Goal: Task Accomplishment & Management: Use online tool/utility

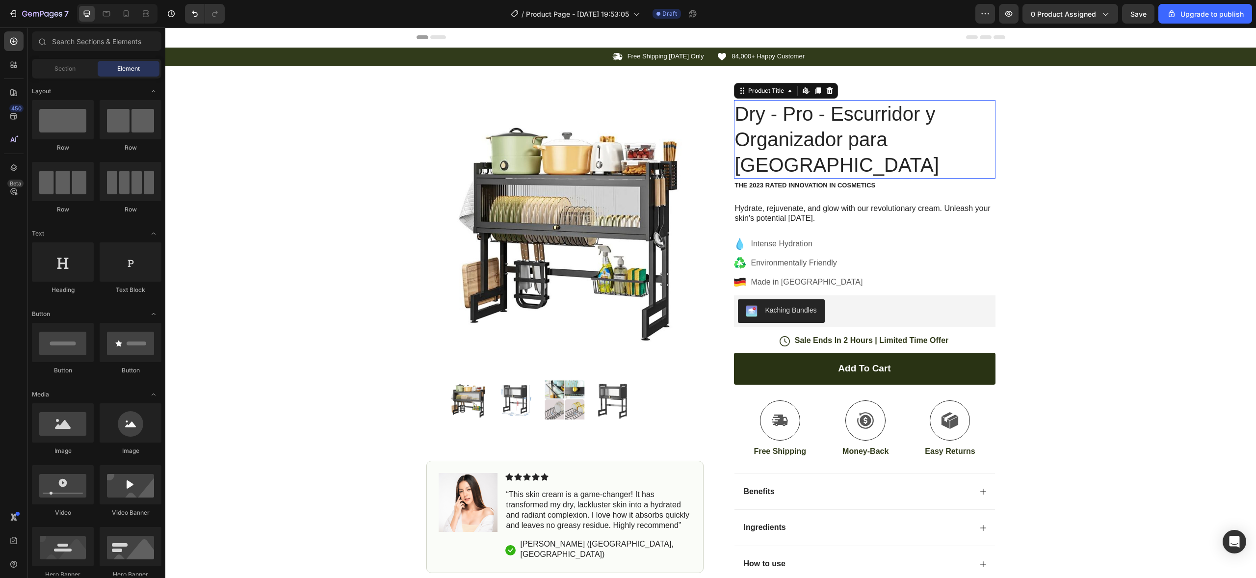
click at [739, 107] on h1 "Dry - Pro - Escurridor y Organizador para [GEOGRAPHIC_DATA]" at bounding box center [864, 139] width 261 height 78
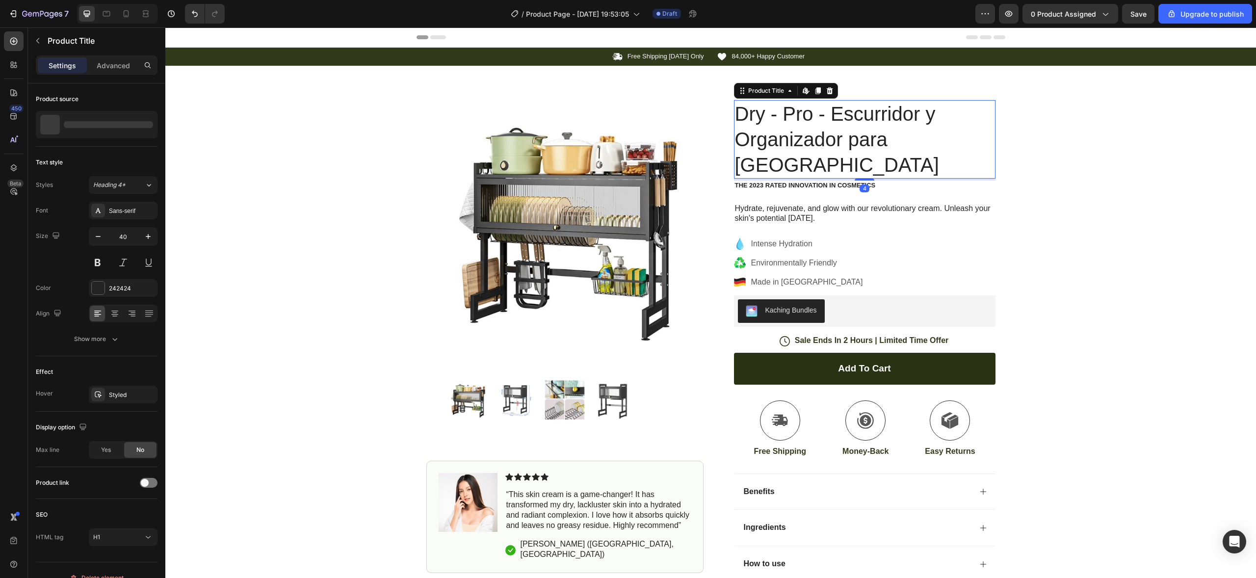
click at [740, 108] on h1 "Dry - Pro - Escurridor y Organizador para [GEOGRAPHIC_DATA]" at bounding box center [864, 139] width 261 height 78
click at [768, 127] on h1 "Dry - Pro - Escurridor y Organizador para [GEOGRAPHIC_DATA]" at bounding box center [864, 139] width 261 height 78
click at [804, 136] on h1 "Dry - Pro - Escurridor y Organizador para [GEOGRAPHIC_DATA]" at bounding box center [864, 139] width 261 height 78
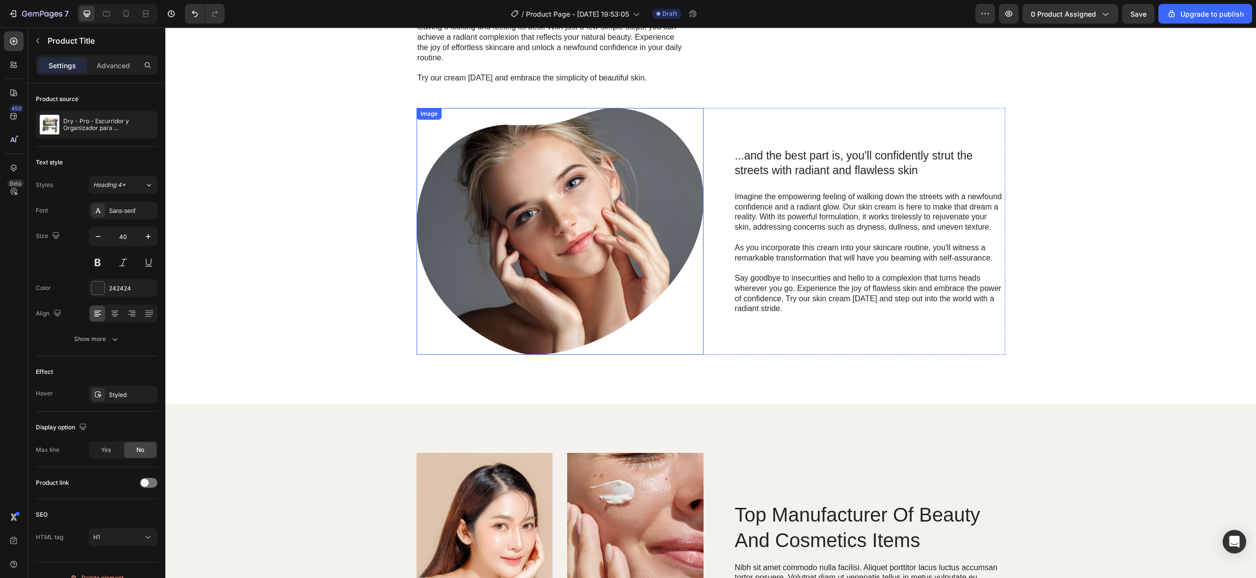
scroll to position [618, 0]
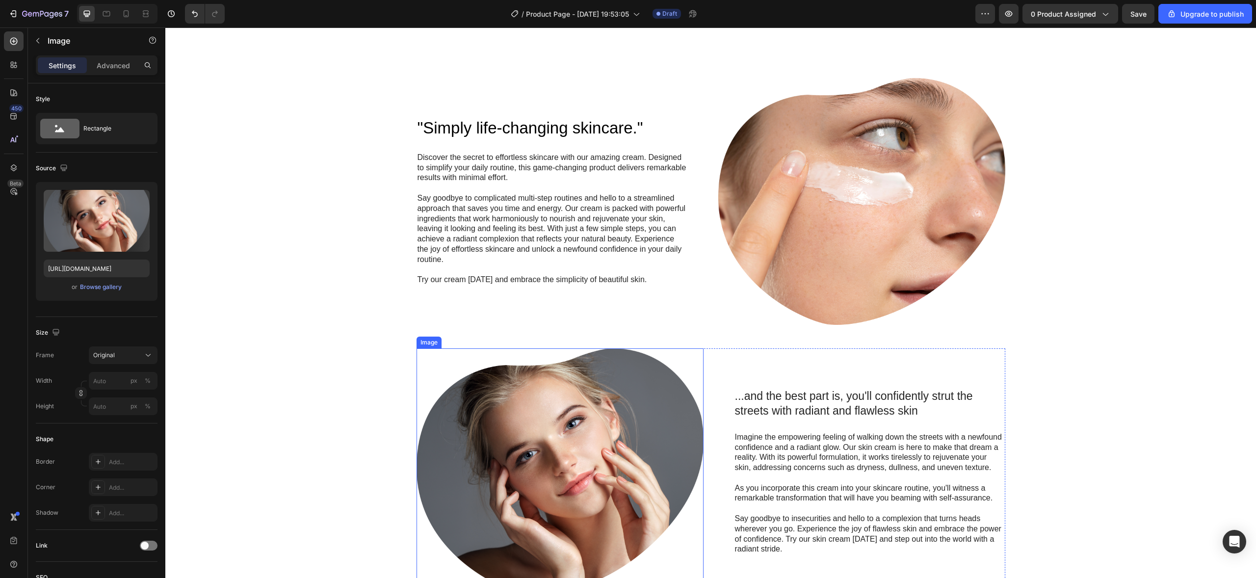
click at [528, 363] on img at bounding box center [559, 471] width 287 height 247
click at [816, 234] on img at bounding box center [861, 201] width 287 height 247
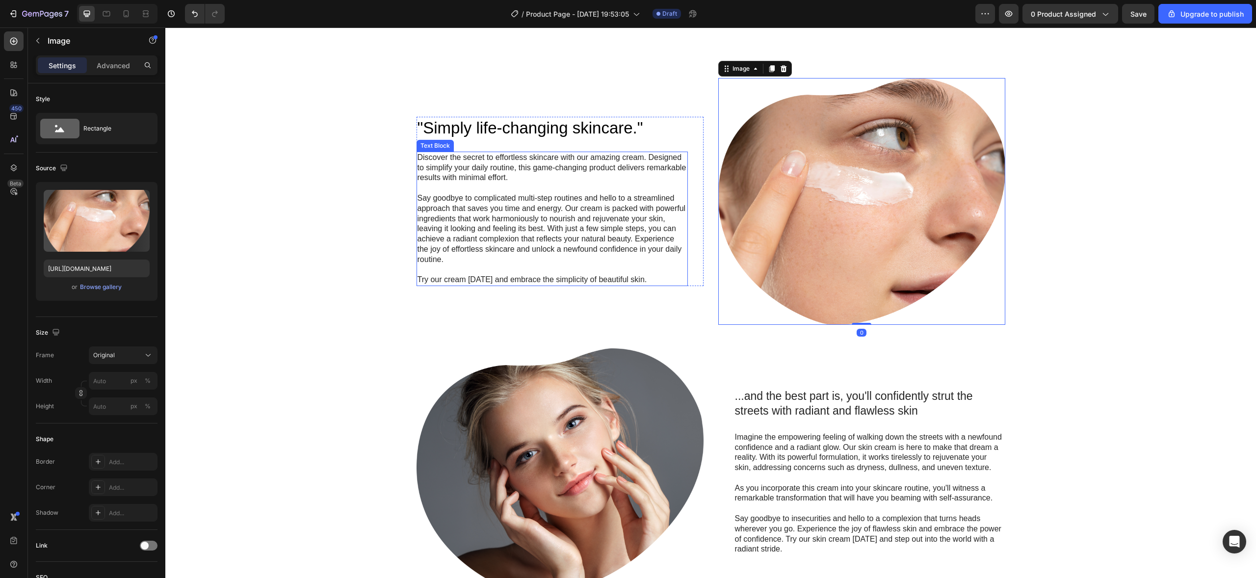
click at [501, 224] on p "Say goodbye to complicated multi-step routines and hello to a streamlined appro…" at bounding box center [551, 229] width 269 height 72
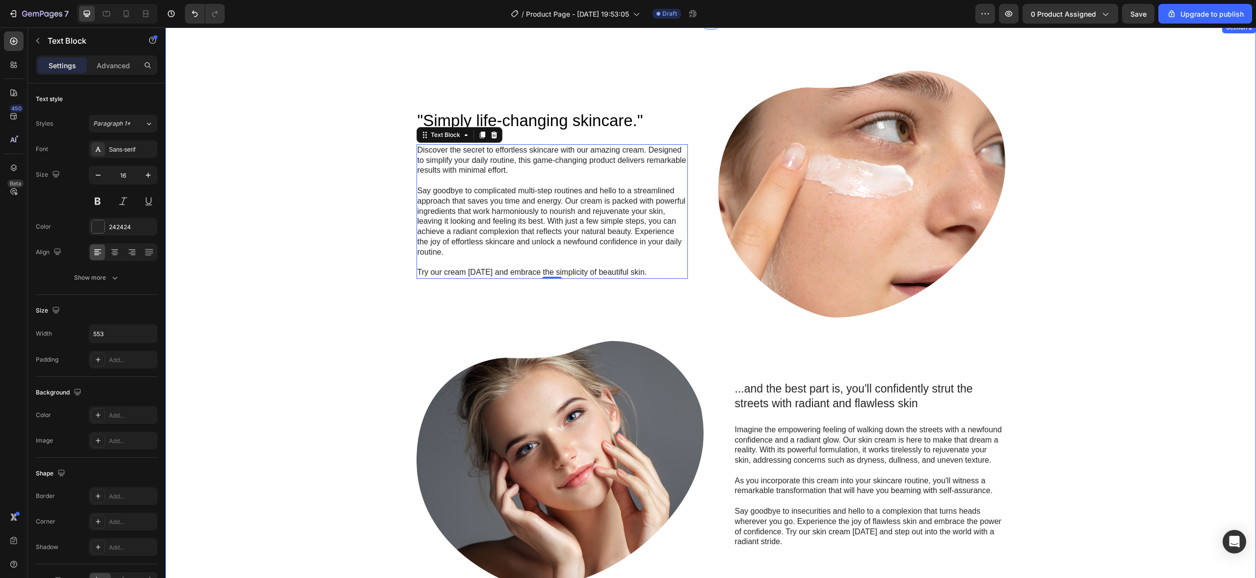
scroll to position [519, 0]
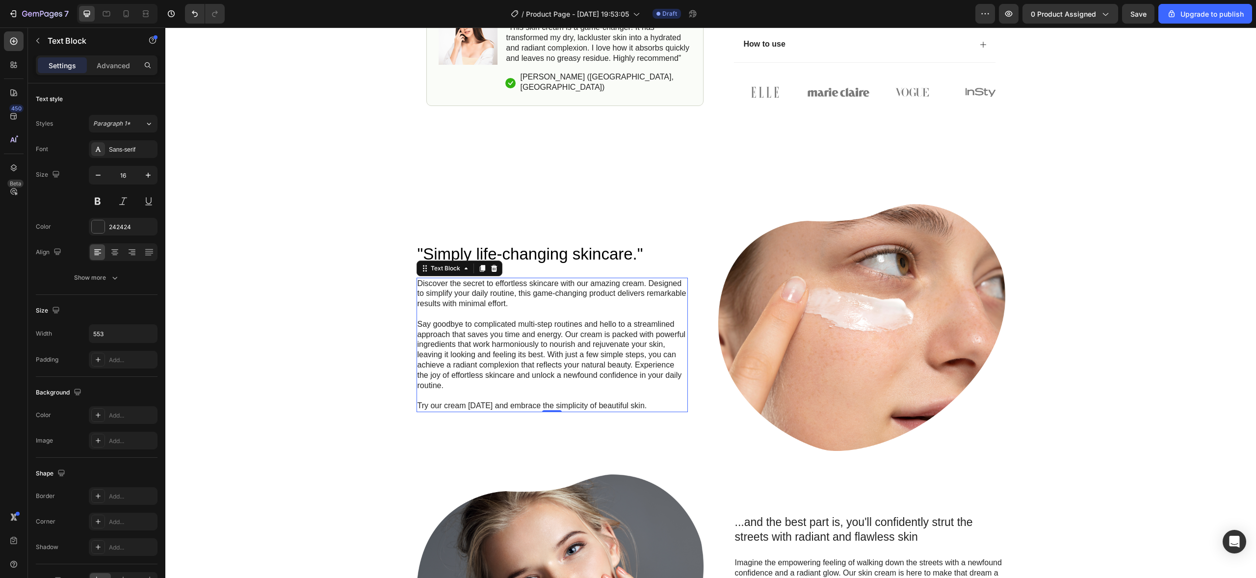
click at [438, 319] on p "Say goodbye to complicated multi-step routines and hello to a streamlined appro…" at bounding box center [551, 355] width 269 height 72
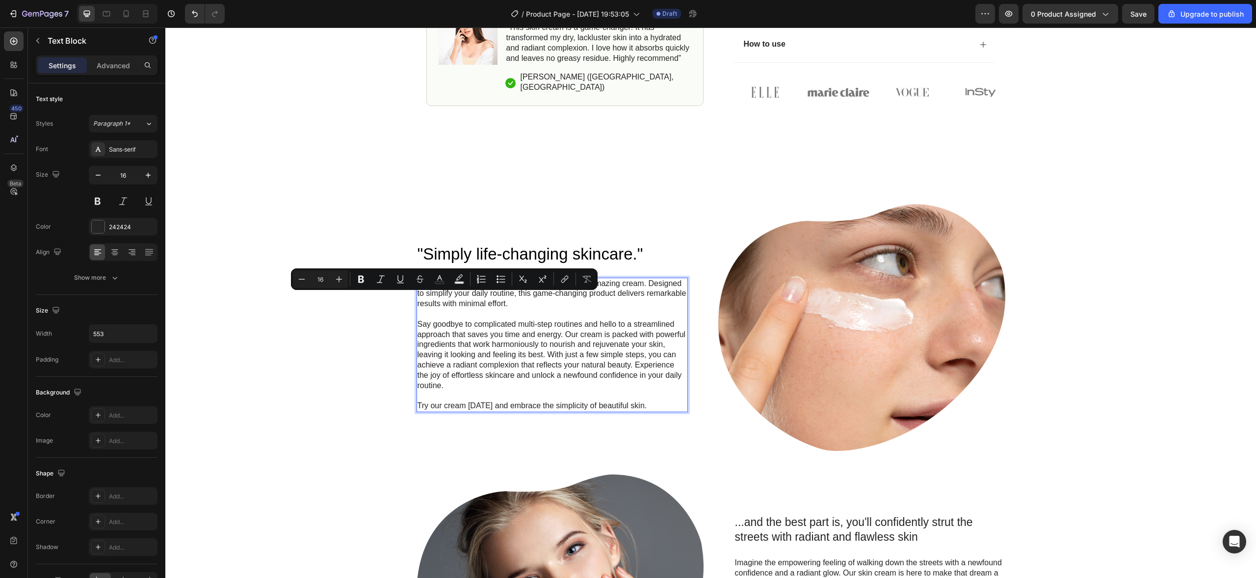
click at [480, 401] on p "Try our cream today and embrace the simplicity of beautiful skin." at bounding box center [551, 406] width 269 height 10
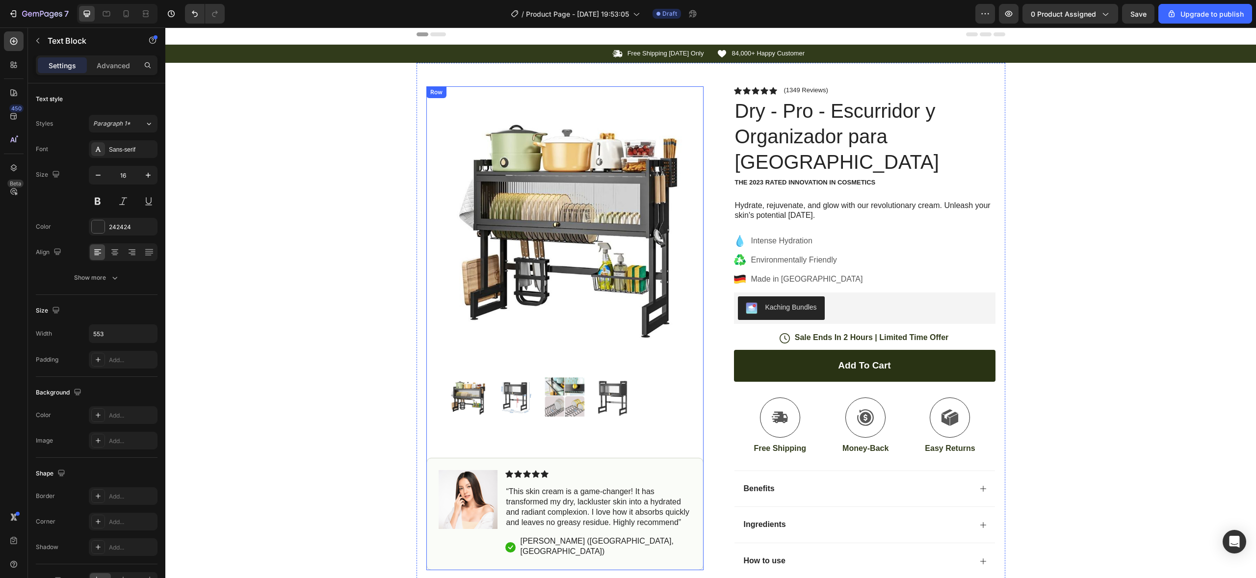
scroll to position [0, 0]
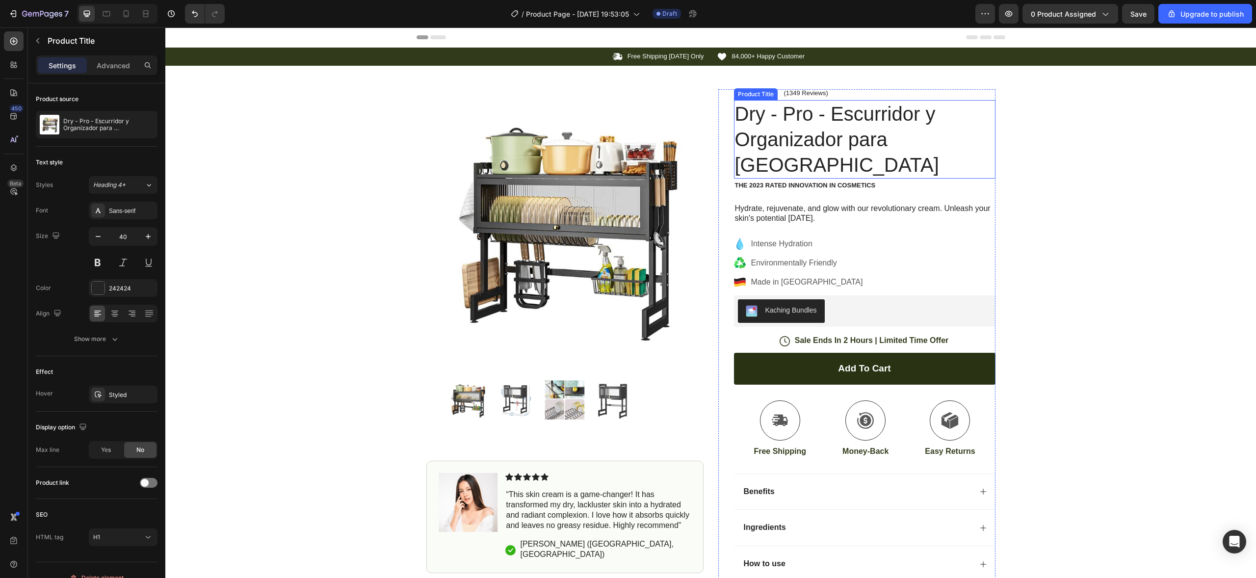
click at [803, 121] on h1 "Dry - Pro - Escurridor y Organizador para [GEOGRAPHIC_DATA]" at bounding box center [864, 139] width 261 height 78
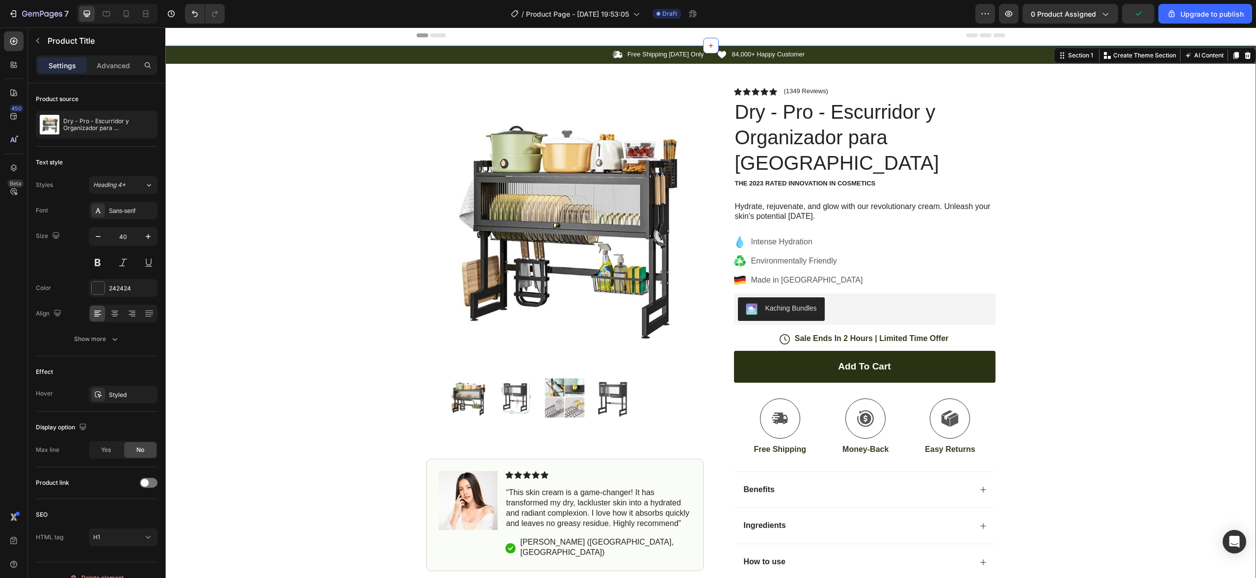
click at [1124, 255] on div "Icon Free Shipping Today Only Text Block Row Icon 84,000+ Happy Customer Text B…" at bounding box center [710, 335] width 1090 height 578
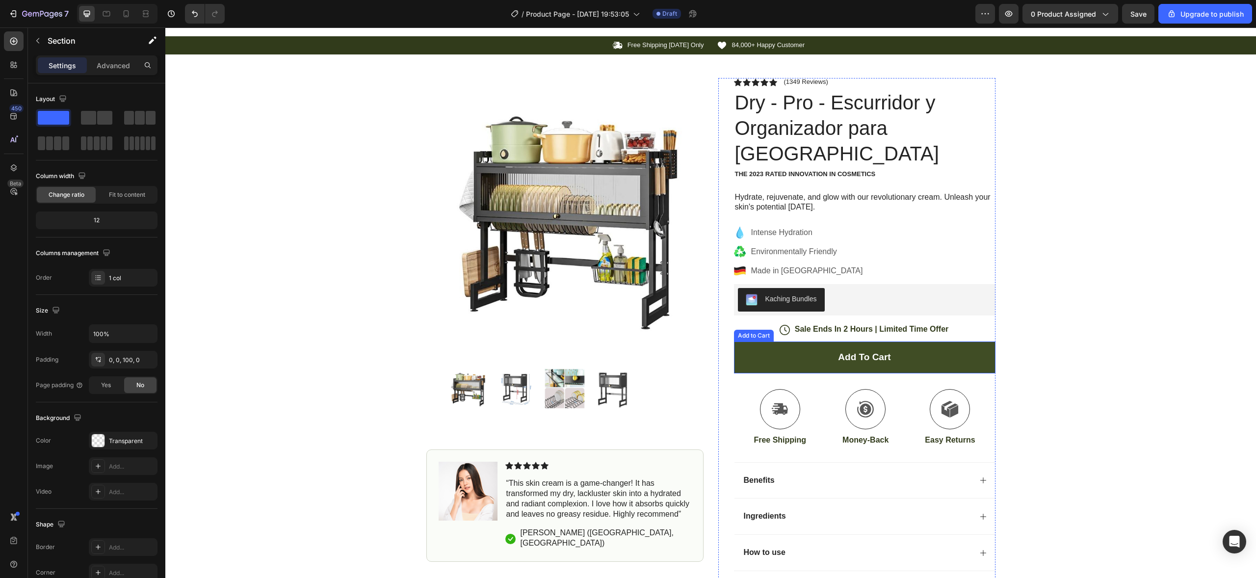
scroll to position [10, 0]
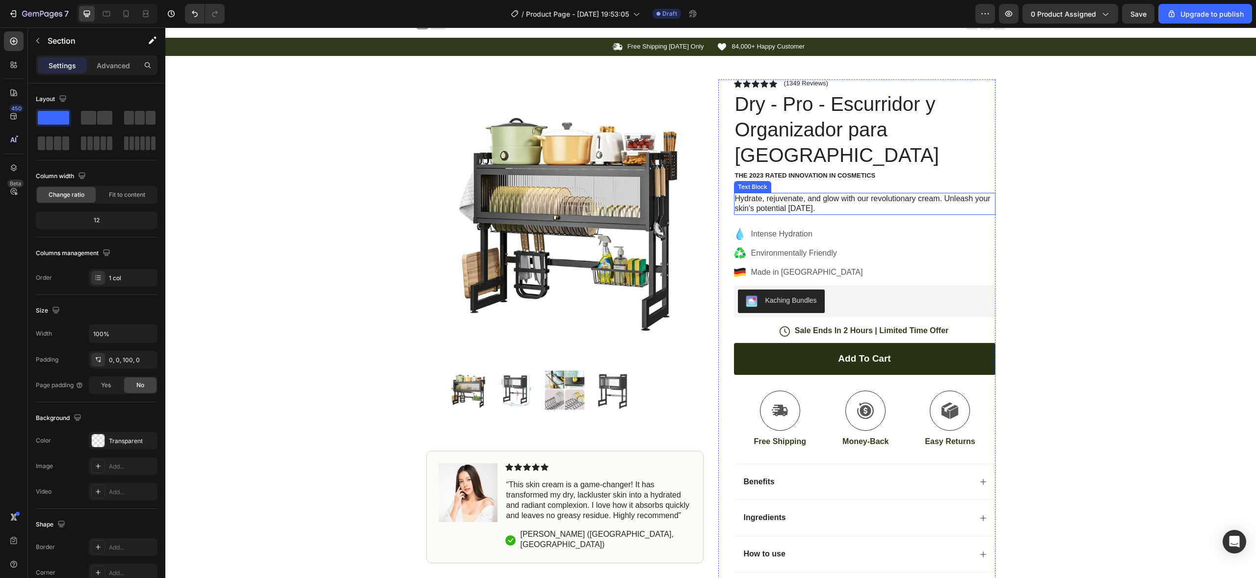
click at [771, 194] on p "Hydrate, rejuvenate, and glow with our revolutionary cream. Unleash your skin's…" at bounding box center [864, 204] width 259 height 21
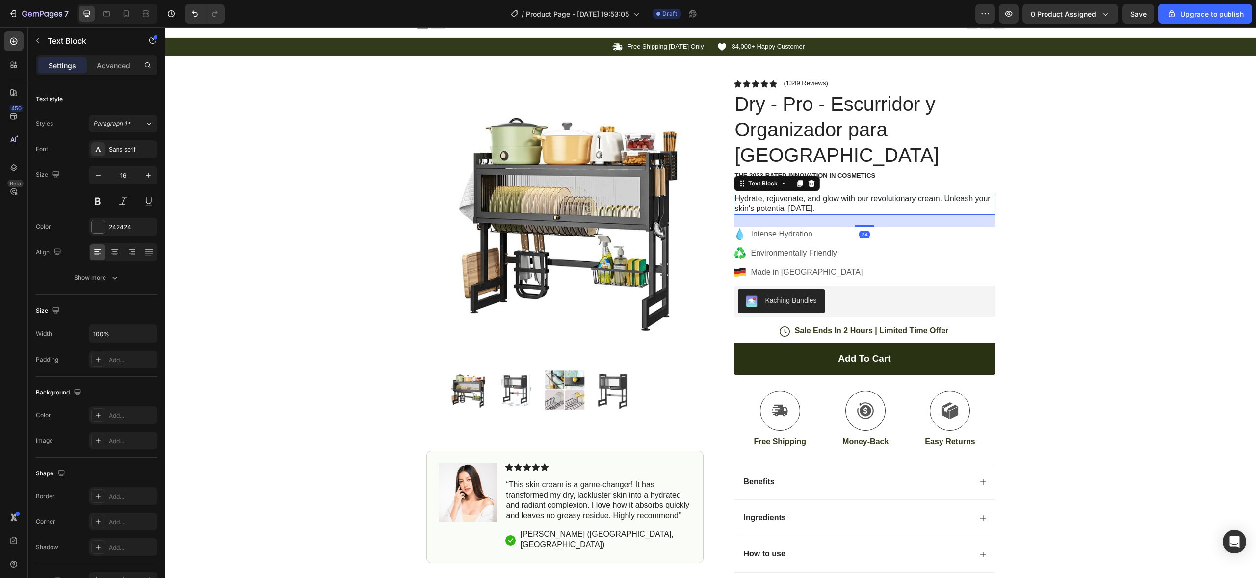
click at [771, 194] on p "Hydrate, rejuvenate, and glow with our revolutionary cream. Unleash your skin's…" at bounding box center [864, 204] width 259 height 21
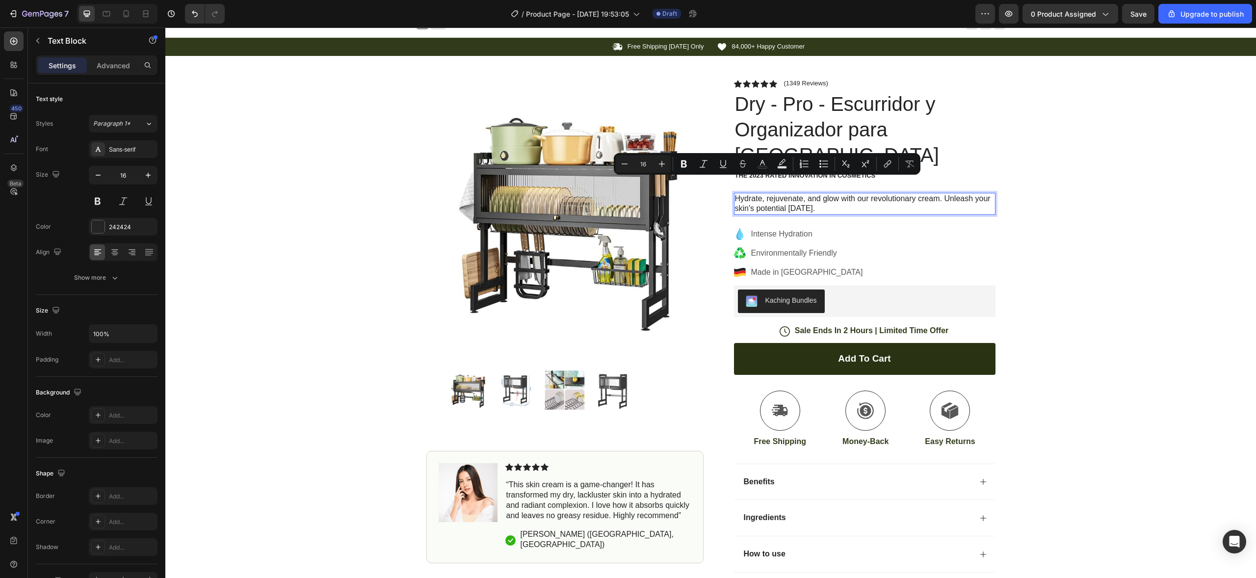
click at [801, 194] on p "Hydrate, rejuvenate, and glow with our revolutionary cream. Unleash your skin's…" at bounding box center [864, 204] width 259 height 21
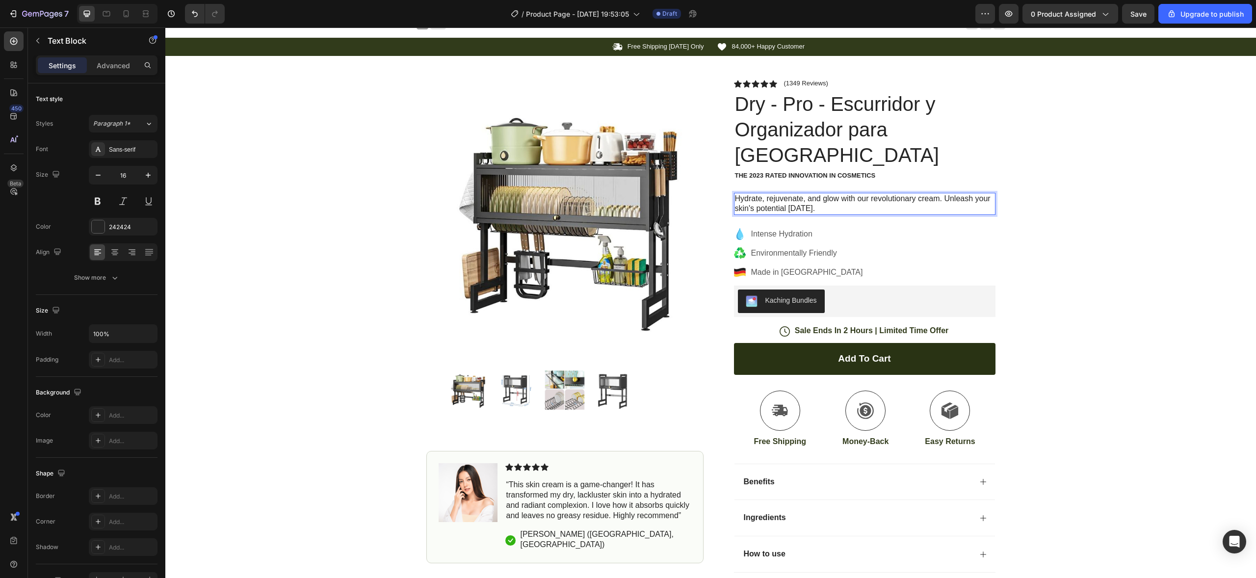
click at [802, 194] on p "Hydrate, rejuvenate, and glow with our revolutionary cream. Unleash your skin's…" at bounding box center [864, 204] width 259 height 21
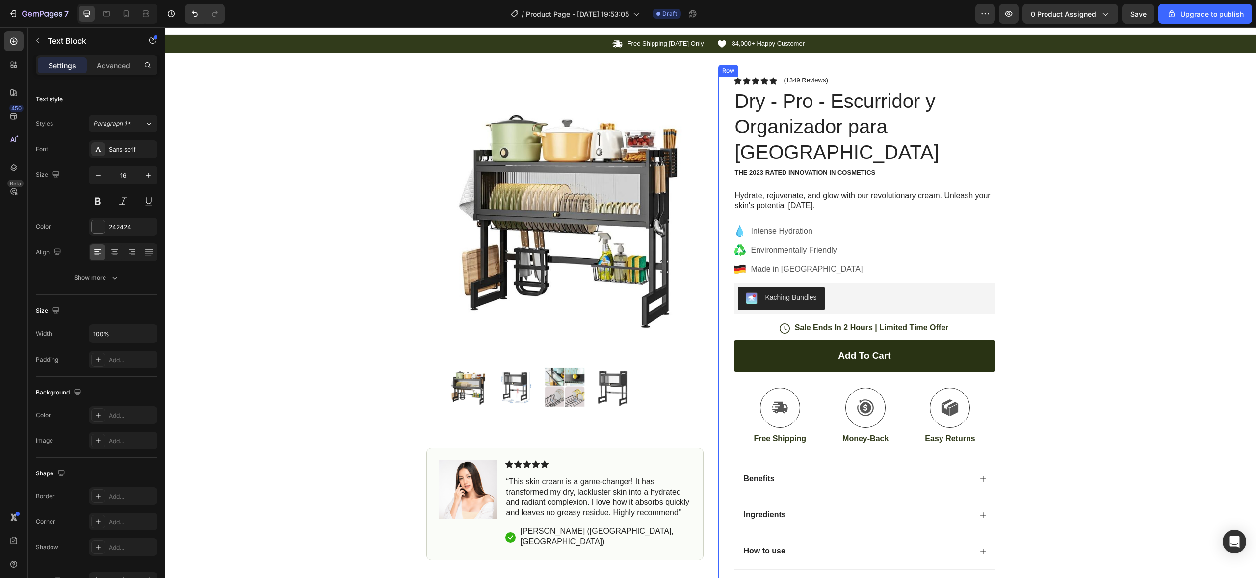
scroll to position [0, 0]
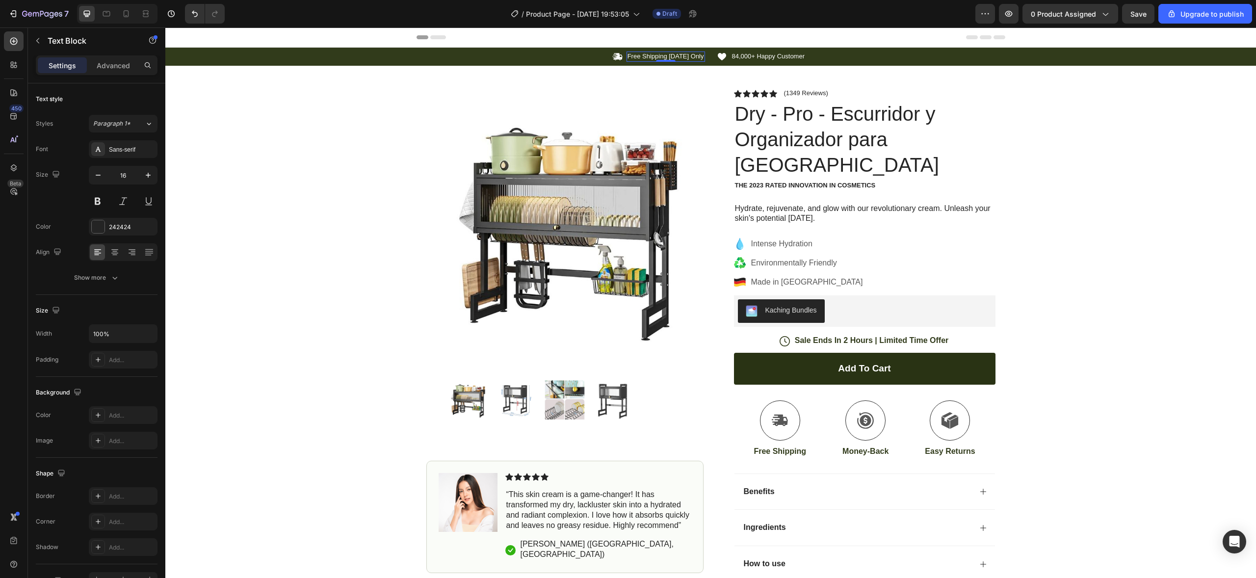
click at [636, 56] on p "Free Shipping Today Only" at bounding box center [665, 56] width 77 height 8
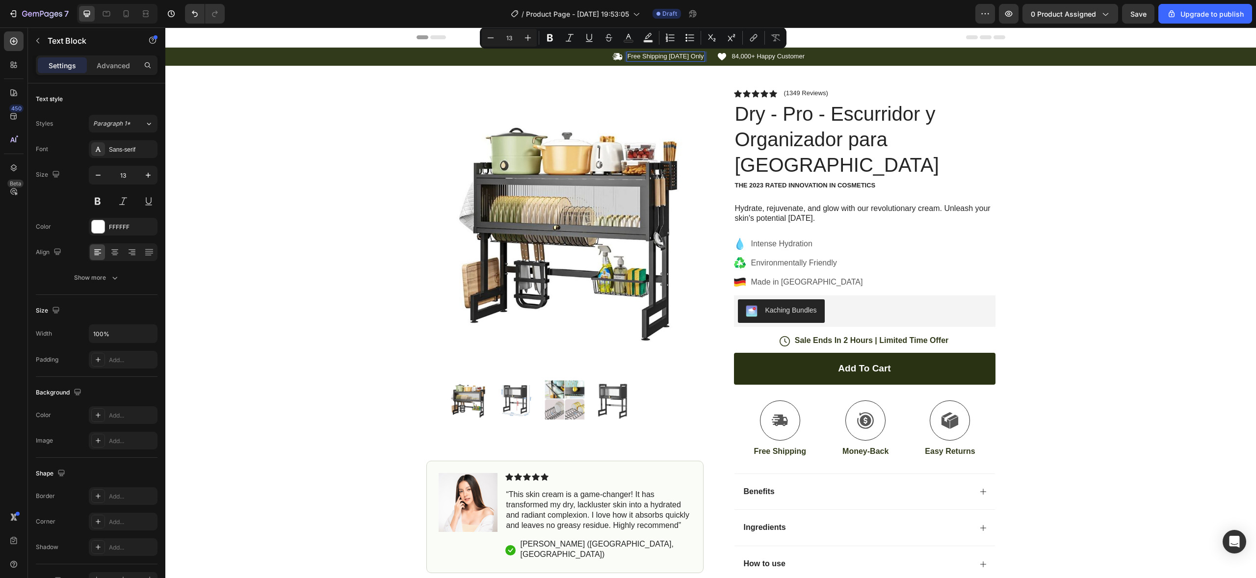
click at [642, 58] on p "Free Shipping Today Only" at bounding box center [665, 56] width 77 height 8
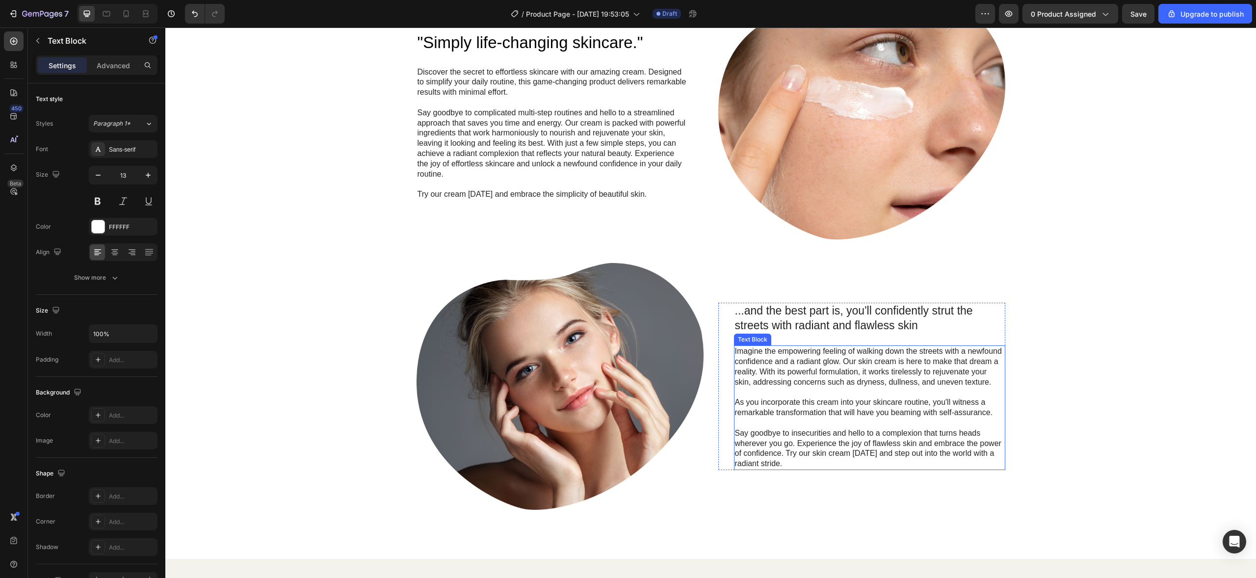
scroll to position [874, 0]
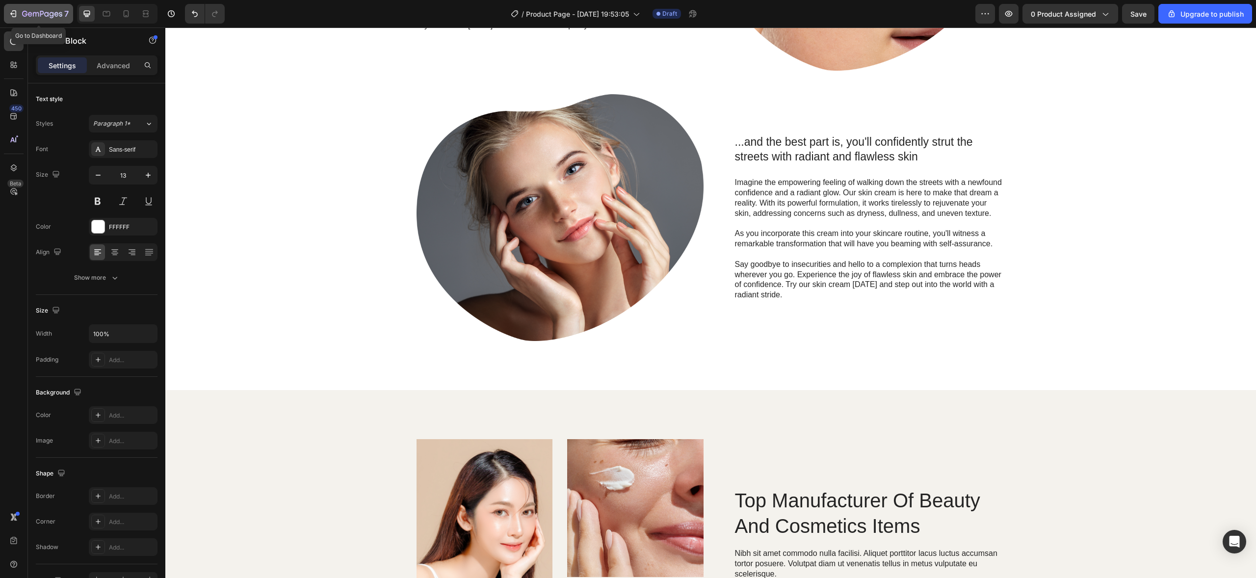
click at [7, 20] on button "7" at bounding box center [38, 14] width 69 height 20
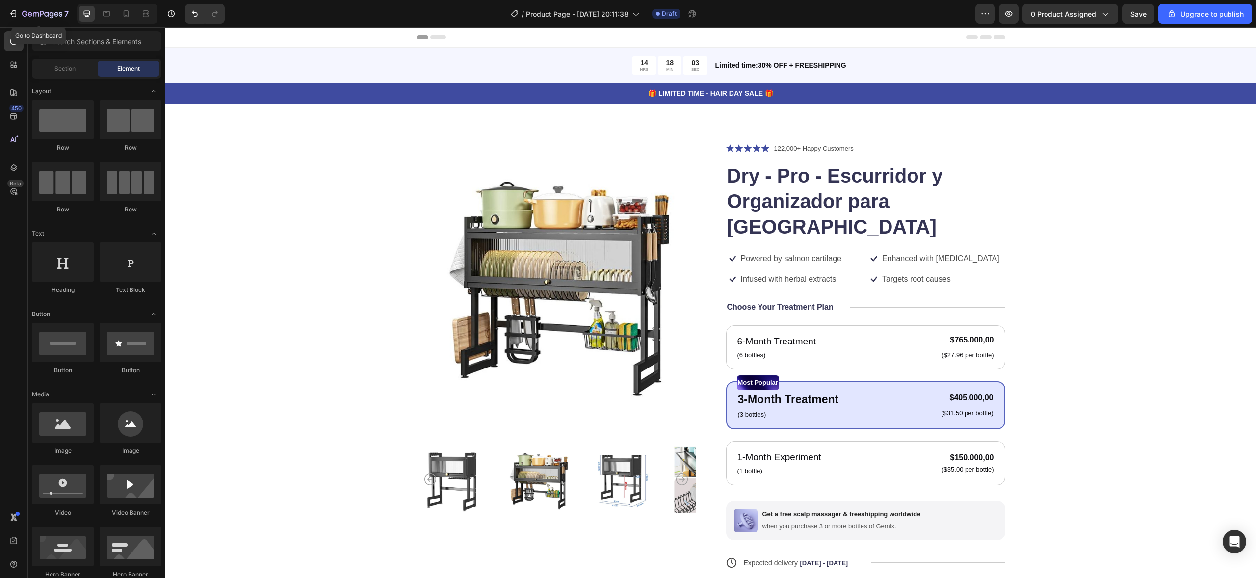
click at [17, 23] on button "7" at bounding box center [38, 14] width 69 height 20
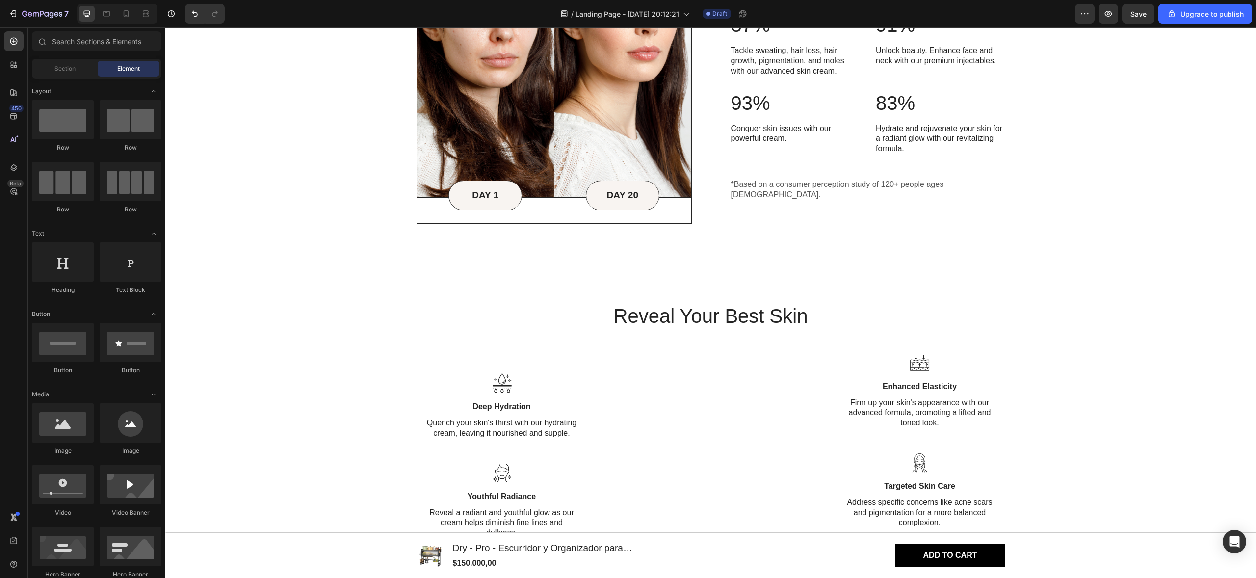
scroll to position [895, 0]
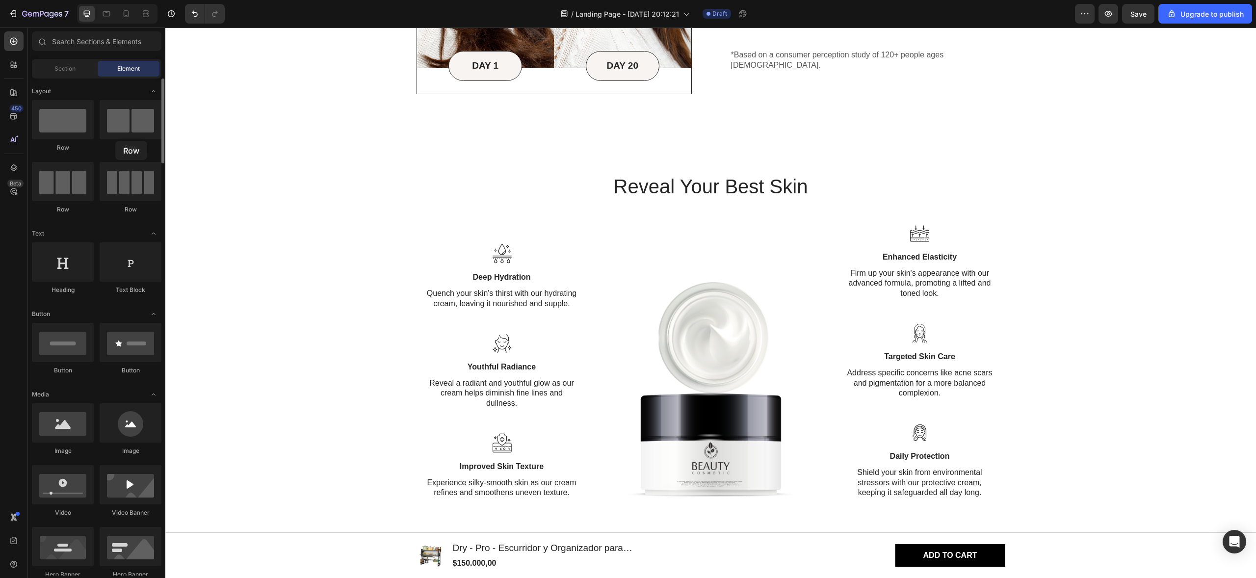
click at [115, 141] on div "Row" at bounding box center [131, 126] width 62 height 52
click at [121, 131] on div at bounding box center [131, 119] width 62 height 39
drag, startPoint x: 125, startPoint y: 137, endPoint x: 124, endPoint y: 123, distance: 13.7
click at [124, 123] on div at bounding box center [131, 119] width 62 height 39
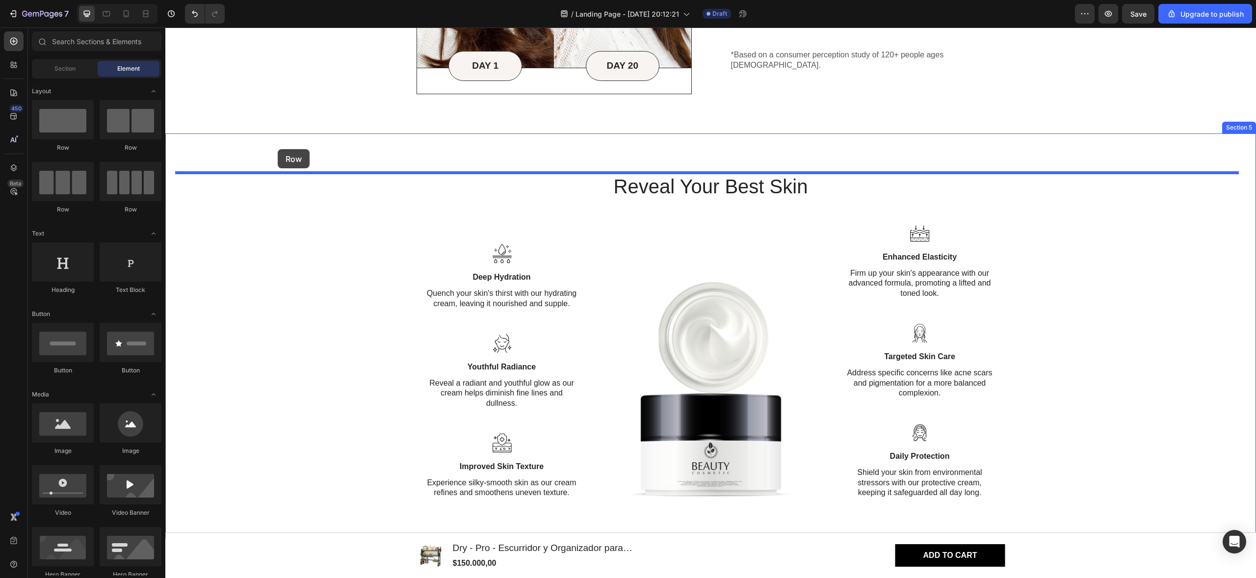
drag, startPoint x: 212, startPoint y: 153, endPoint x: 278, endPoint y: 149, distance: 65.4
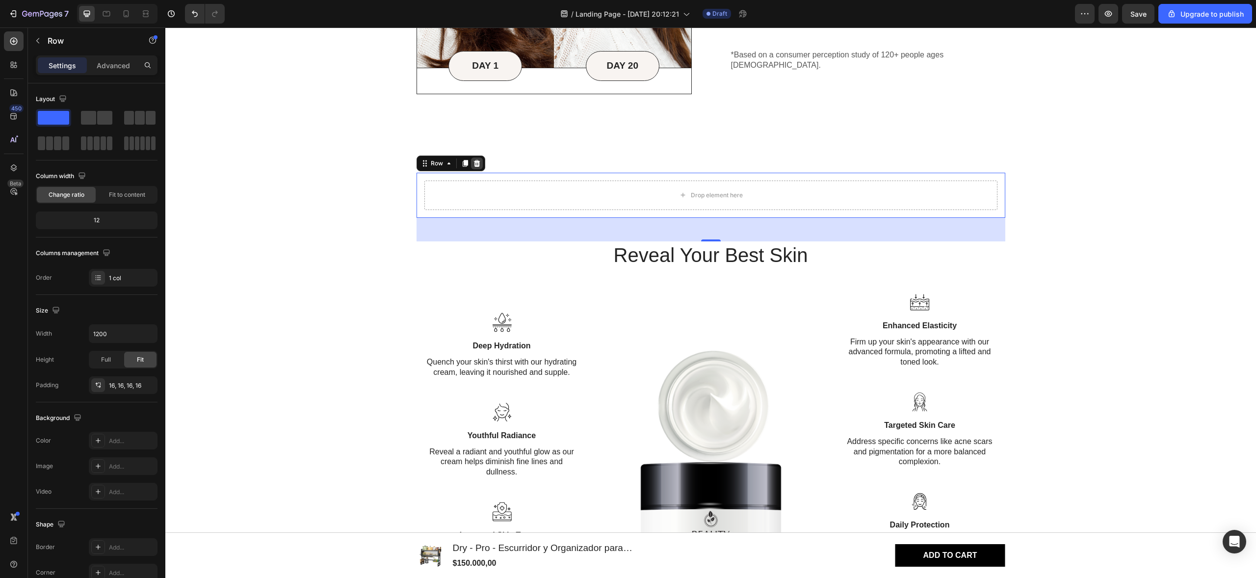
click at [473, 165] on icon at bounding box center [476, 163] width 6 height 7
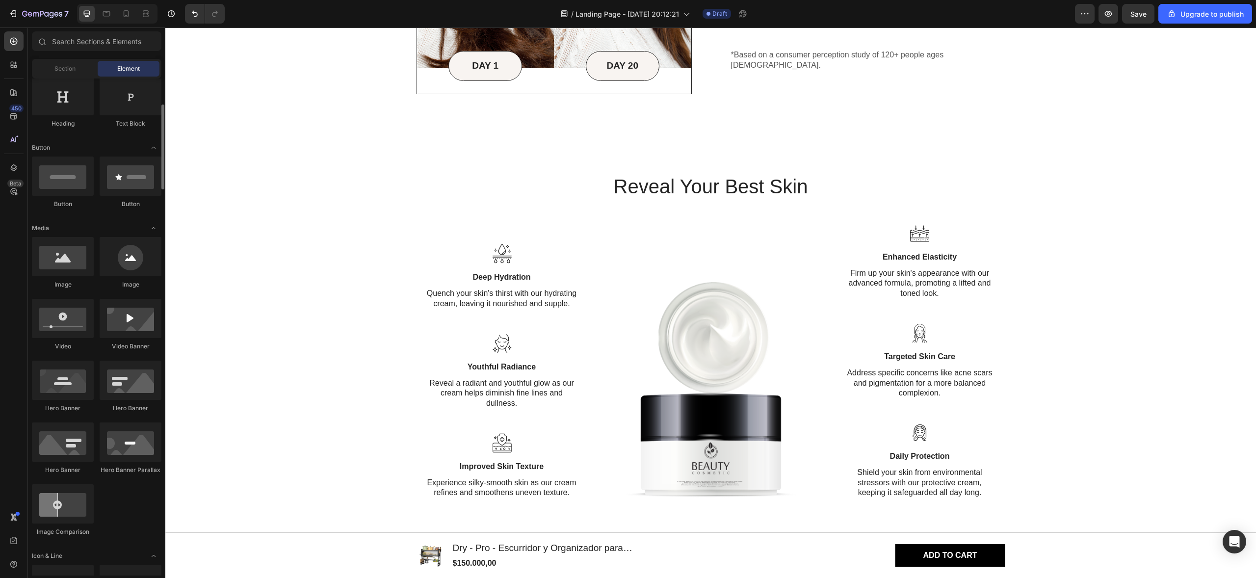
scroll to position [0, 0]
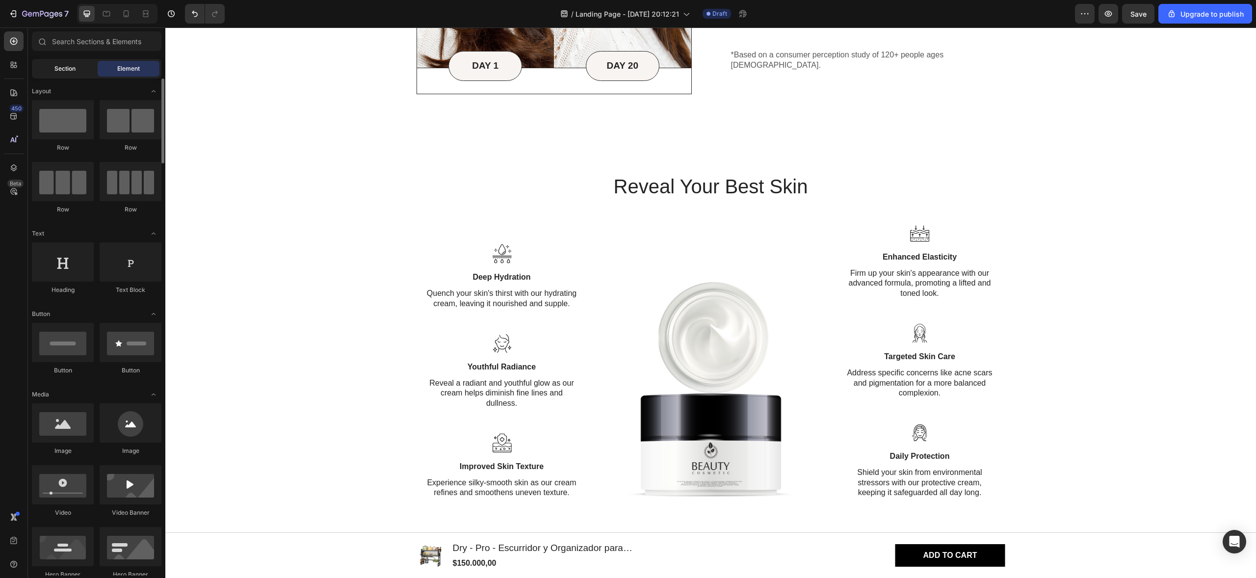
click at [72, 65] on span "Section" at bounding box center [64, 68] width 21 height 9
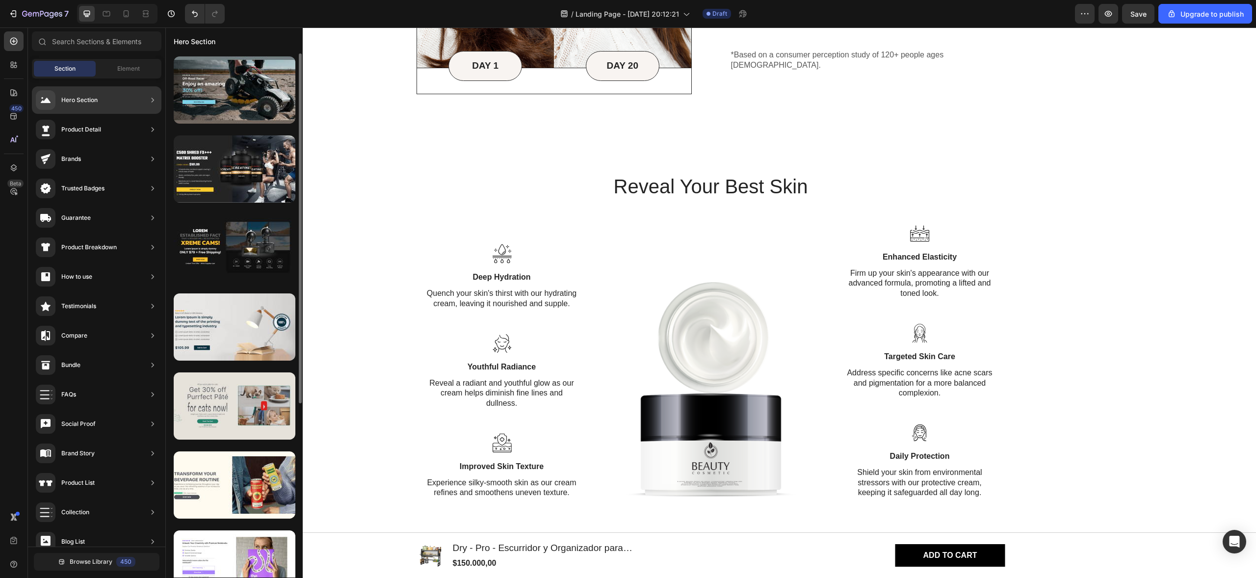
click at [217, 393] on div at bounding box center [235, 405] width 122 height 67
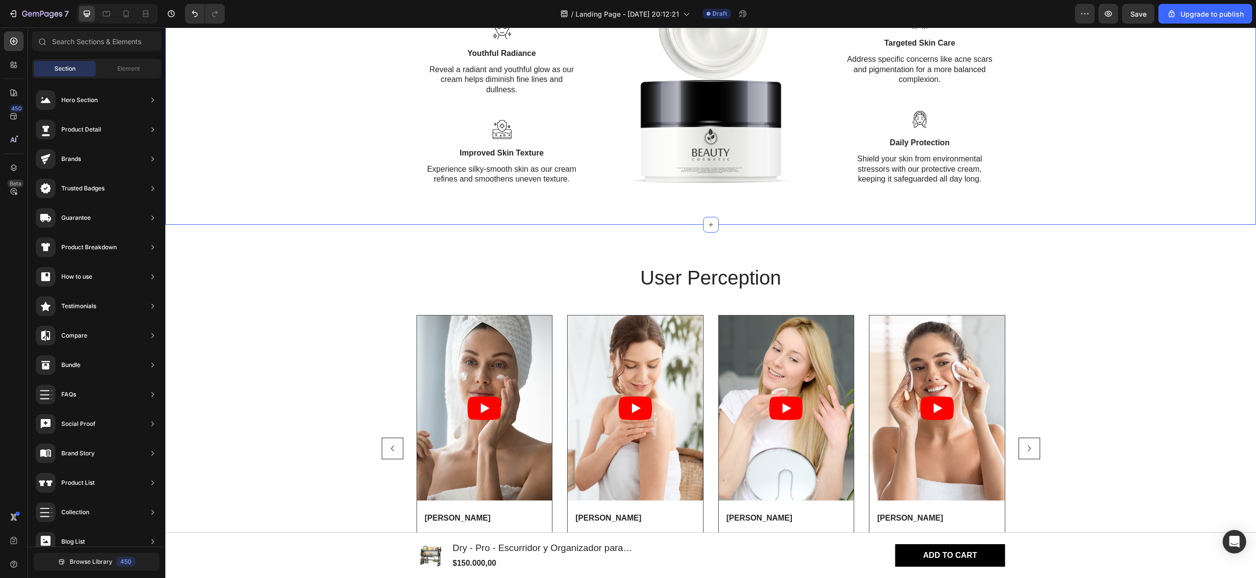
scroll to position [1212, 0]
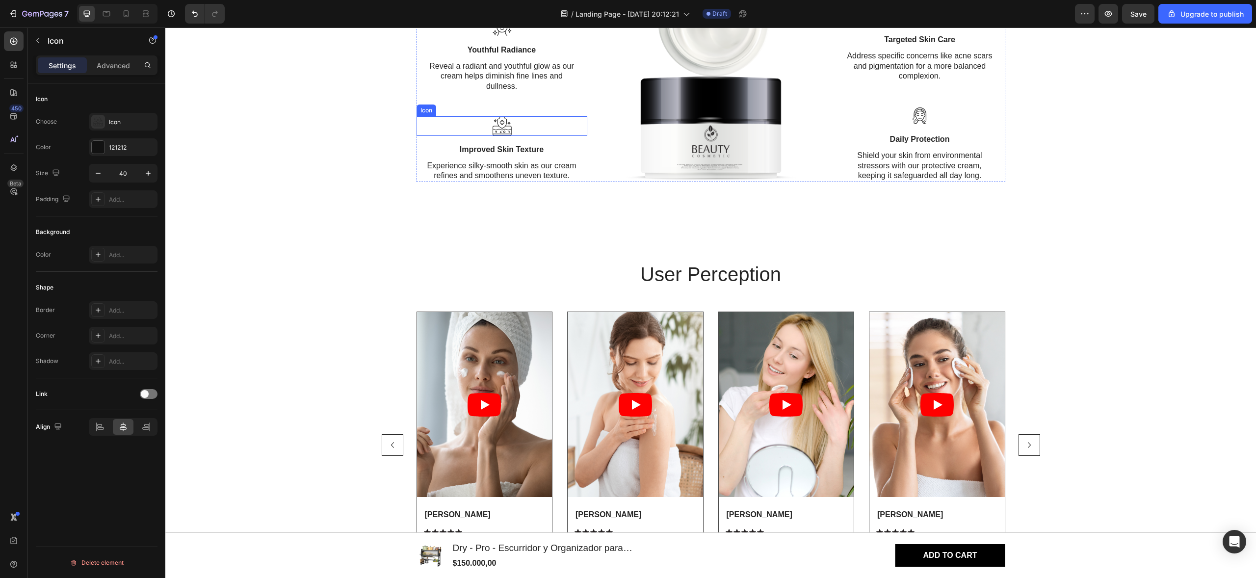
click at [503, 130] on icon at bounding box center [504, 131] width 2 height 2
click at [113, 62] on p "Advanced" at bounding box center [113, 65] width 33 height 10
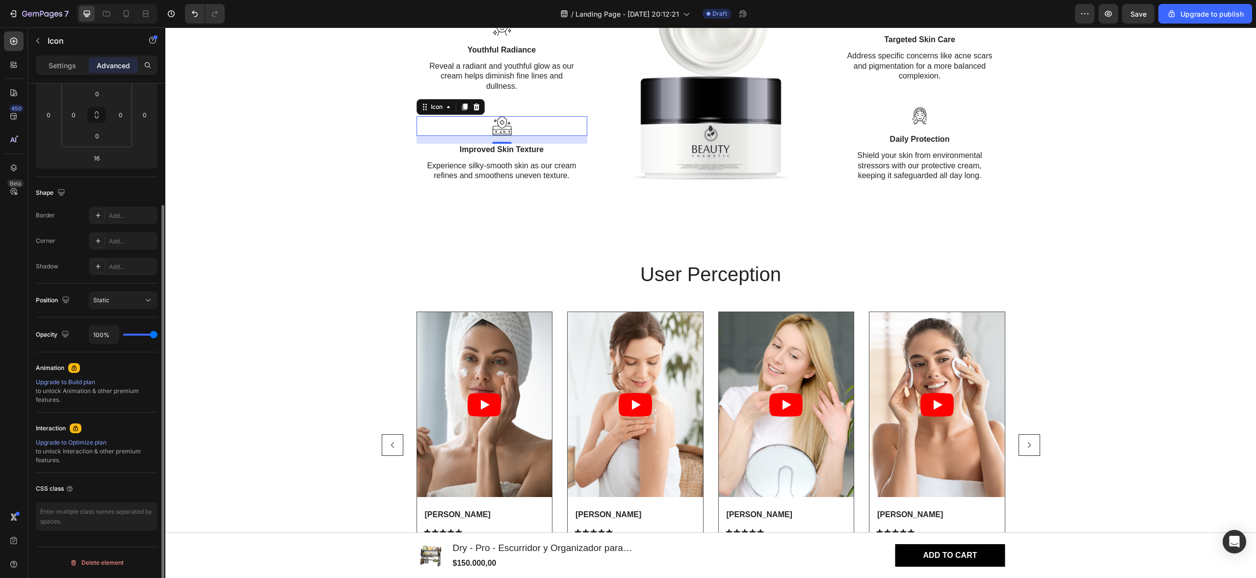
scroll to position [0, 0]
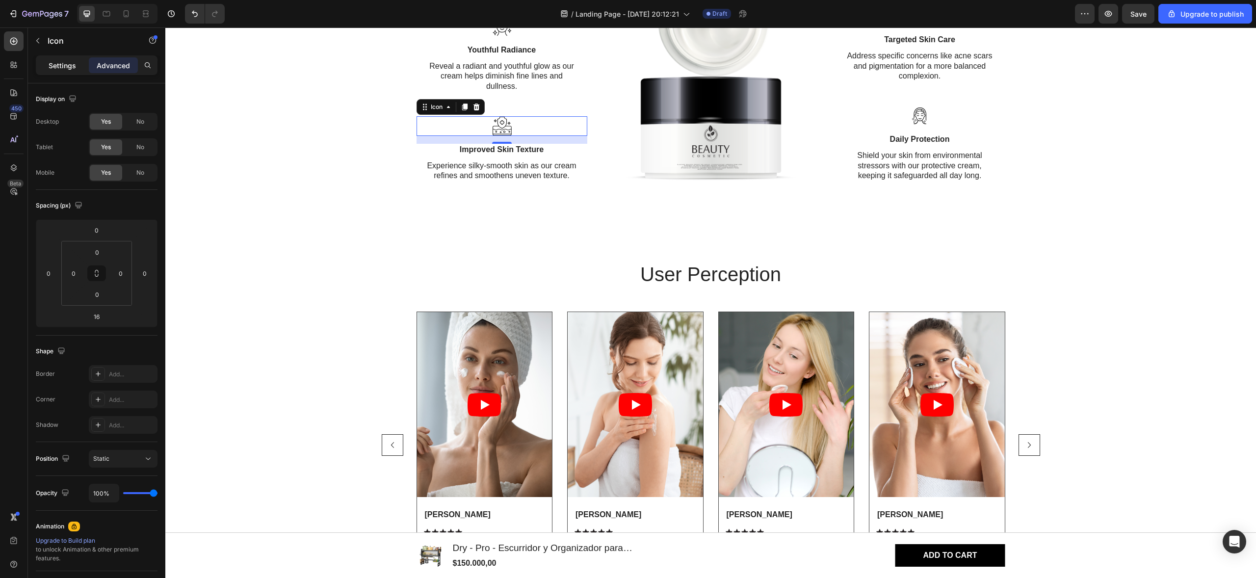
click at [64, 62] on p "Settings" at bounding box center [62, 65] width 27 height 10
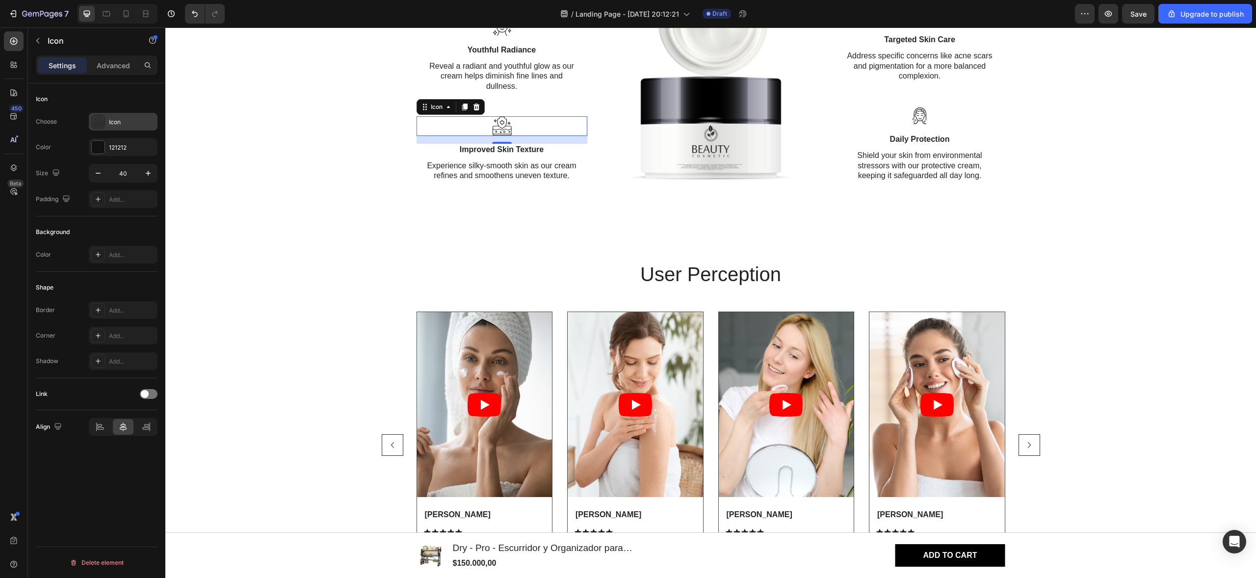
click at [124, 118] on div "Icon" at bounding box center [132, 122] width 46 height 9
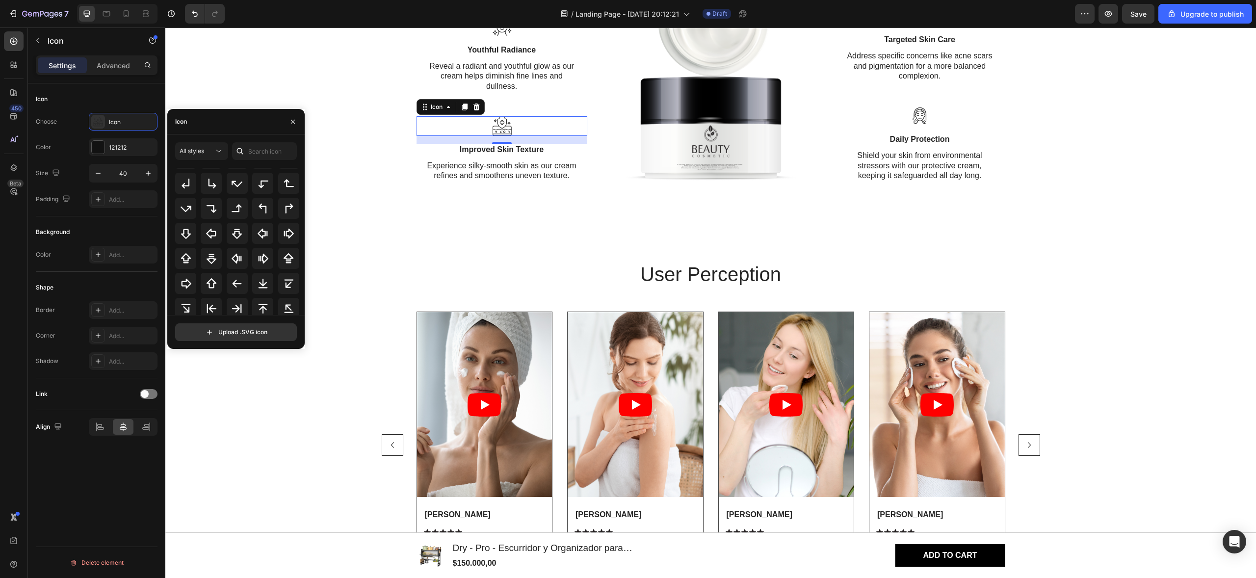
scroll to position [319, 0]
click at [205, 152] on div "All styles" at bounding box center [197, 151] width 34 height 9
click at [185, 246] on p "Filled" at bounding box center [192, 250] width 56 height 10
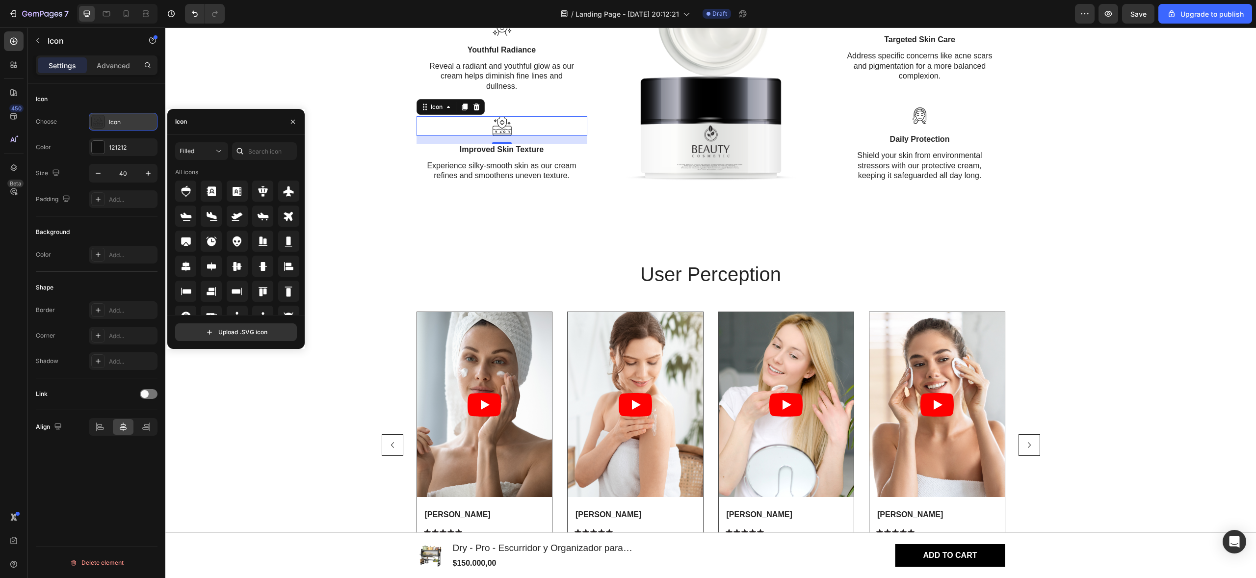
click at [115, 120] on div "Icon" at bounding box center [132, 122] width 46 height 9
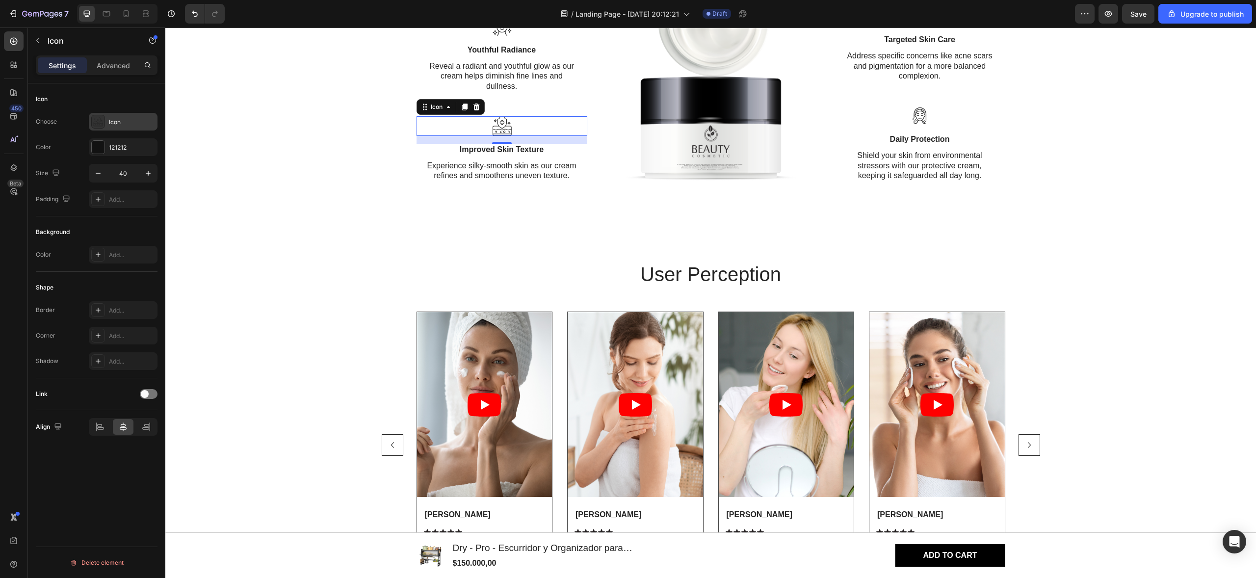
click at [119, 121] on div "Icon" at bounding box center [132, 122] width 46 height 9
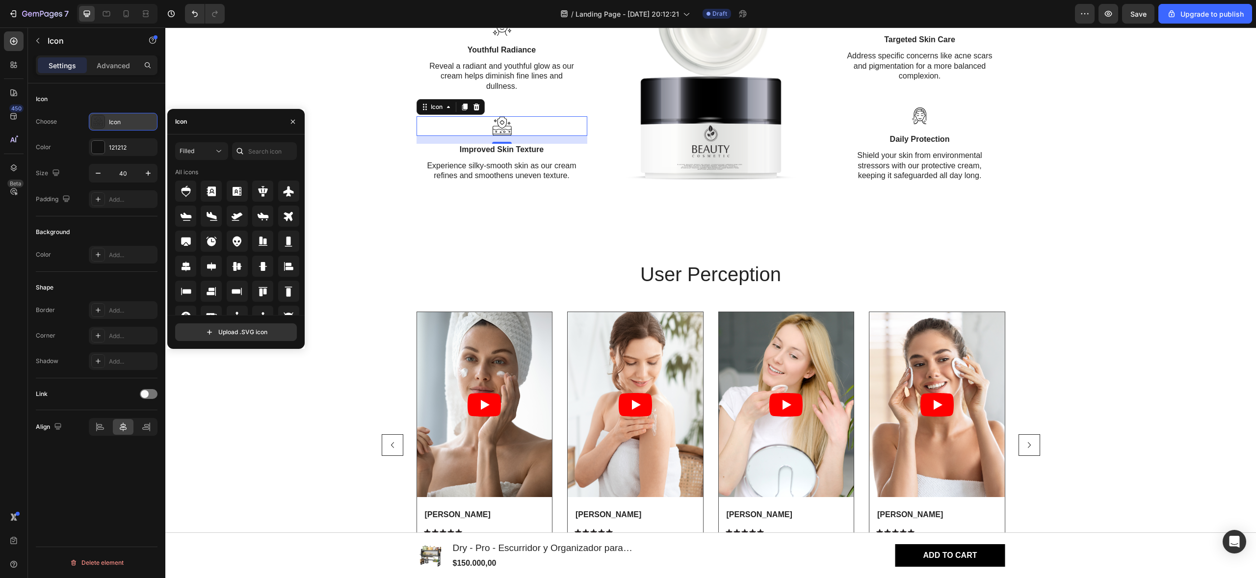
click at [119, 121] on div "Icon" at bounding box center [132, 122] width 46 height 9
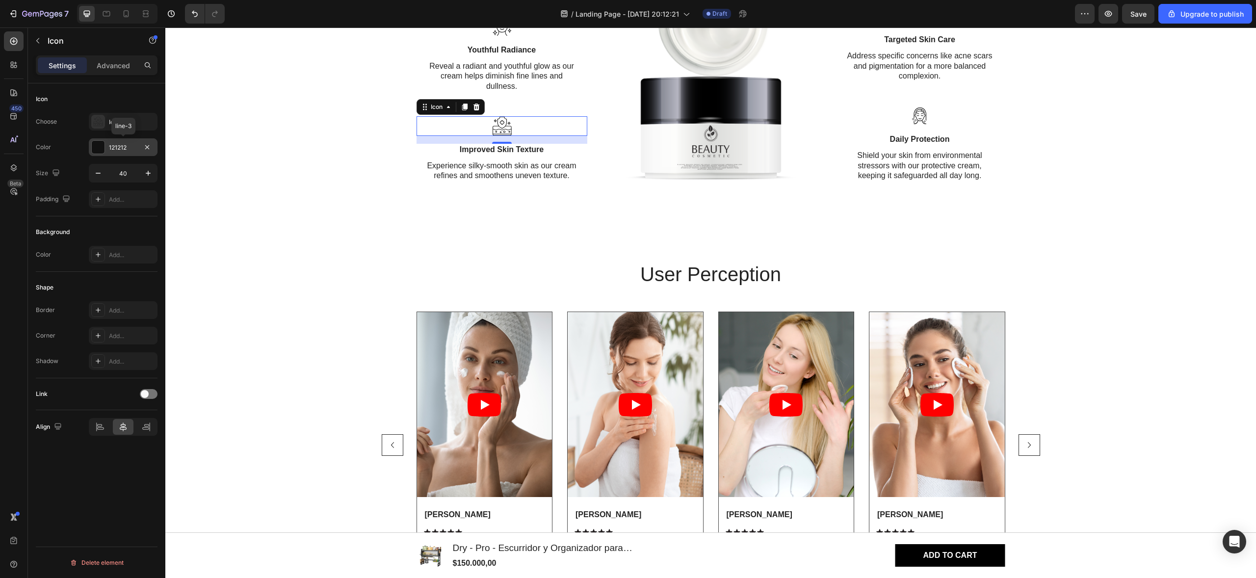
click at [139, 145] on div "121212" at bounding box center [123, 147] width 69 height 18
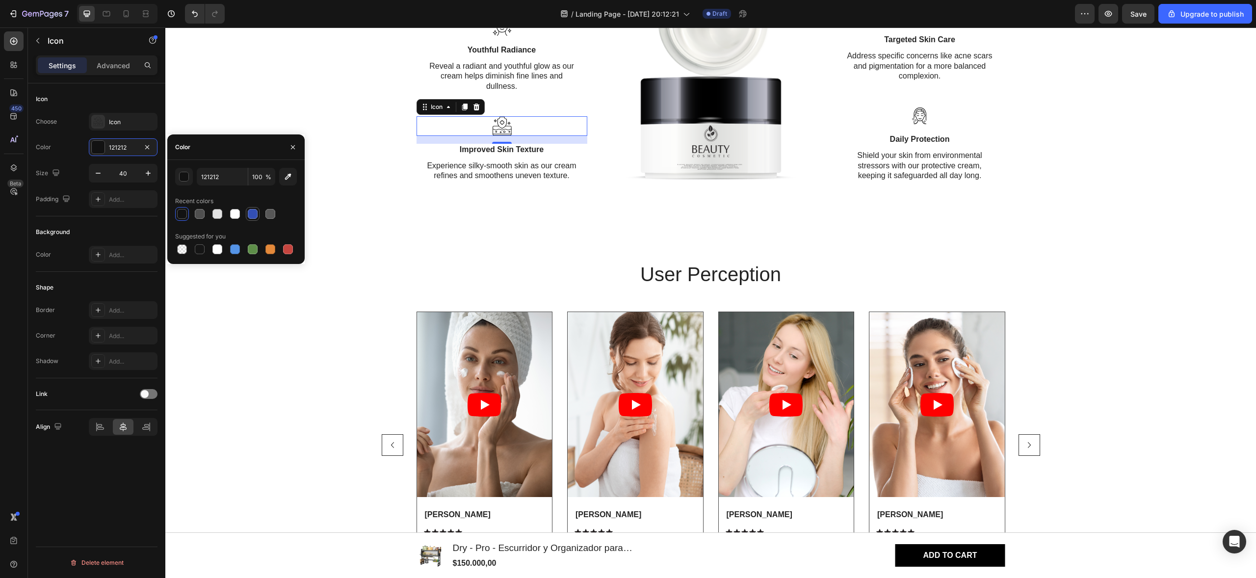
click at [255, 217] on div at bounding box center [253, 214] width 10 height 10
type input "334FB4"
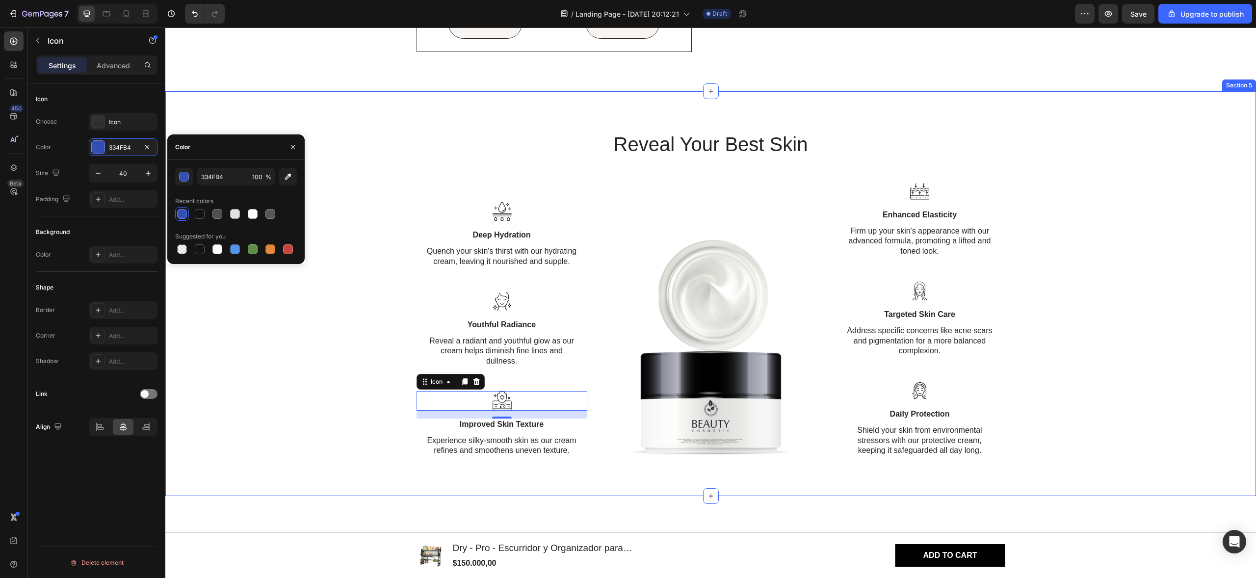
scroll to position [937, 0]
click at [183, 219] on div at bounding box center [182, 214] width 12 height 12
click at [386, 167] on div "Reveal Your Best Skin Heading Icon Deep Hydration Text Block Quench your skin's…" at bounding box center [710, 293] width 1071 height 327
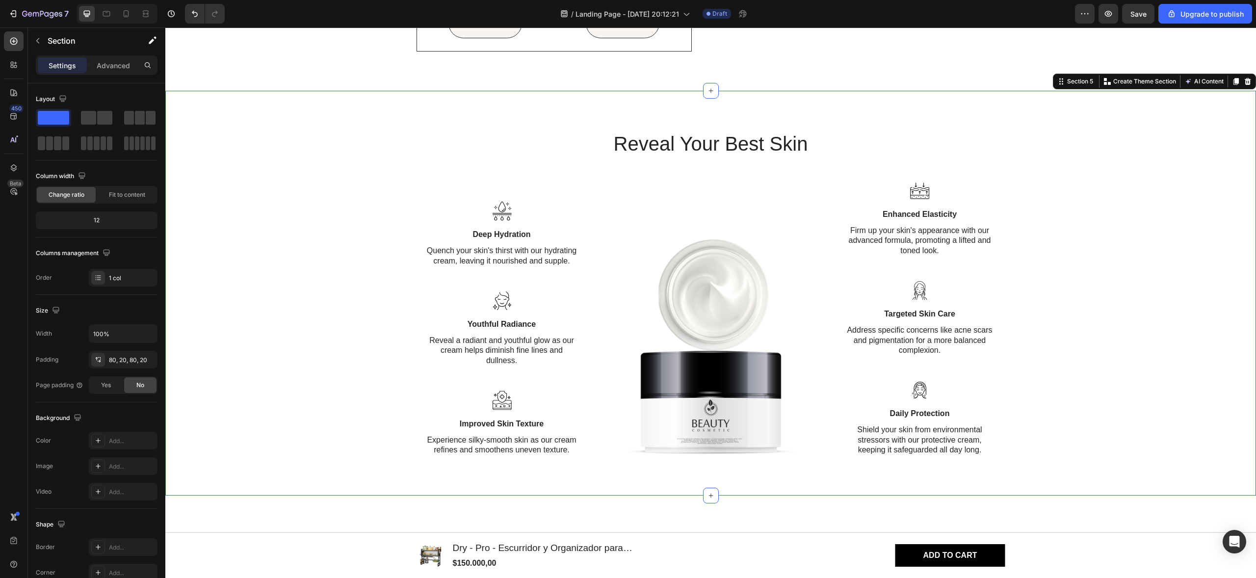
click at [338, 246] on div "Reveal Your Best Skin Heading Icon Deep Hydration Text Block Quench your skin's…" at bounding box center [710, 293] width 1071 height 327
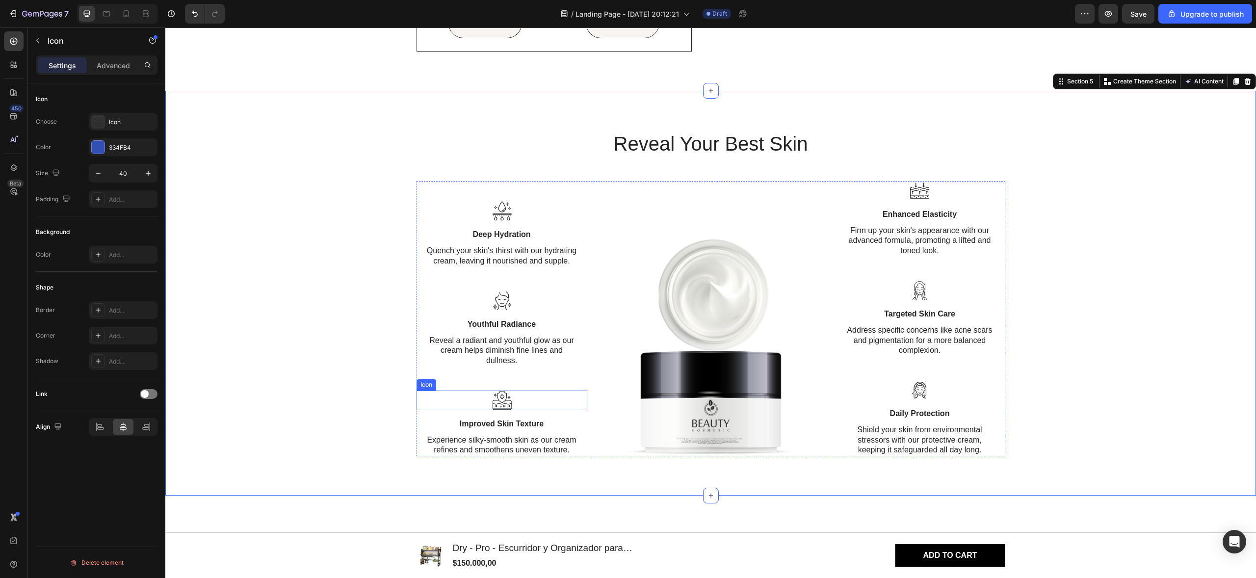
click at [499, 397] on icon at bounding box center [502, 400] width 20 height 20
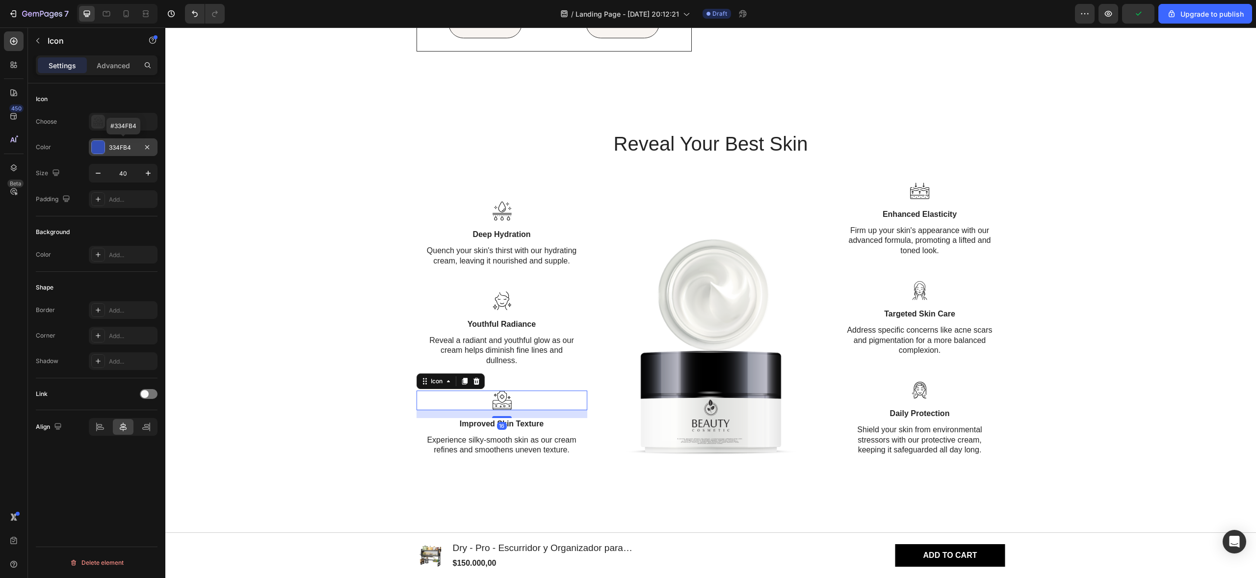
click at [132, 150] on div "334FB4" at bounding box center [123, 147] width 28 height 9
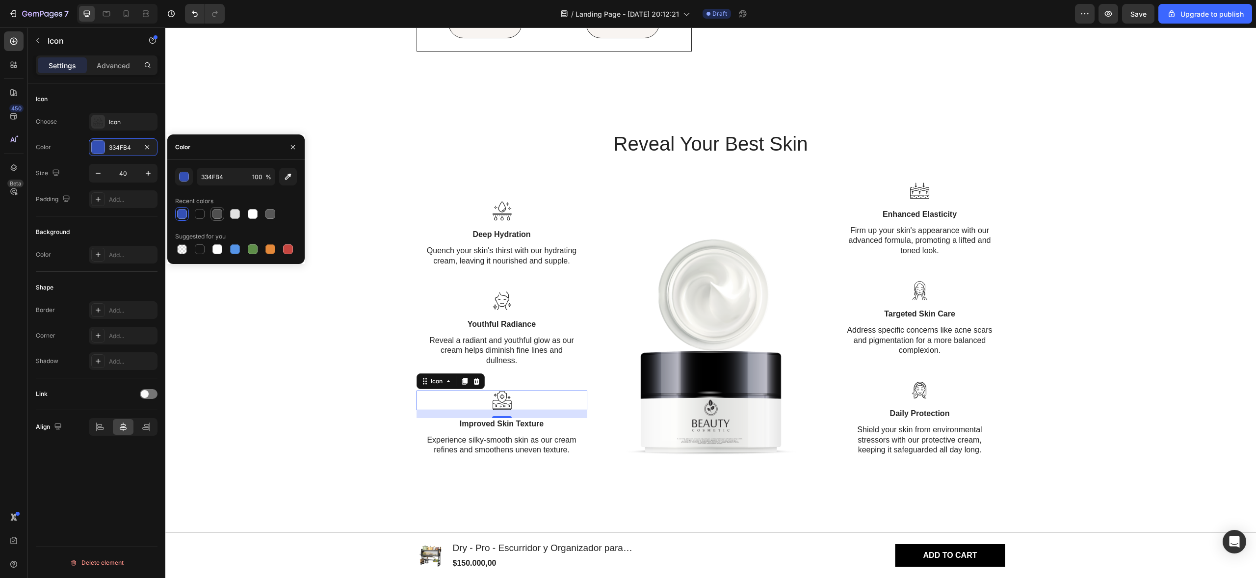
click at [220, 213] on div at bounding box center [217, 214] width 10 height 10
type input "4F4F4F"
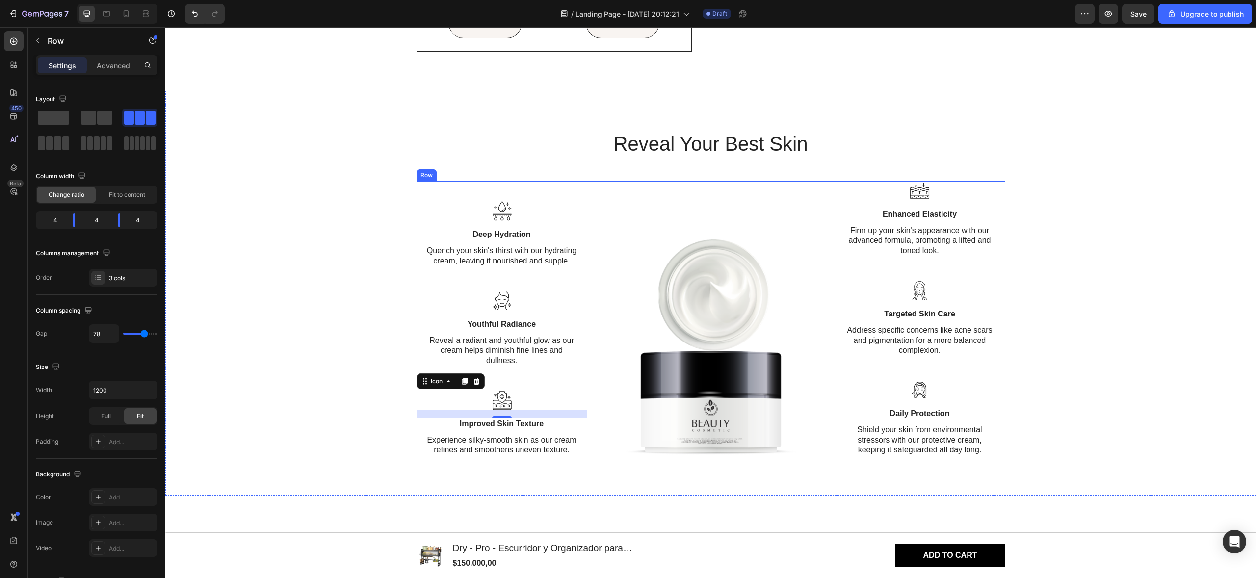
click at [499, 198] on div "Icon Deep Hydration Text Block Quench your skin's thirst with our hydrating cre…" at bounding box center [501, 319] width 171 height 276
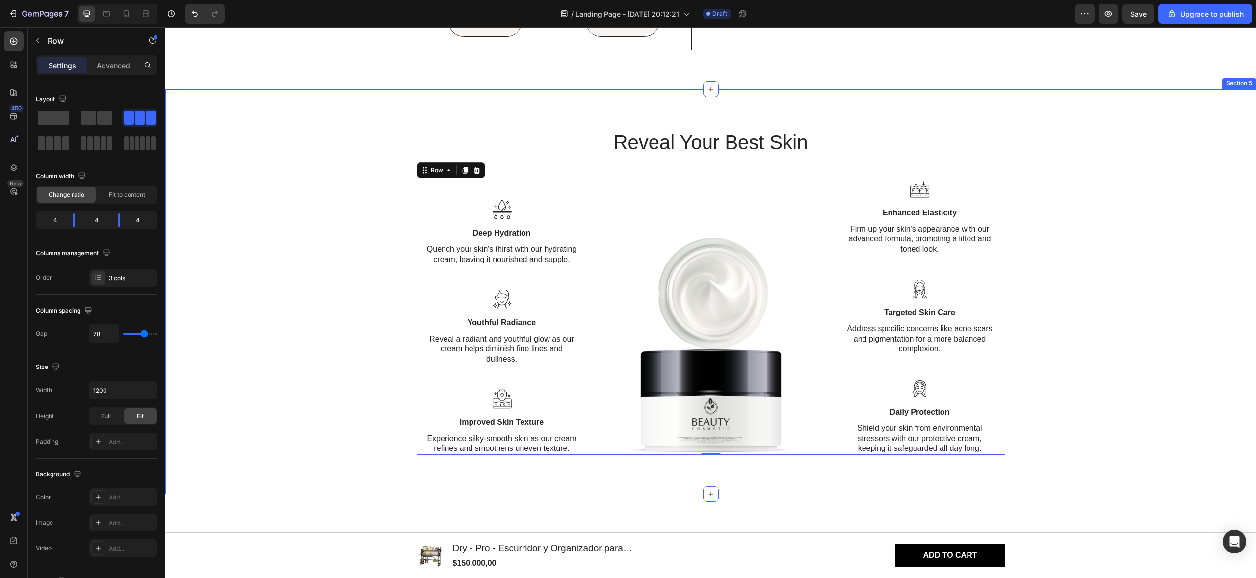
scroll to position [939, 0]
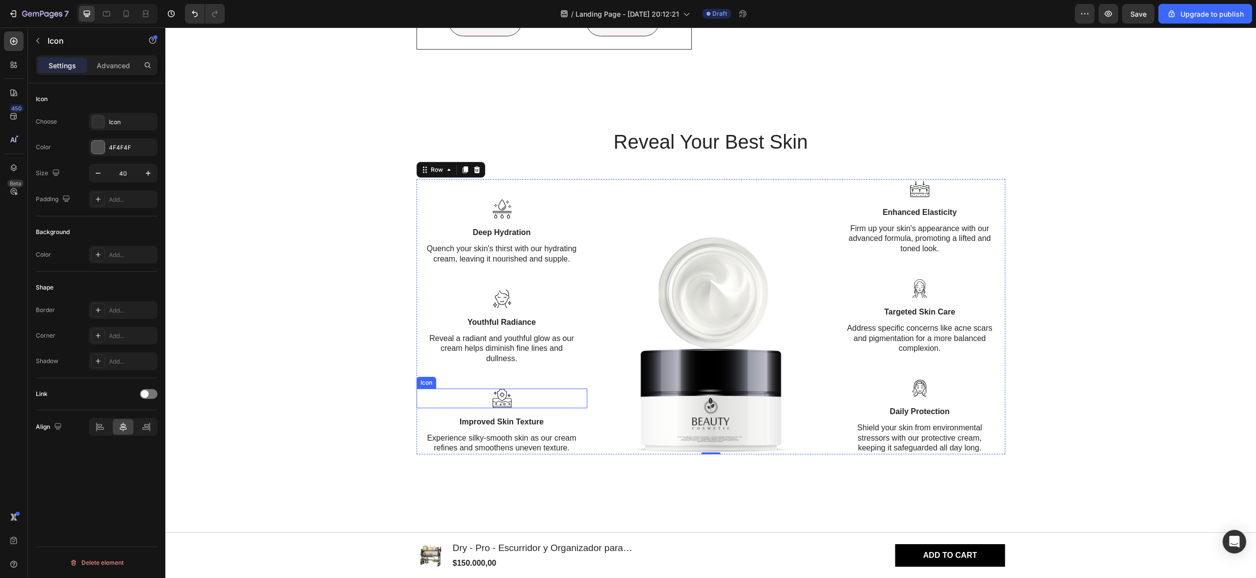
click at [505, 399] on icon at bounding box center [502, 398] width 20 height 20
click at [110, 148] on div "4F4F4F" at bounding box center [123, 147] width 28 height 9
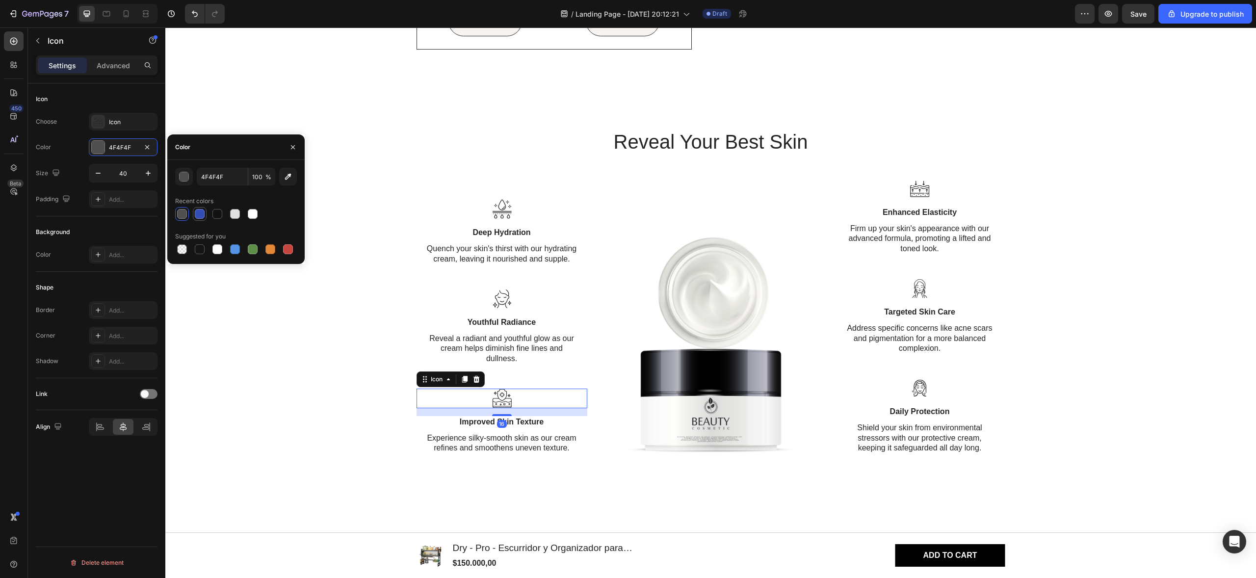
click at [200, 215] on div at bounding box center [200, 214] width 10 height 10
type input "334FB4"
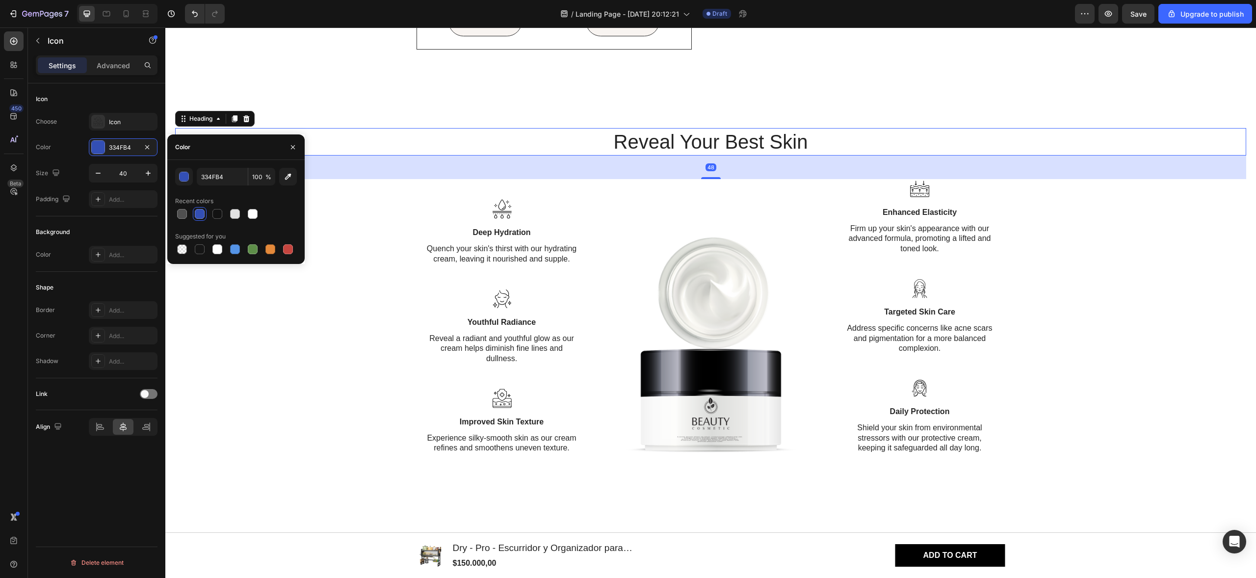
click at [554, 152] on h2 "Reveal Your Best Skin" at bounding box center [710, 141] width 1071 height 27
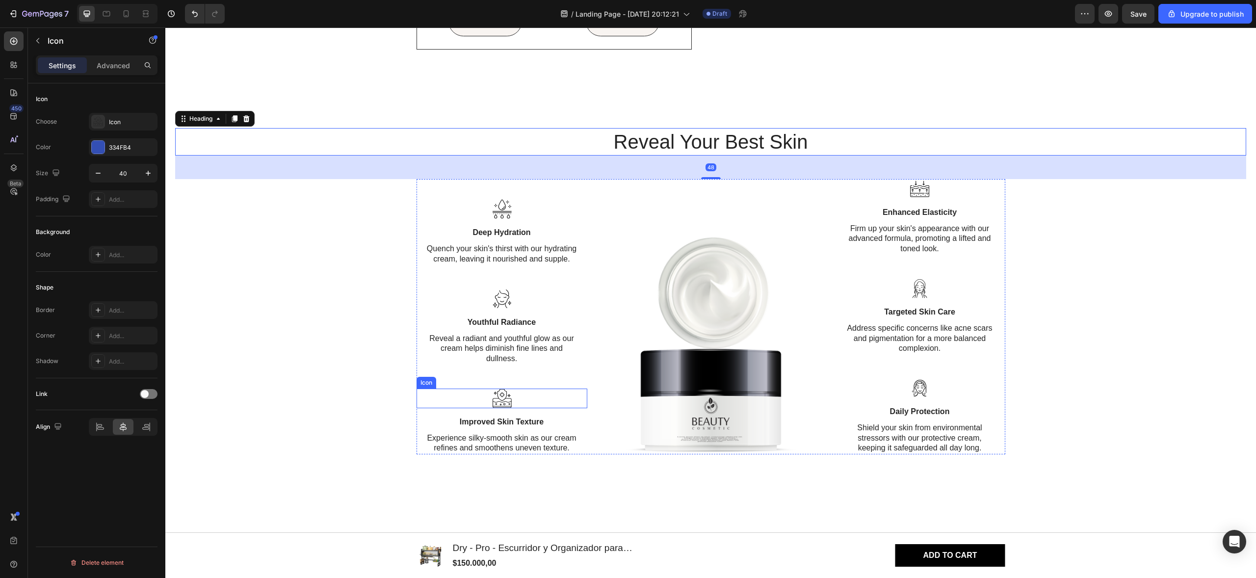
click at [499, 400] on icon at bounding box center [502, 398] width 20 height 20
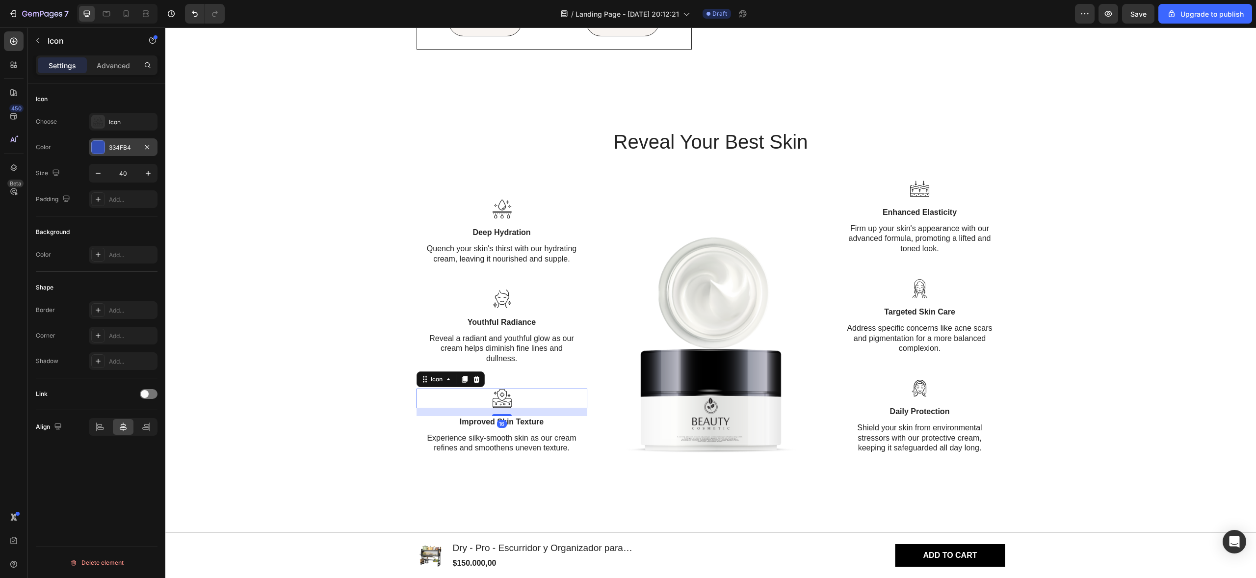
click at [119, 144] on div "334FB4" at bounding box center [123, 147] width 28 height 9
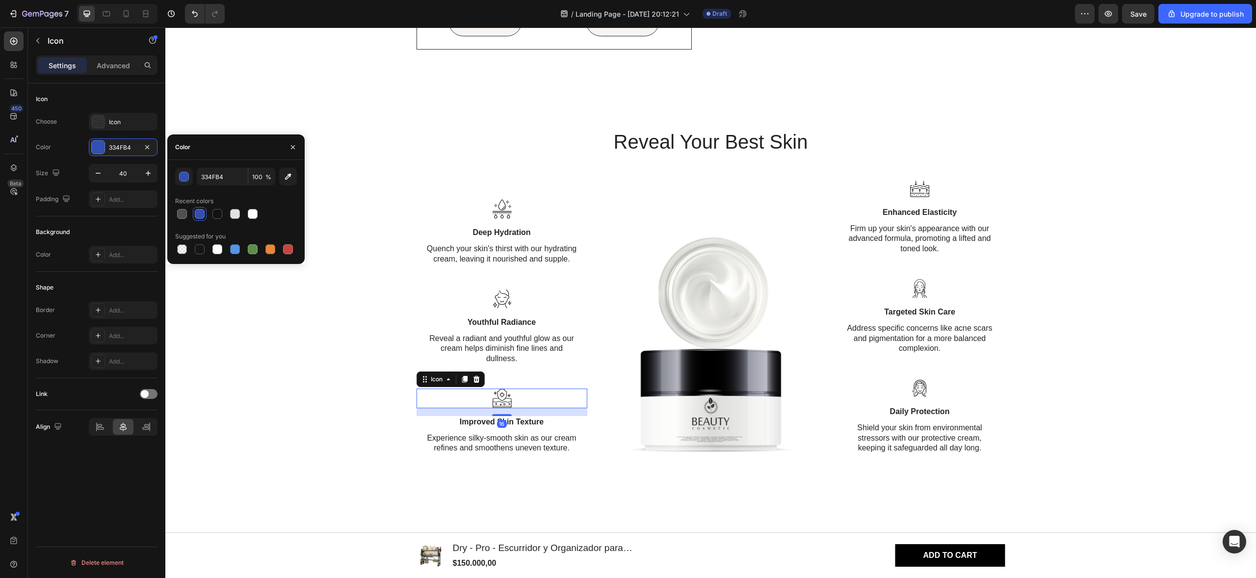
click at [302, 244] on div "334FB4 100 % Recent colors Suggested for you" at bounding box center [235, 212] width 137 height 88
click at [294, 247] on div at bounding box center [288, 249] width 14 height 14
type input "C5453F"
click at [293, 248] on div at bounding box center [288, 249] width 12 height 12
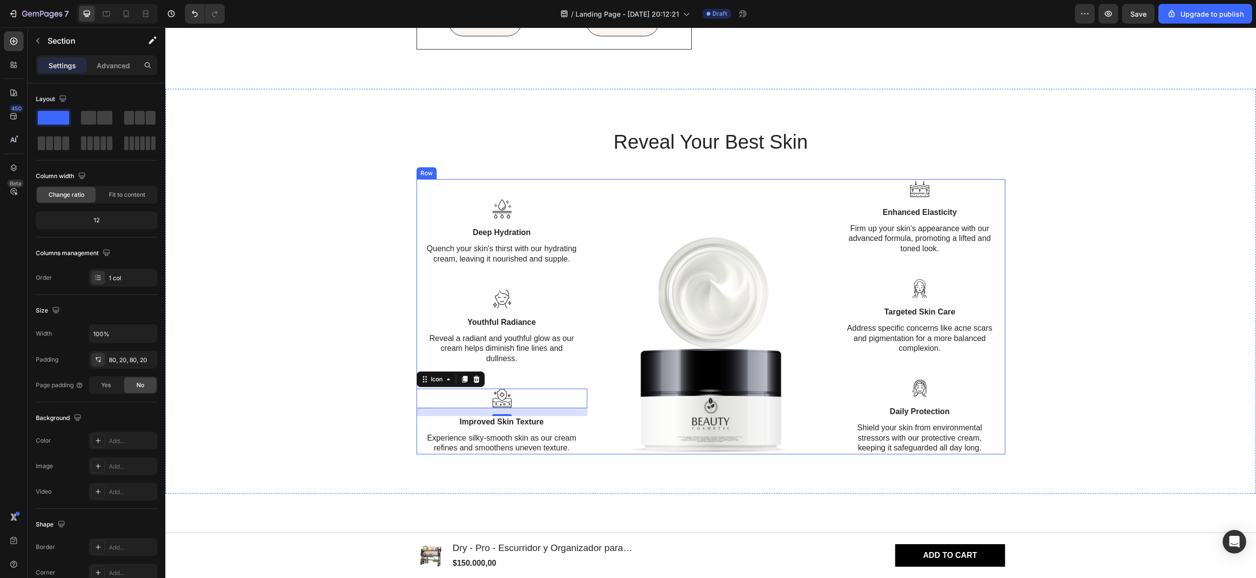
click at [477, 164] on div "Reveal Your Best Skin Heading Icon Deep Hydration Text Block Quench your skin's…" at bounding box center [710, 291] width 1071 height 327
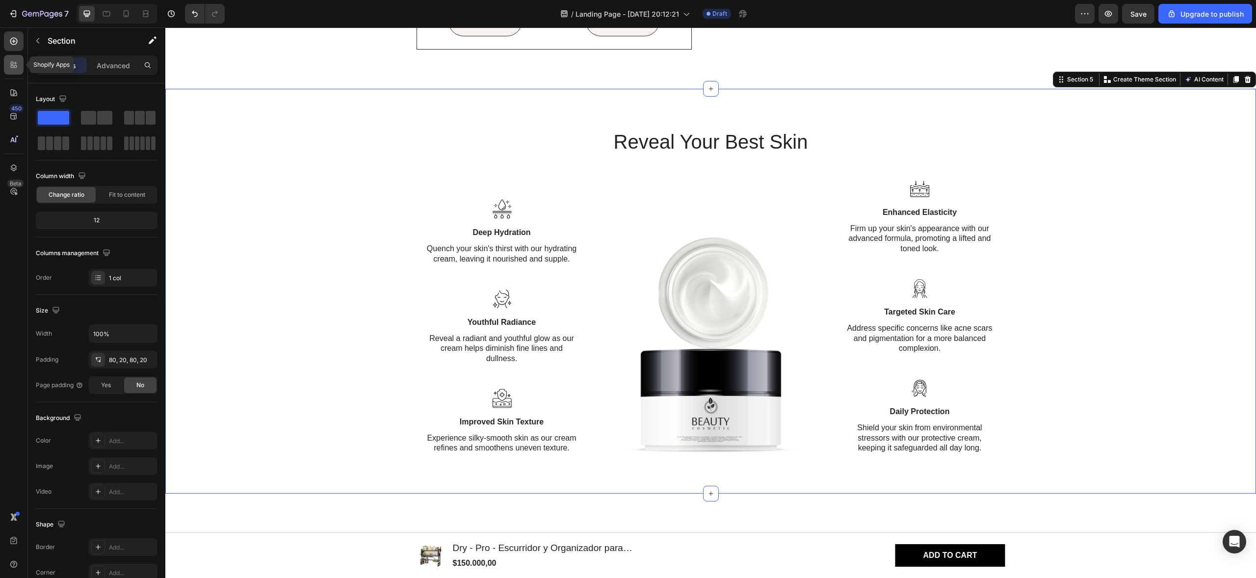
click at [15, 68] on icon at bounding box center [15, 66] width 3 height 3
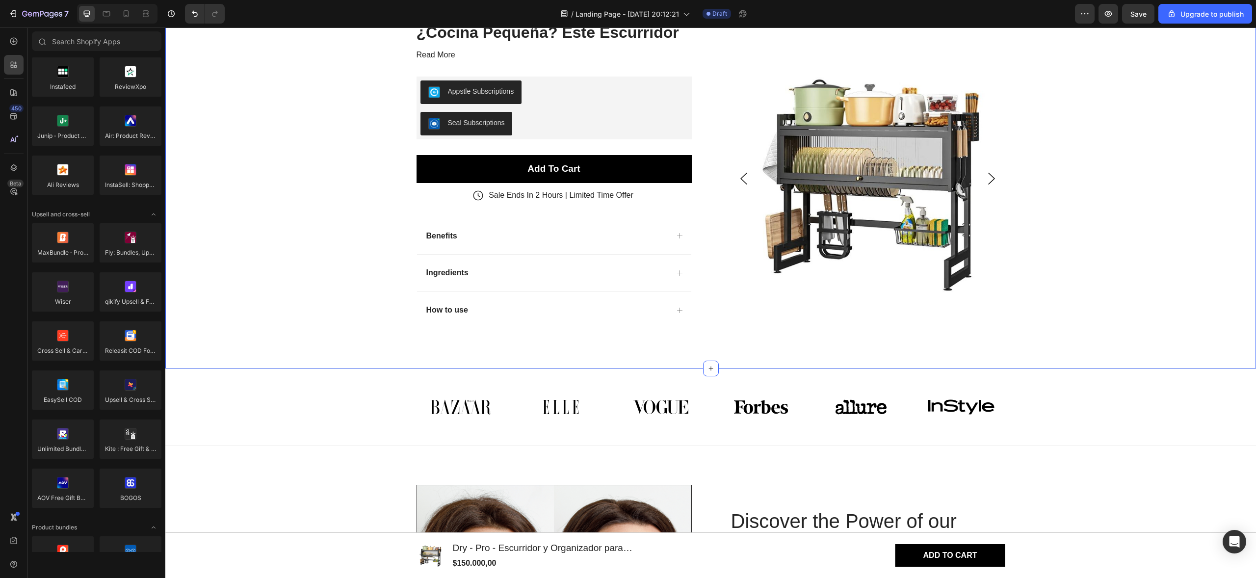
scroll to position [215, 0]
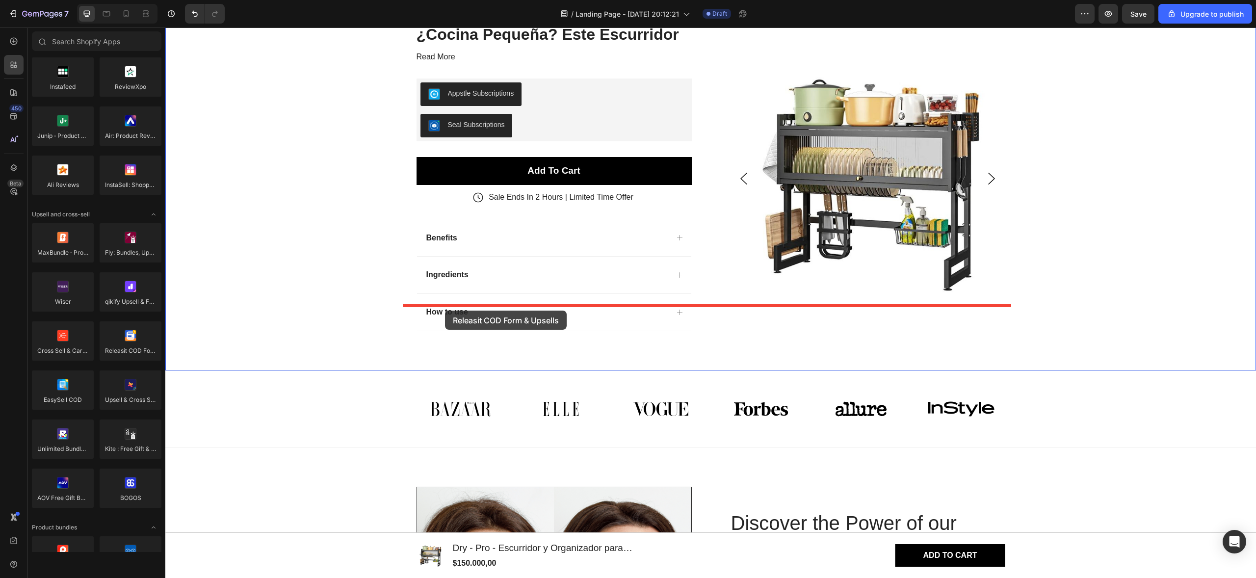
drag, startPoint x: 292, startPoint y: 367, endPoint x: 445, endPoint y: 310, distance: 163.1
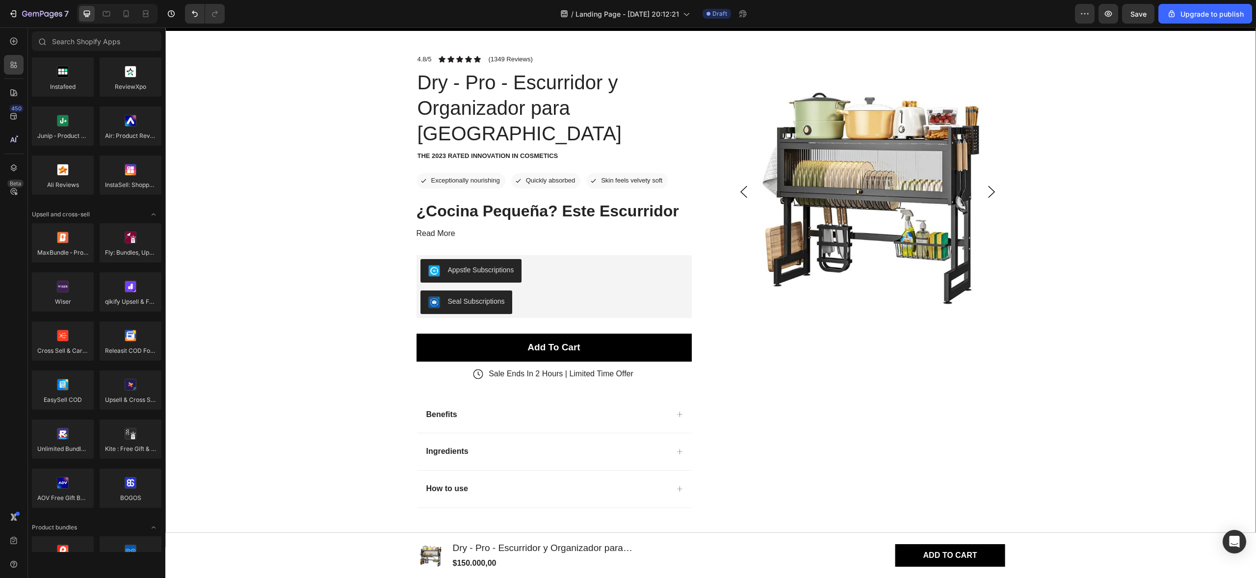
scroll to position [38, 0]
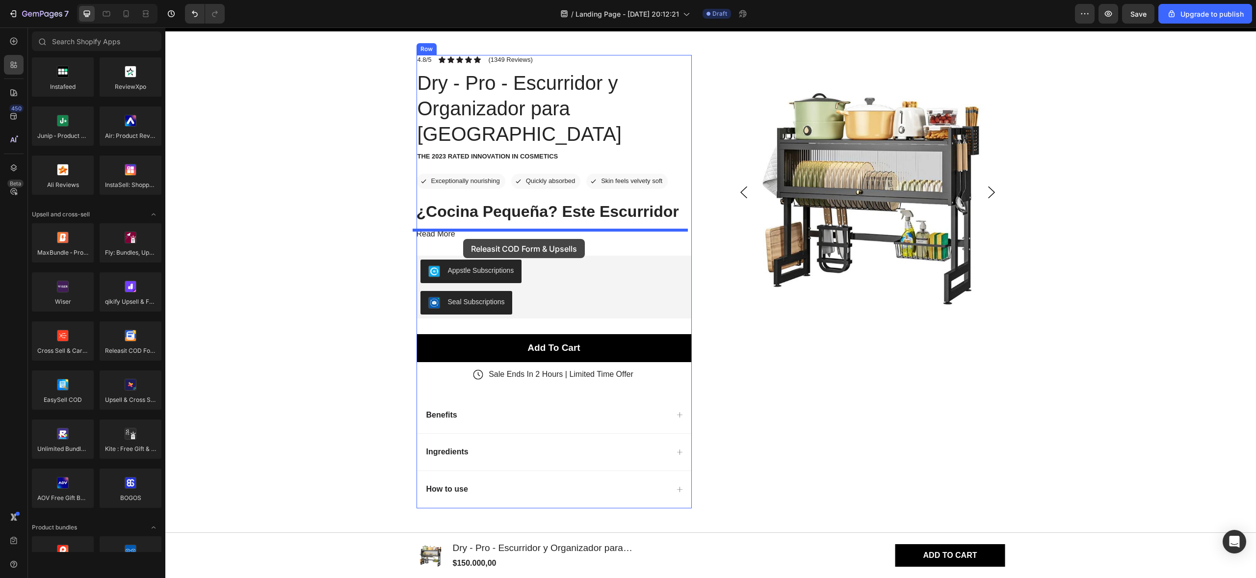
drag, startPoint x: 286, startPoint y: 380, endPoint x: 463, endPoint y: 239, distance: 226.5
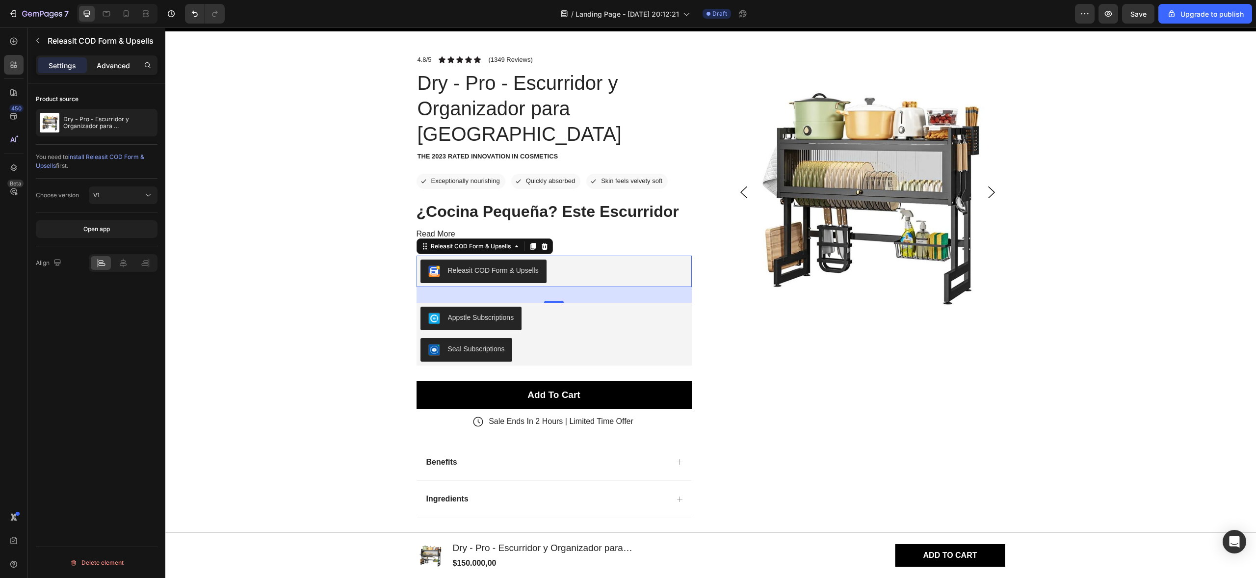
click at [104, 72] on div "Advanced" at bounding box center [113, 65] width 49 height 16
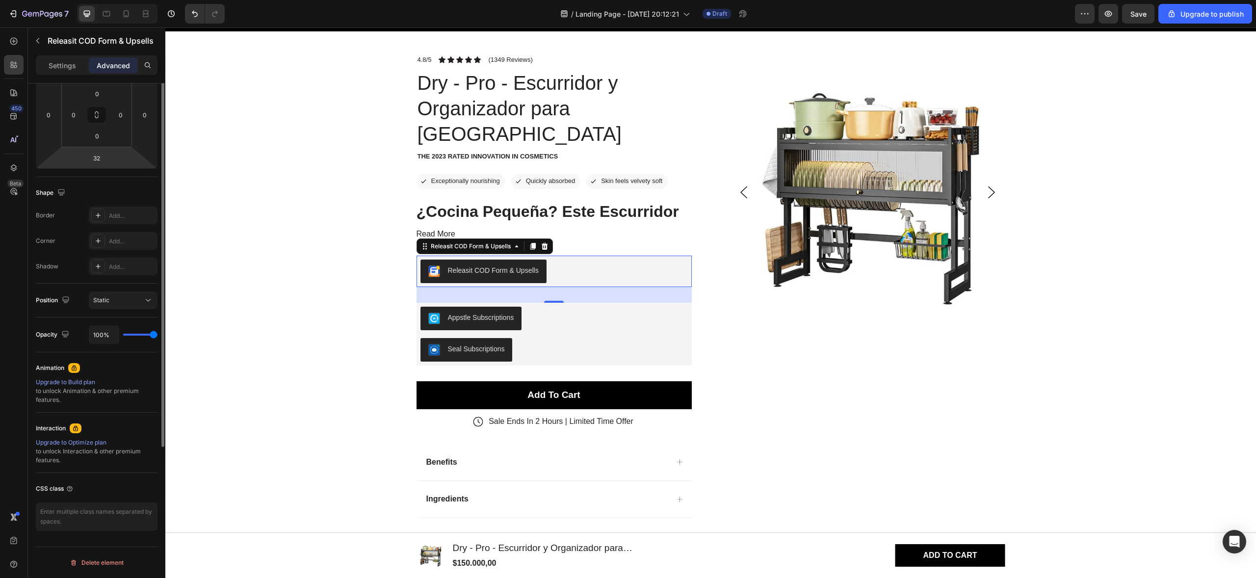
scroll to position [0, 0]
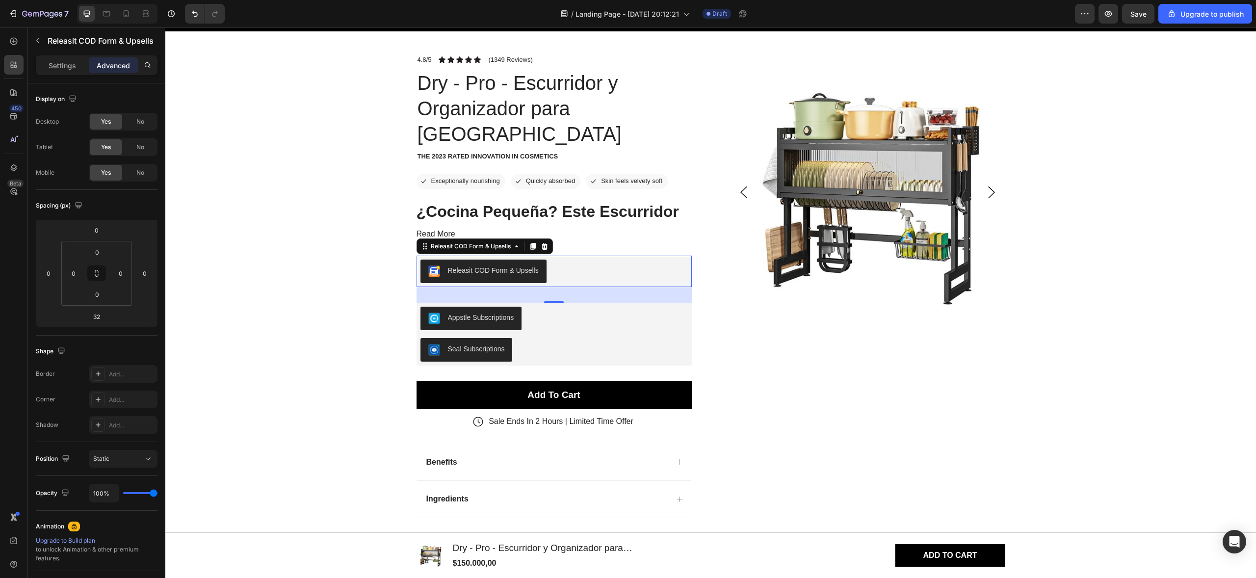
click at [483, 265] on div "Releasit COD Form & Upsells" at bounding box center [493, 270] width 91 height 10
click at [59, 64] on p "Settings" at bounding box center [62, 65] width 27 height 10
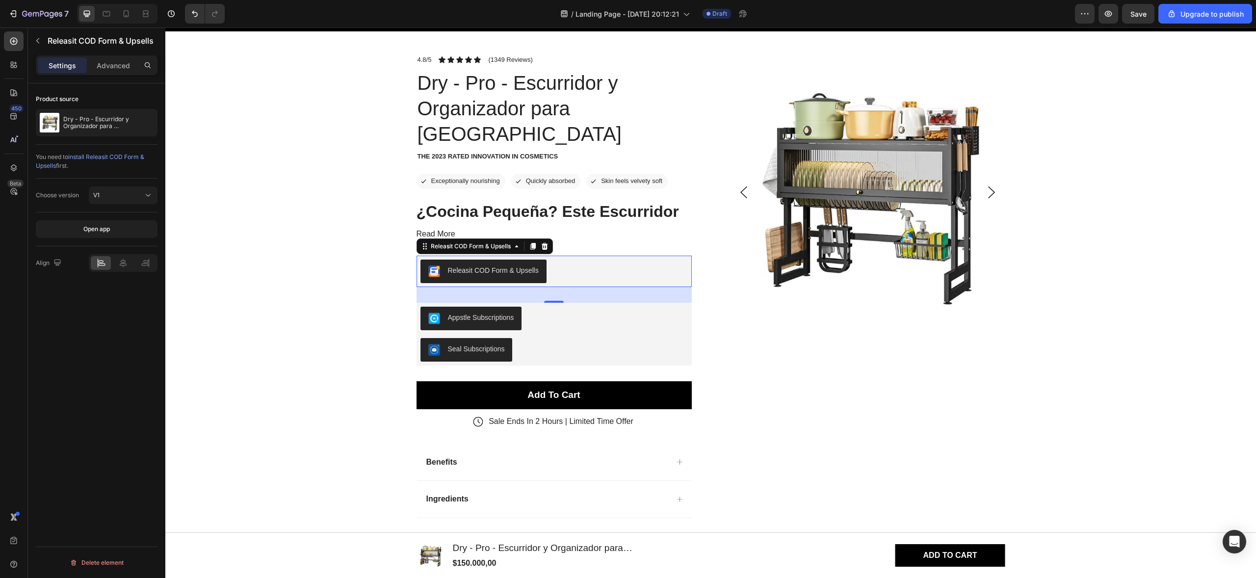
click at [525, 265] on div "Releasit COD Form & Upsells" at bounding box center [493, 270] width 91 height 10
click at [546, 287] on div "32" at bounding box center [553, 287] width 275 height 0
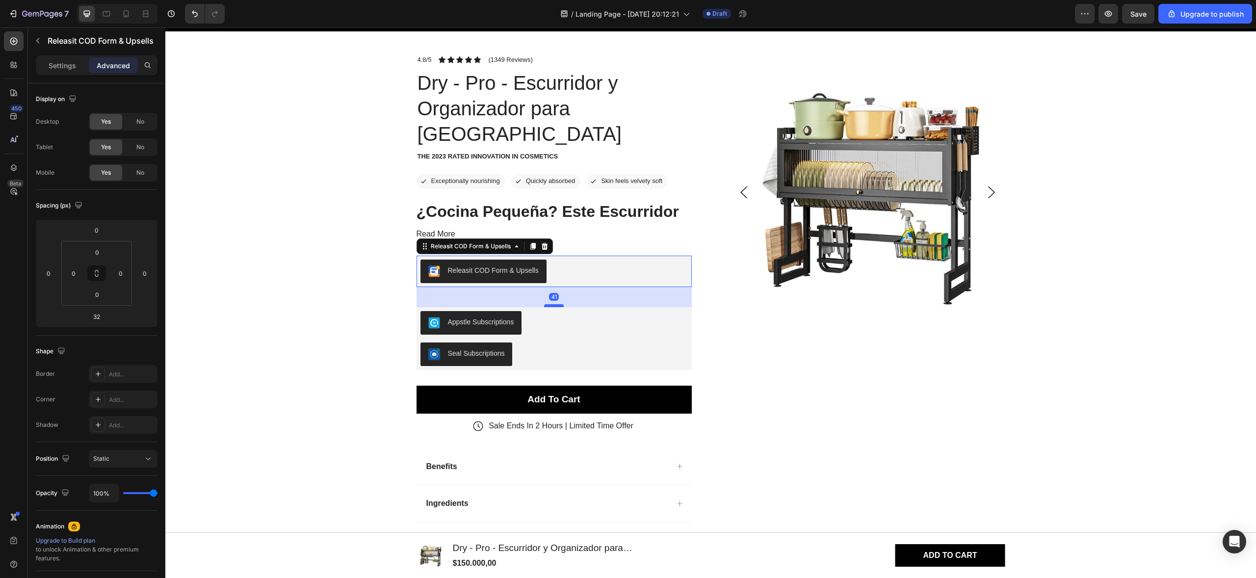
click at [545, 304] on div at bounding box center [554, 305] width 20 height 3
type input "41"
click at [549, 293] on div "41" at bounding box center [554, 297] width 10 height 8
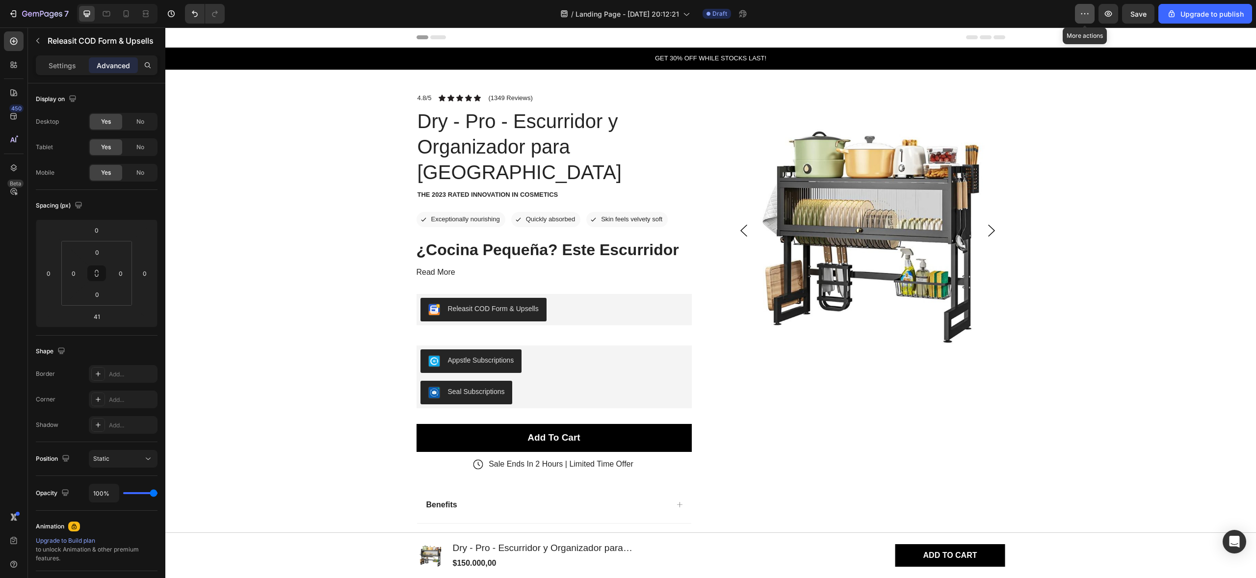
click at [1089, 11] on icon "button" at bounding box center [1085, 14] width 10 height 10
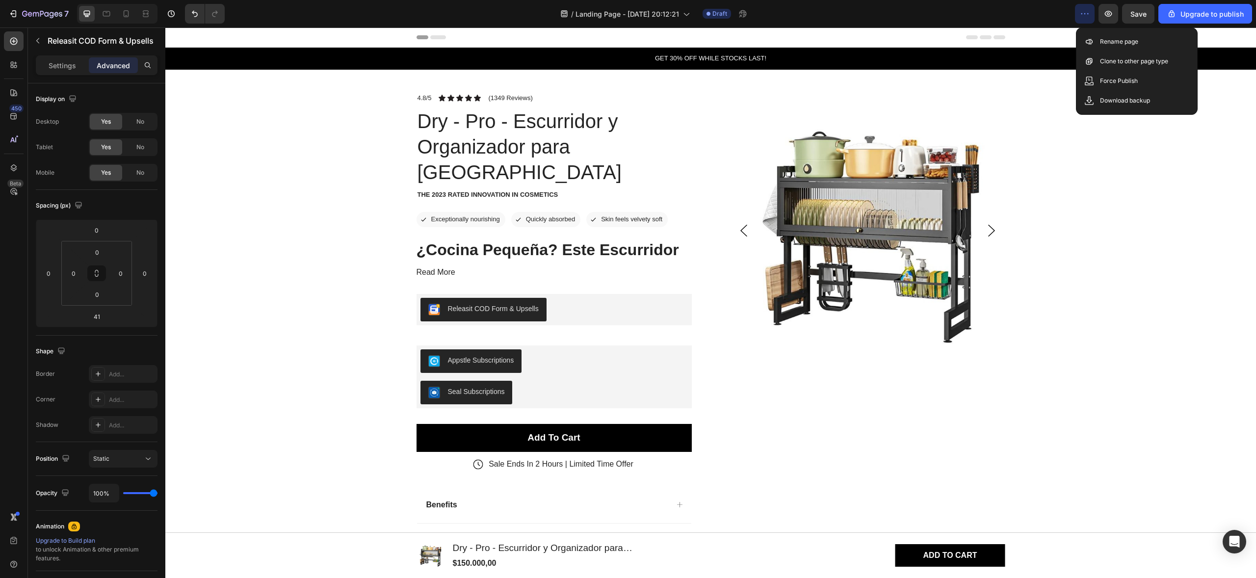
click at [846, 15] on div "/ Landing Page - Aug 26, 20:12:21 Draft" at bounding box center [653, 14] width 842 height 20
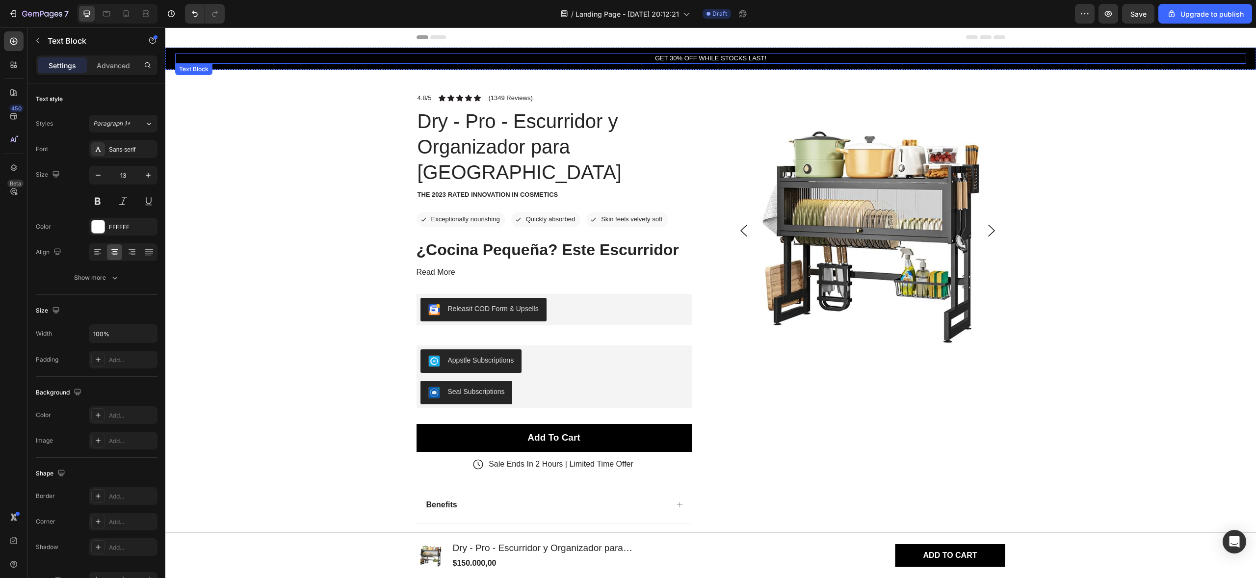
click at [701, 55] on p "GET 30% OFF WHILE STOCKS LAST!" at bounding box center [710, 58] width 1069 height 8
click at [710, 17] on div "Draft" at bounding box center [716, 14] width 28 height 10
click at [690, 17] on icon at bounding box center [686, 14] width 10 height 10
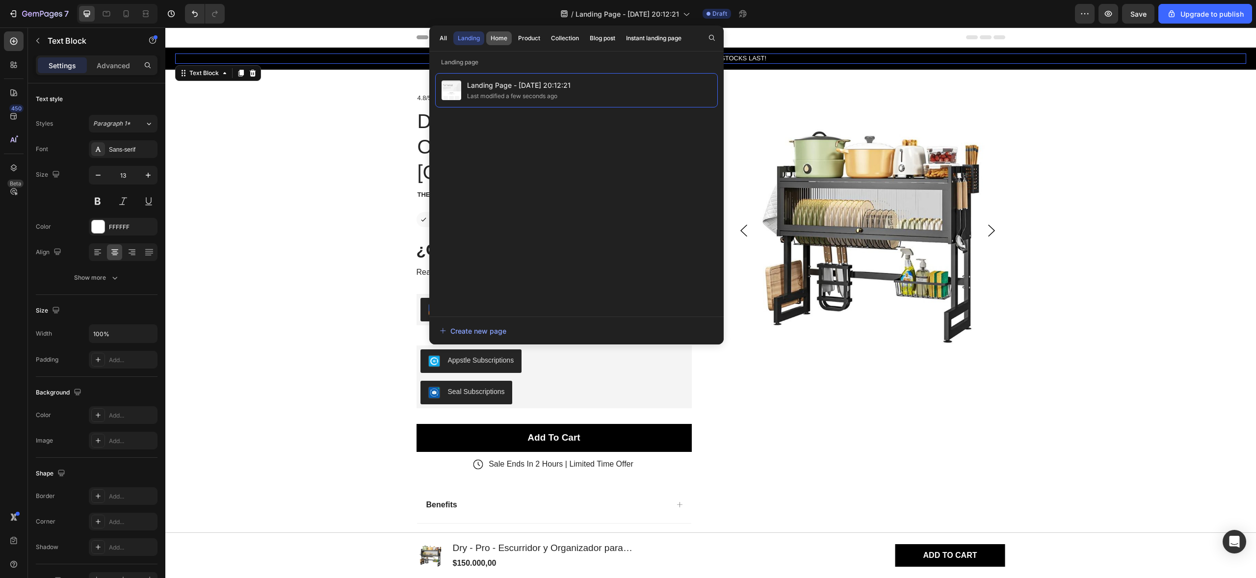
click at [507, 38] on div "Home" at bounding box center [499, 38] width 17 height 9
click at [520, 39] on div "Product" at bounding box center [529, 38] width 22 height 9
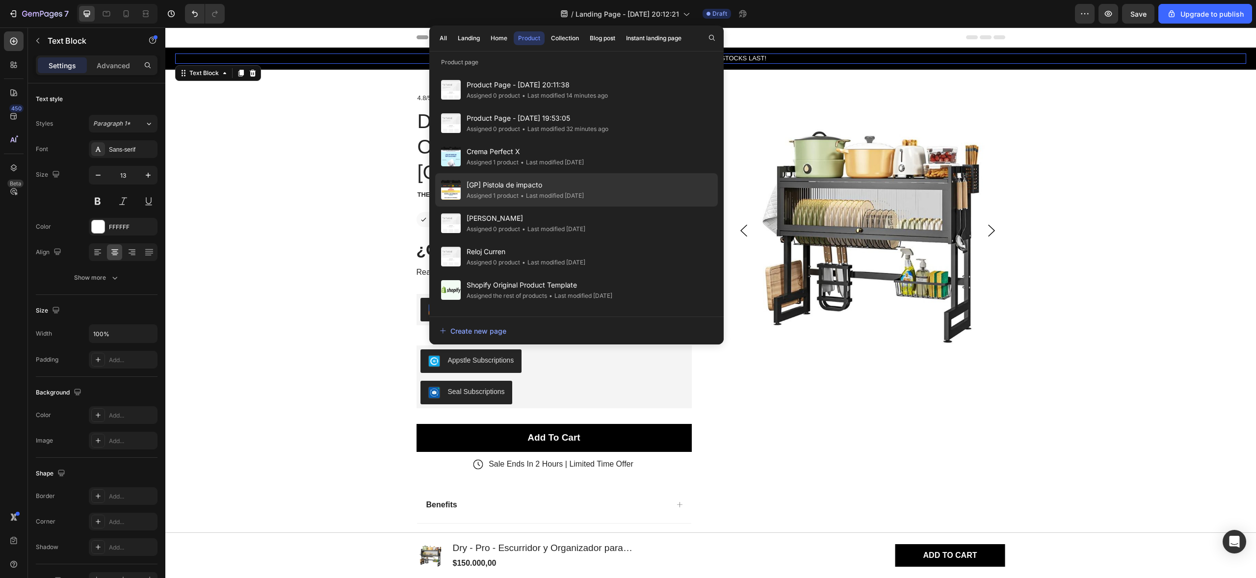
click at [510, 192] on div "Assigned 1 product" at bounding box center [492, 196] width 52 height 10
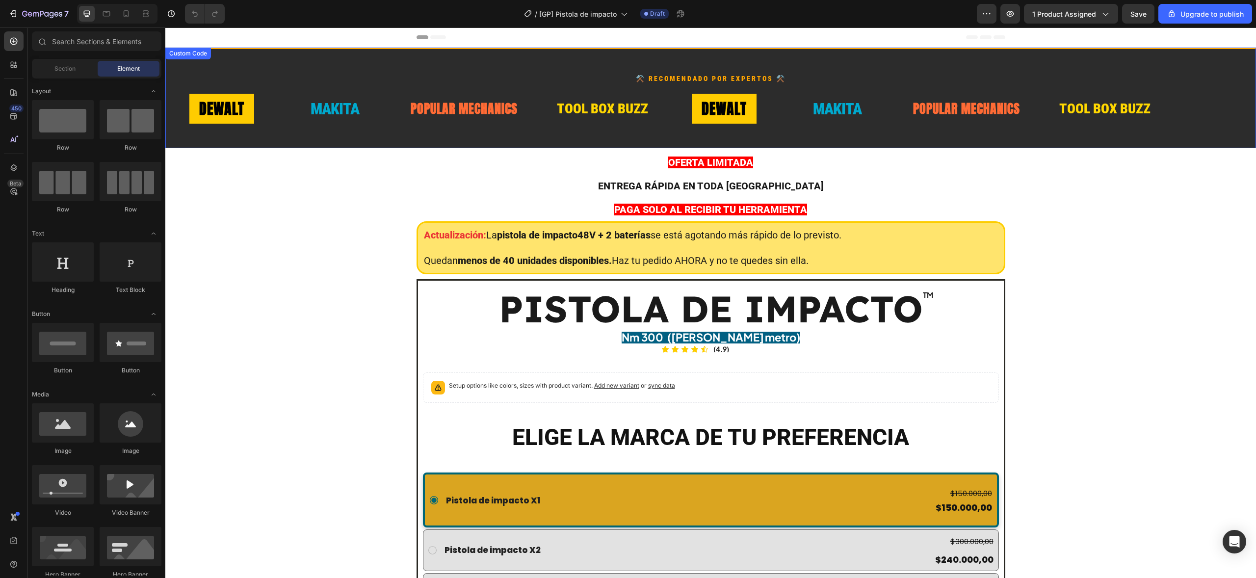
click at [763, 85] on section "⚒️ Recomendado por expertos ⚒️ DEWALT MAKITA POPULAR MECHANICS TOOL BOX BUZZ DE…" at bounding box center [710, 98] width 1090 height 101
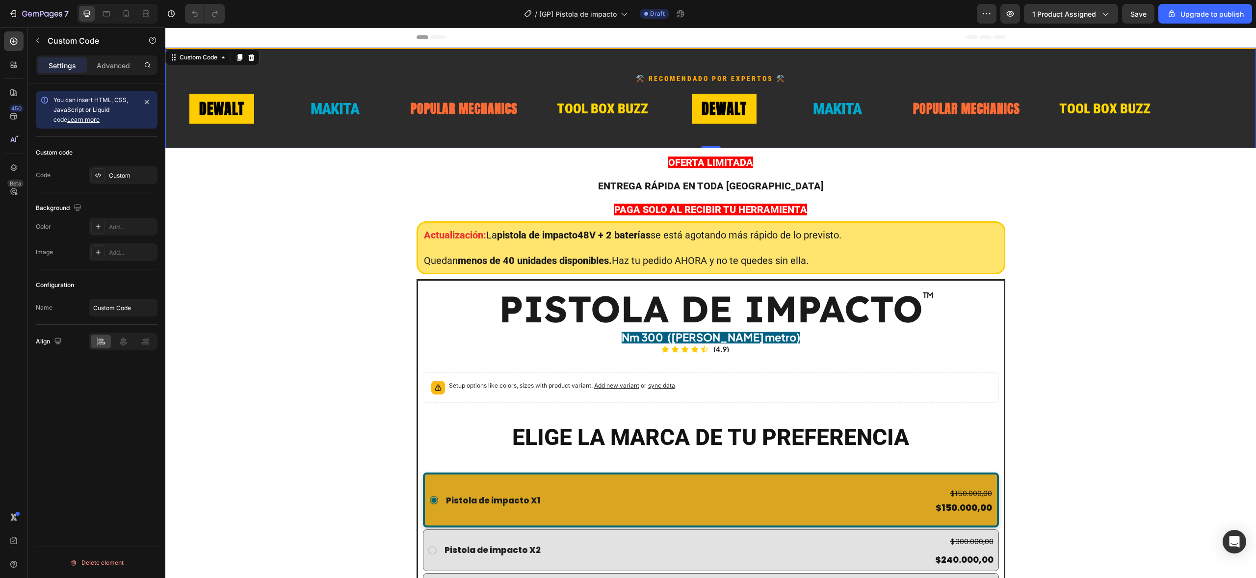
click at [746, 79] on h3 "⚒️ Recomendado por expertos ⚒️" at bounding box center [710, 79] width 1090 height 10
click at [810, 108] on span "MAKITA" at bounding box center [834, 109] width 49 height 24
click at [758, 108] on span "MAKITA" at bounding box center [782, 109] width 49 height 24
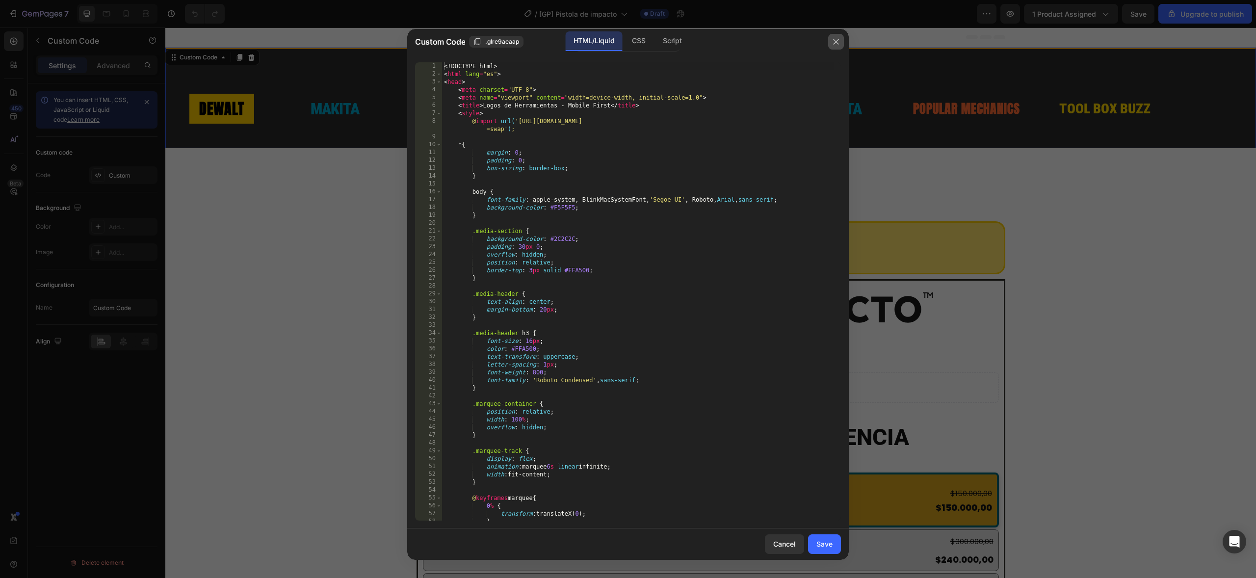
click at [832, 45] on icon "button" at bounding box center [836, 42] width 8 height 8
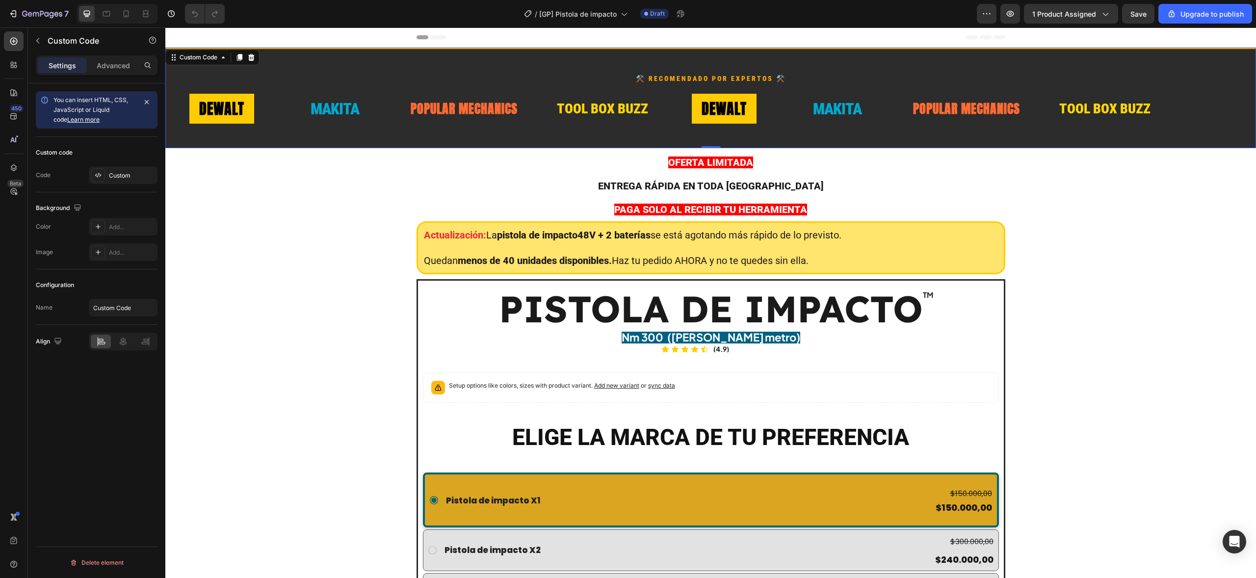
click at [1019, 107] on span "TOOL BOX BUZZ" at bounding box center [1064, 109] width 91 height 21
click at [1052, 107] on span "TOOL BOX BUZZ" at bounding box center [1097, 109] width 91 height 21
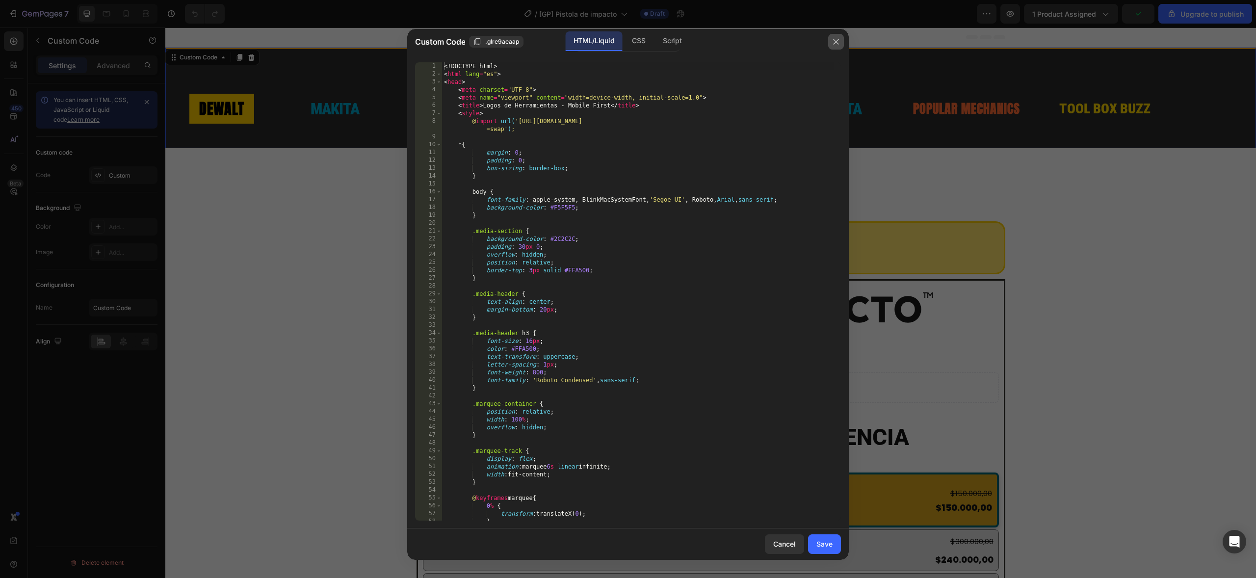
click at [835, 46] on button "button" at bounding box center [836, 42] width 16 height 16
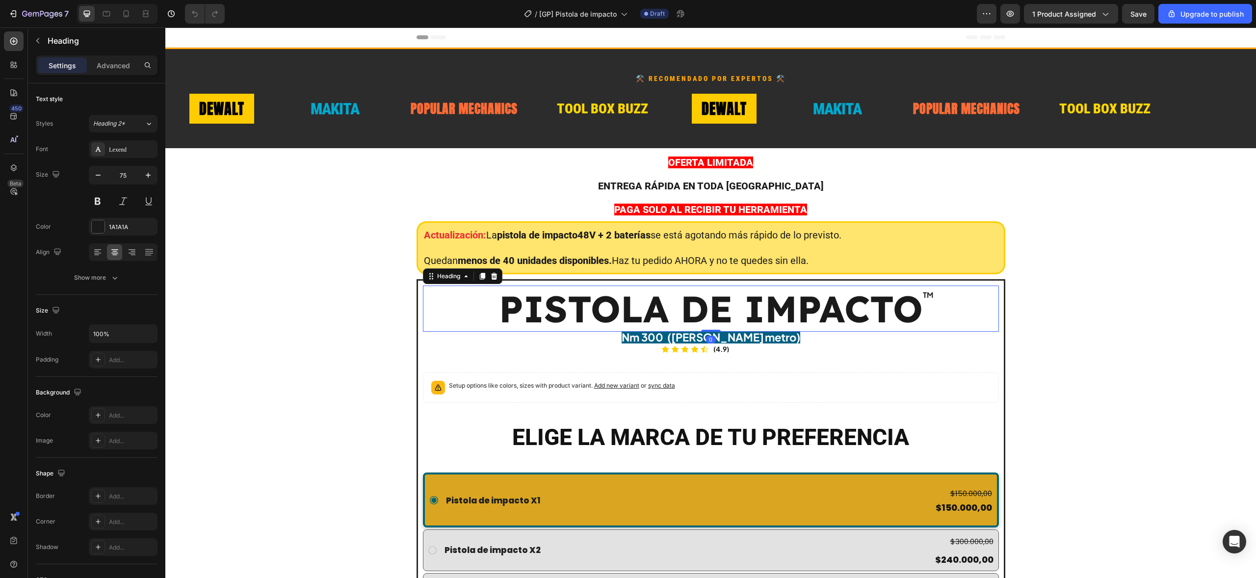
click at [718, 312] on span "PISTOLA DE IMPACTO" at bounding box center [711, 308] width 424 height 46
drag, startPoint x: 688, startPoint y: 310, endPoint x: 681, endPoint y: 310, distance: 6.9
click at [688, 310] on span "PISTOLA DE IMPACTO" at bounding box center [711, 308] width 424 height 46
click at [665, 313] on span "PISTOLA DE IMPACTO" at bounding box center [711, 308] width 424 height 46
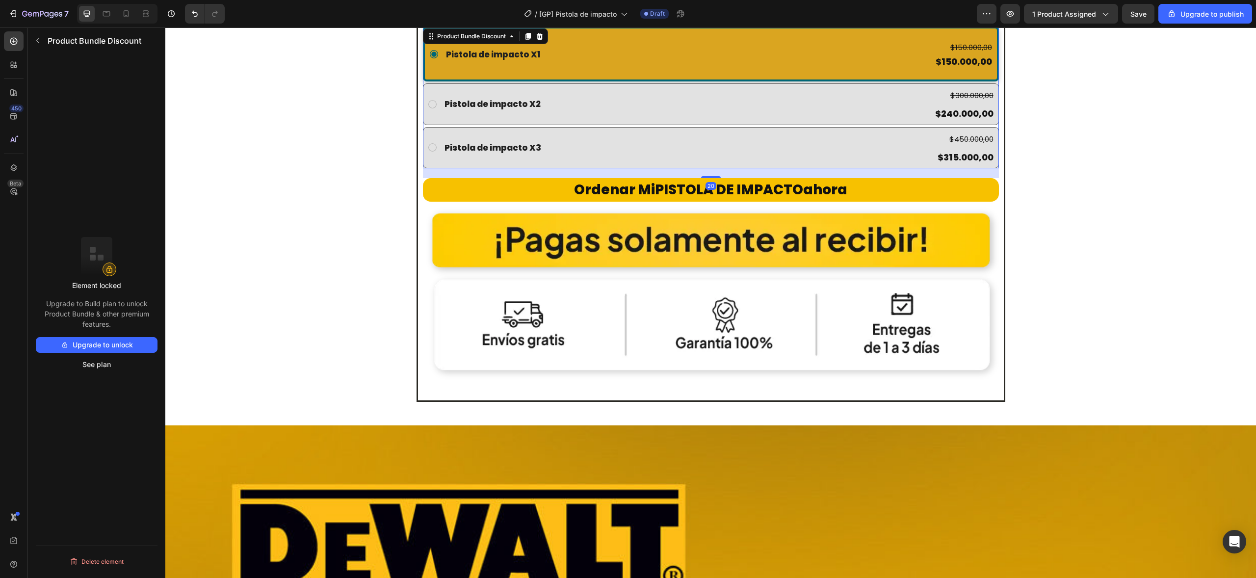
click at [538, 90] on div "Pistola de impacto X1 Text Block $150.000,00 Product Price Product Price $150.0…" at bounding box center [711, 97] width 576 height 142
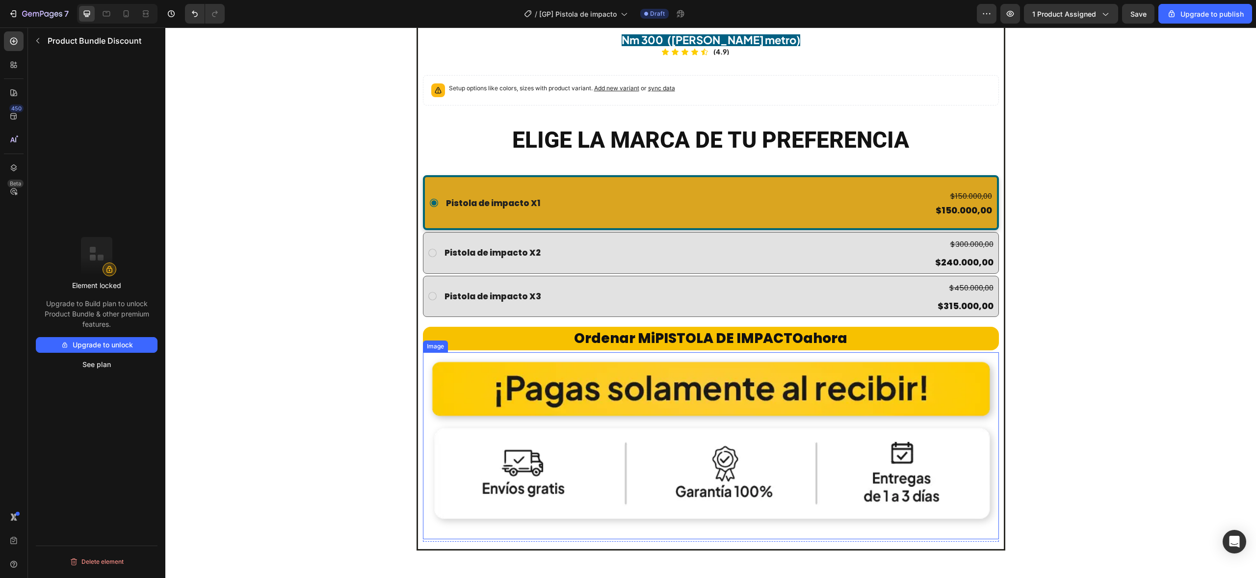
scroll to position [185, 0]
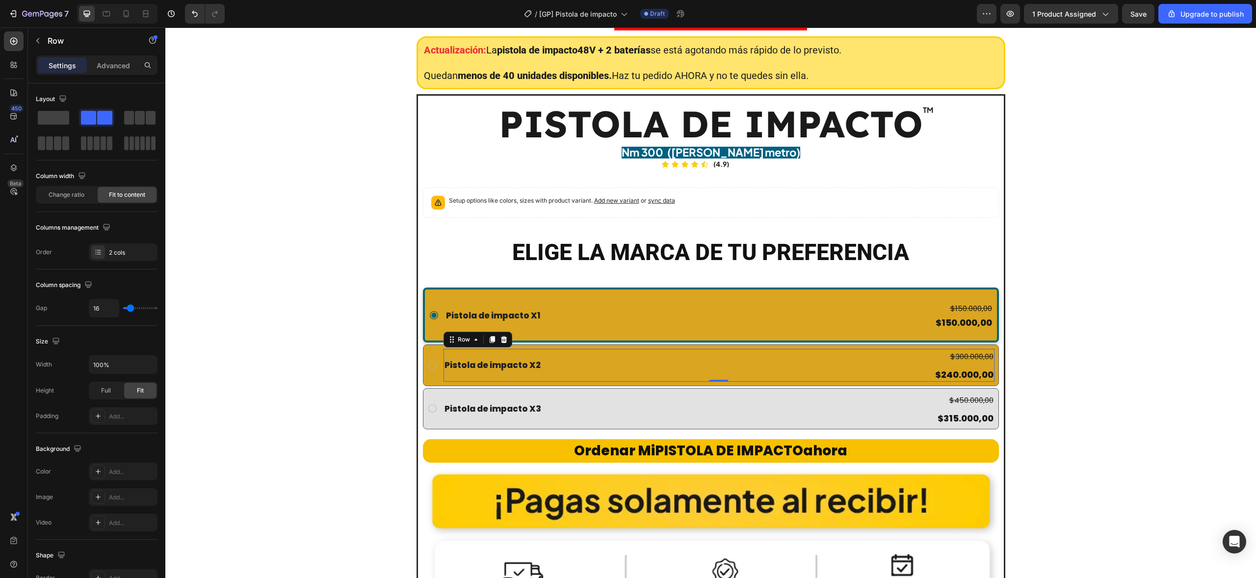
click at [534, 376] on div "Pistola de impacto X2 Text Block $300.000,00 Product Price Product Price $240.0…" at bounding box center [718, 365] width 551 height 32
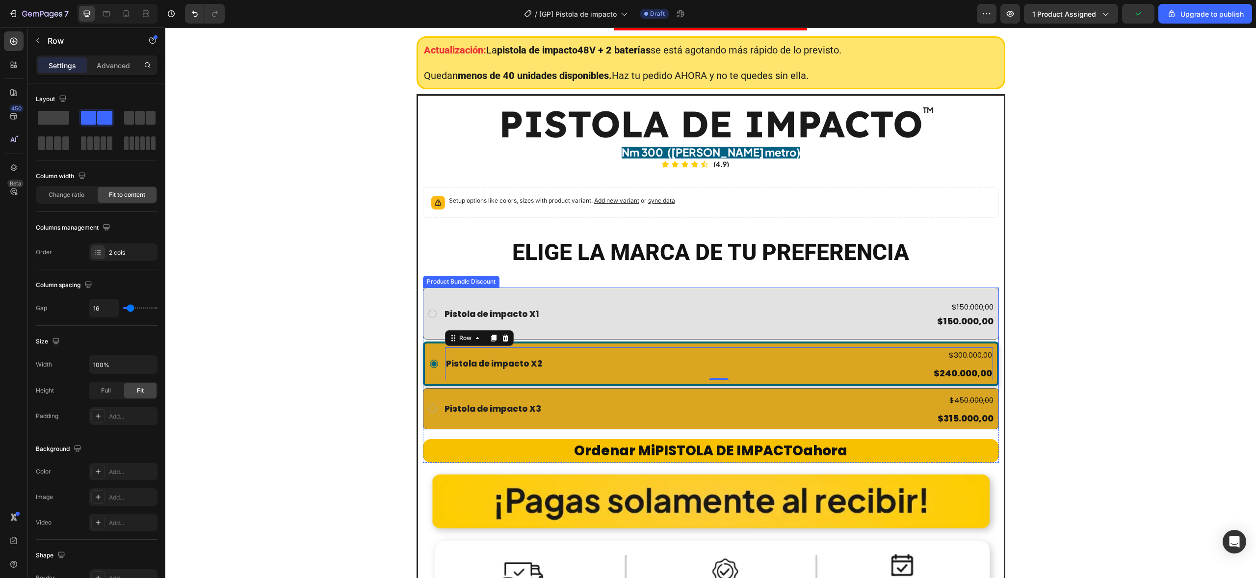
click at [532, 392] on div "Pistola de impacto X3 Text Block" at bounding box center [556, 408] width 226 height 32
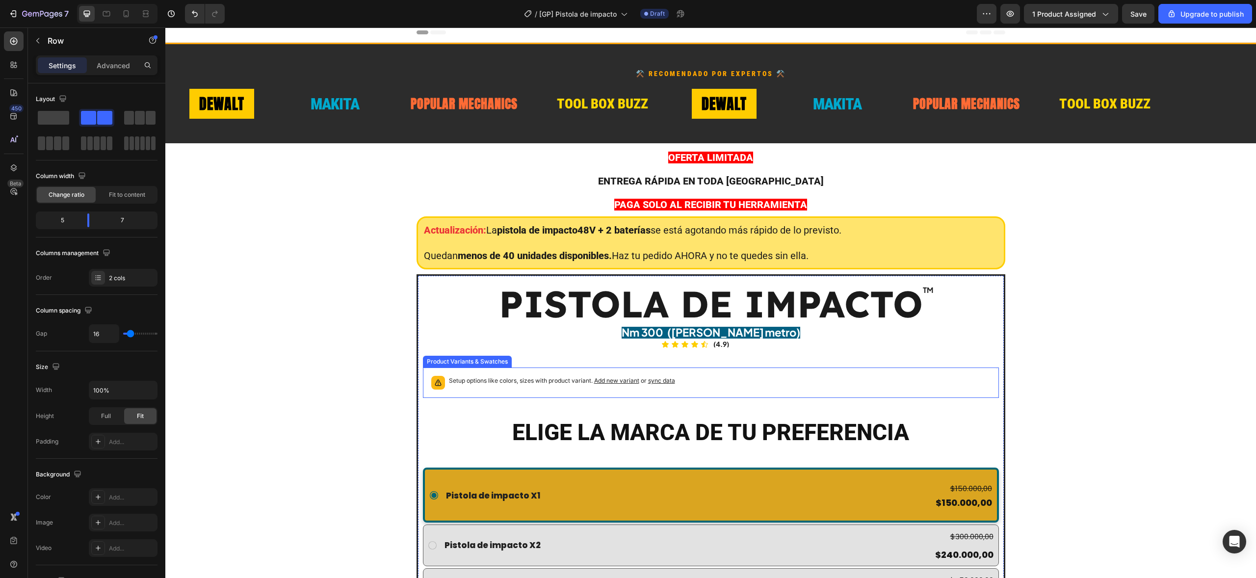
scroll to position [0, 0]
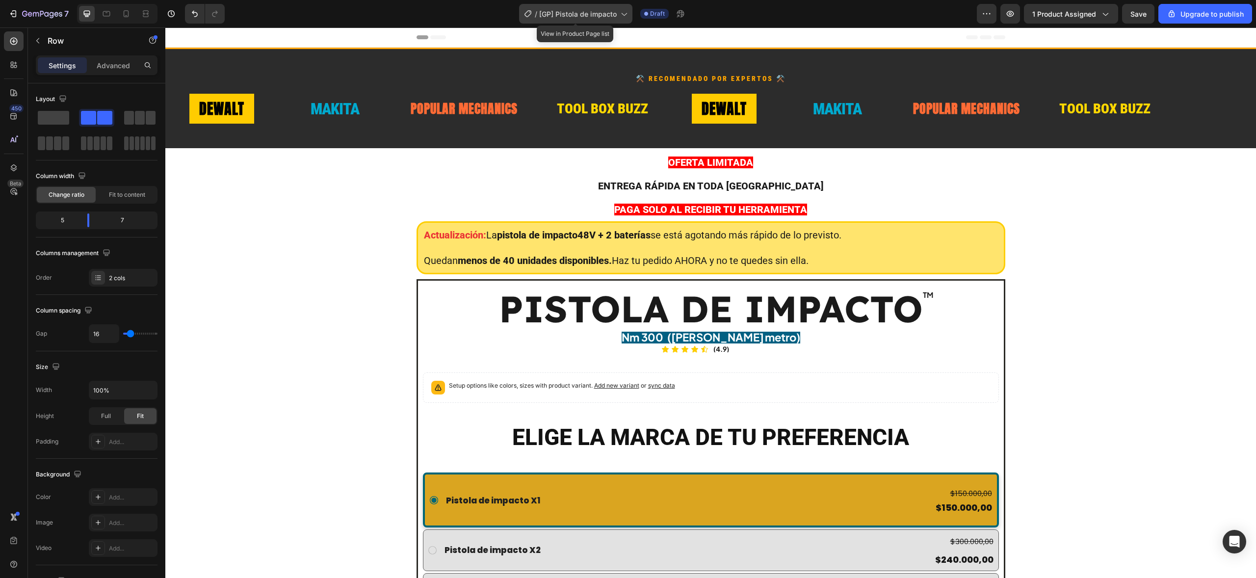
click at [599, 18] on span "[GP] Pistola de impacto" at bounding box center [577, 14] width 77 height 10
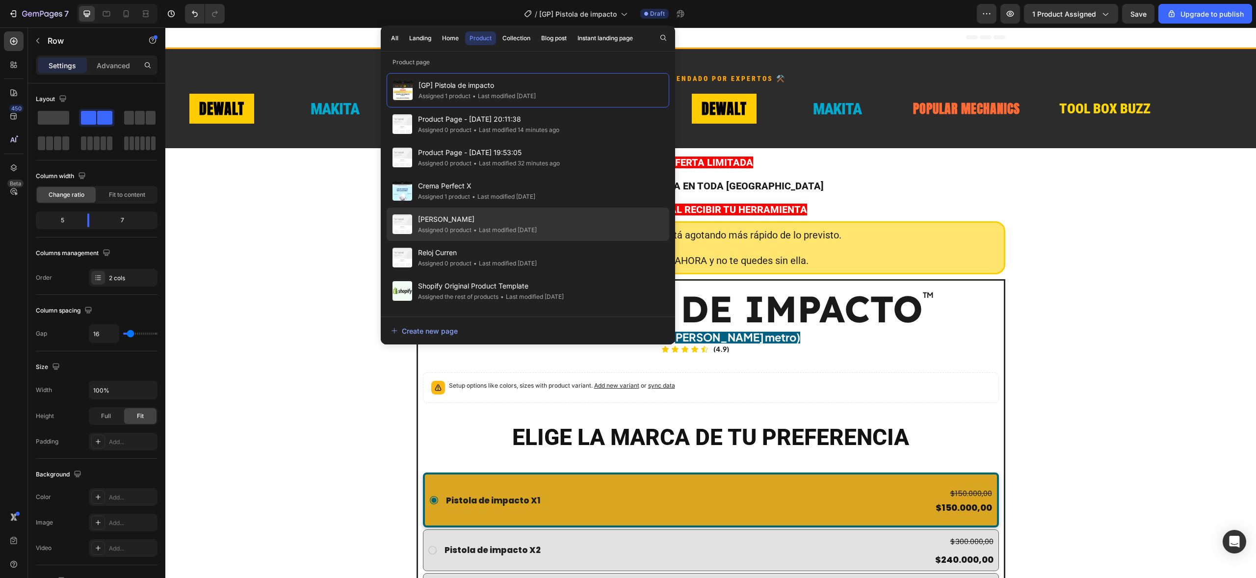
click at [523, 213] on span "[PERSON_NAME]" at bounding box center [477, 219] width 119 height 12
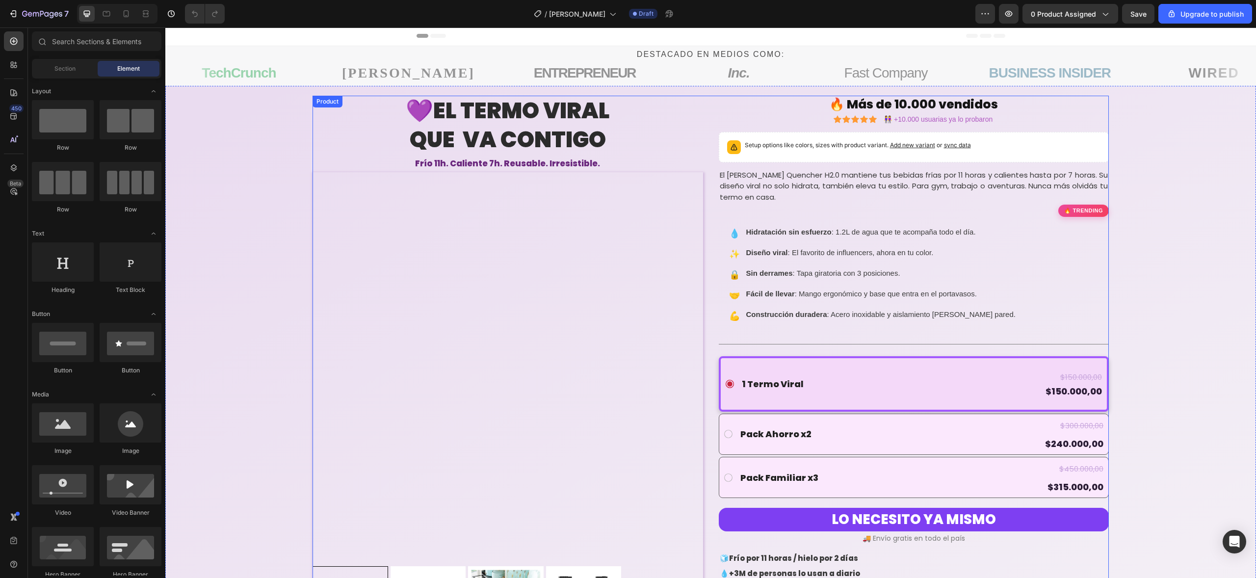
scroll to position [2, 0]
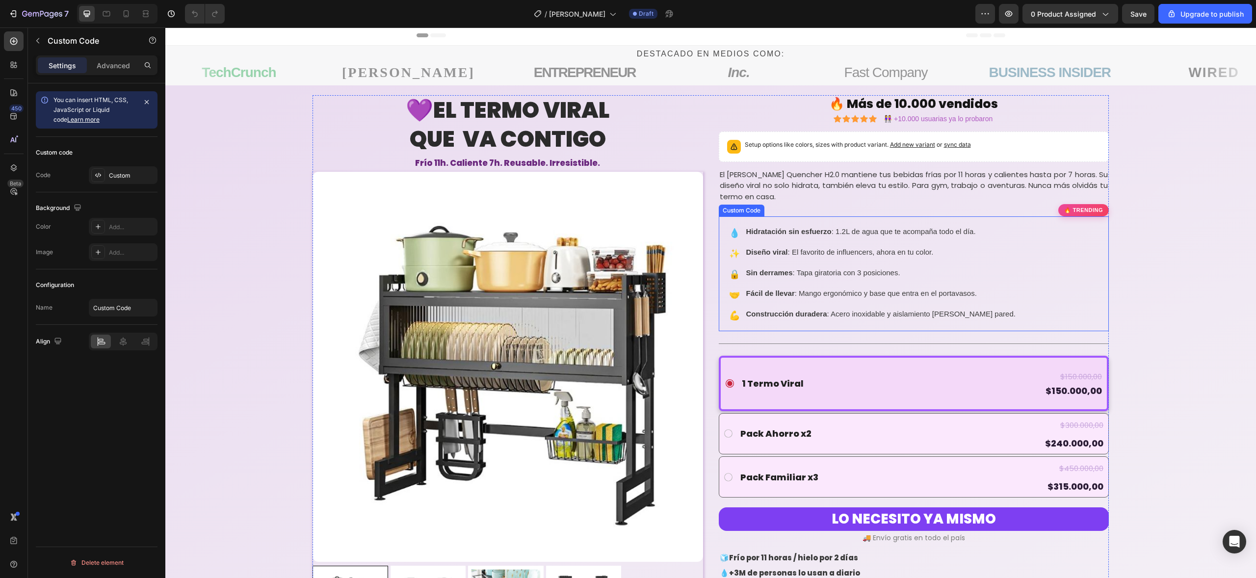
click at [774, 233] on span "Hidratación sin esfuerzo" at bounding box center [791, 231] width 90 height 8
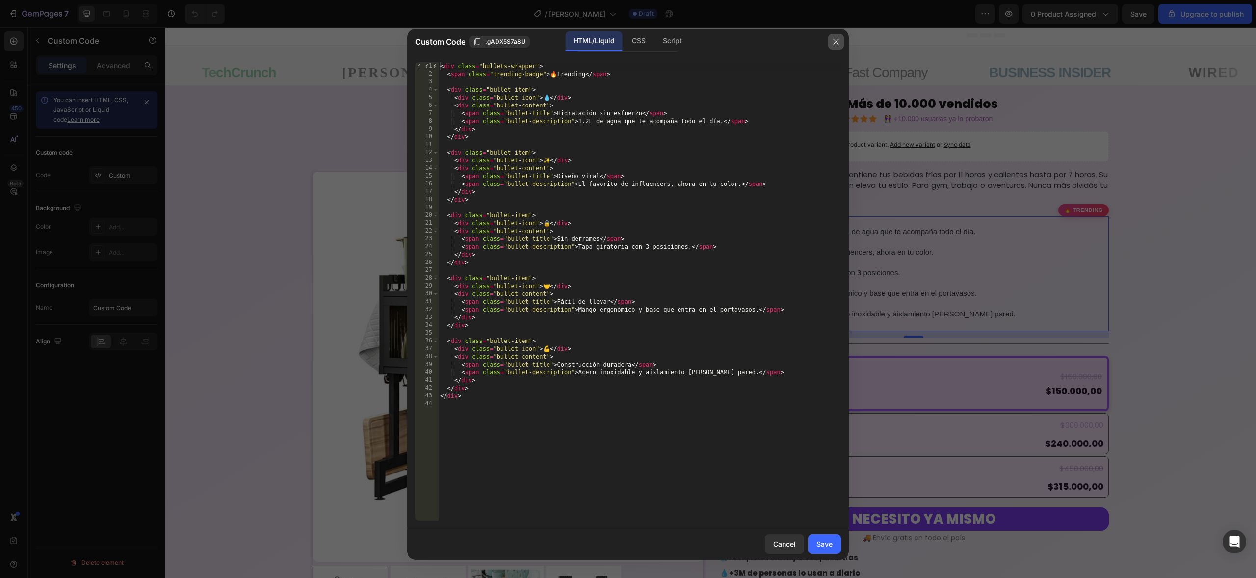
click at [831, 38] on button "button" at bounding box center [836, 42] width 16 height 16
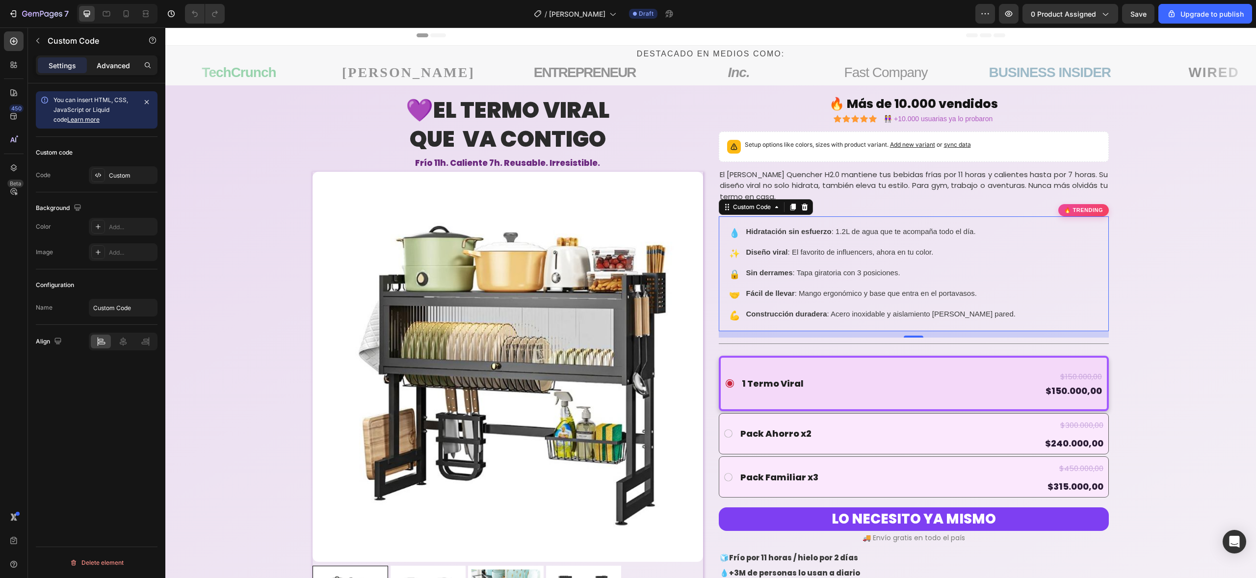
click at [107, 67] on p "Advanced" at bounding box center [113, 65] width 33 height 10
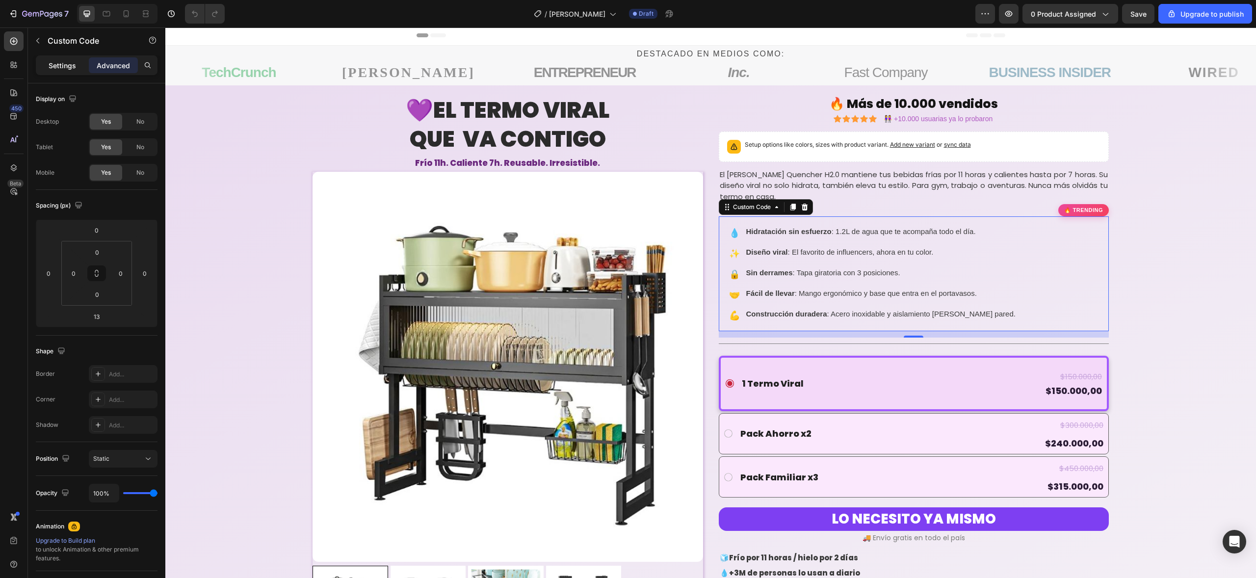
click at [61, 69] on p "Settings" at bounding box center [62, 65] width 27 height 10
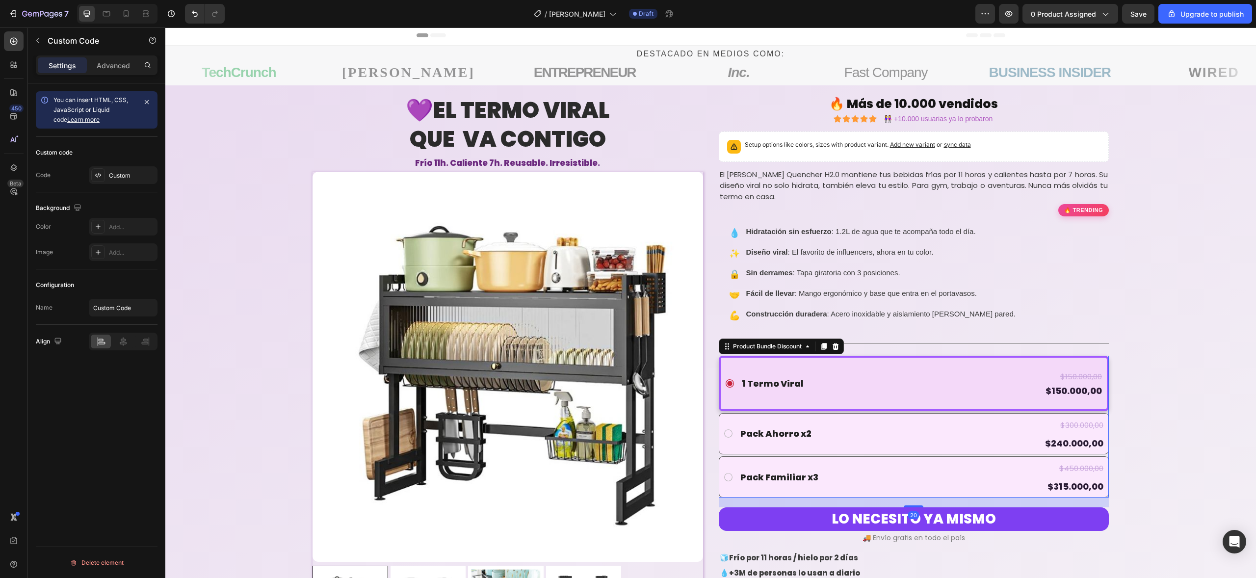
click at [845, 366] on div "1 Termo Viral Text Block $150.000,00 Product Price Product Price $150.000,00 Pr…" at bounding box center [922, 383] width 362 height 43
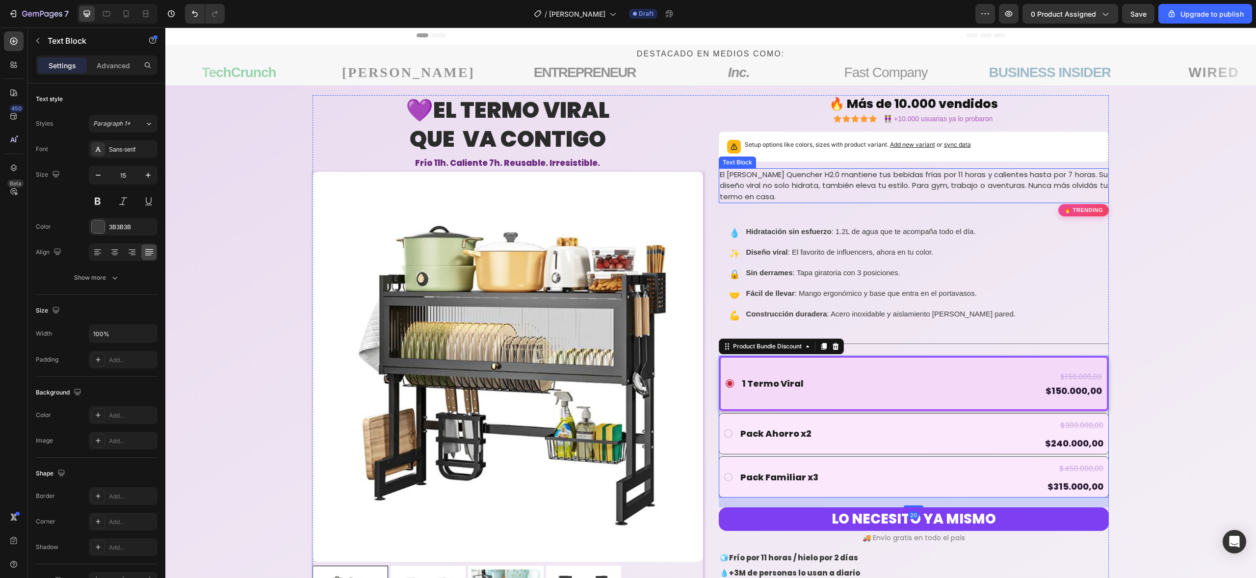
click at [806, 191] on p "El [PERSON_NAME] Quencher H2.0 mantiene tus bebidas frías por 11 horas y calien…" at bounding box center [914, 185] width 388 height 33
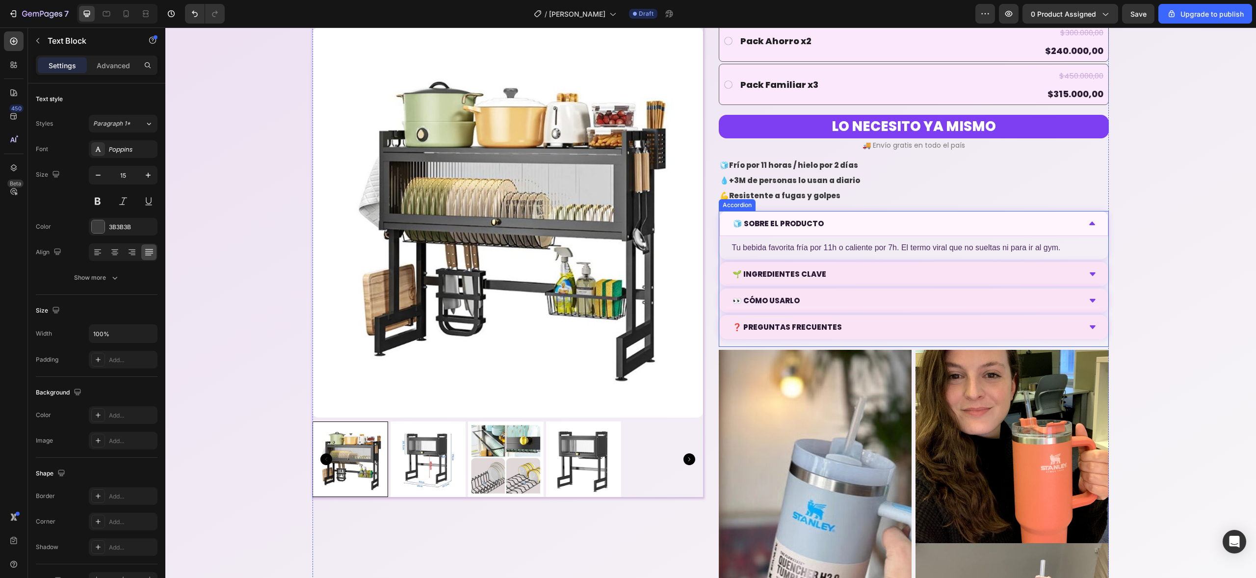
scroll to position [407, 0]
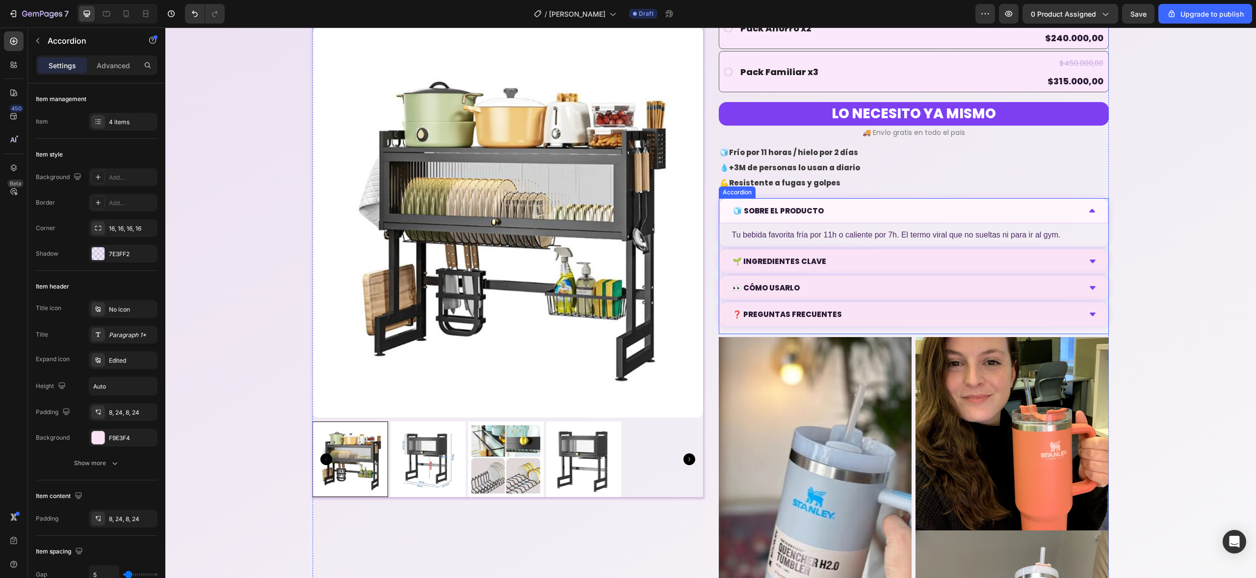
click at [819, 277] on div "👀 CÓMO USARLO" at bounding box center [913, 288] width 389 height 24
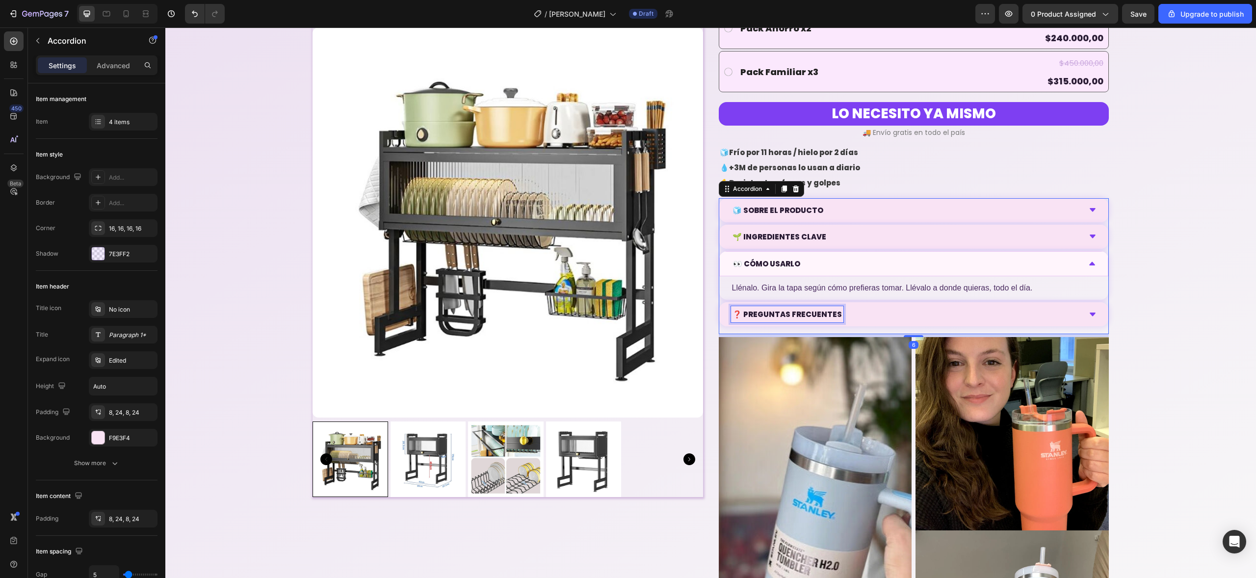
click at [814, 308] on p "❓ PREGUNTAS FRECUENTES" at bounding box center [786, 314] width 109 height 13
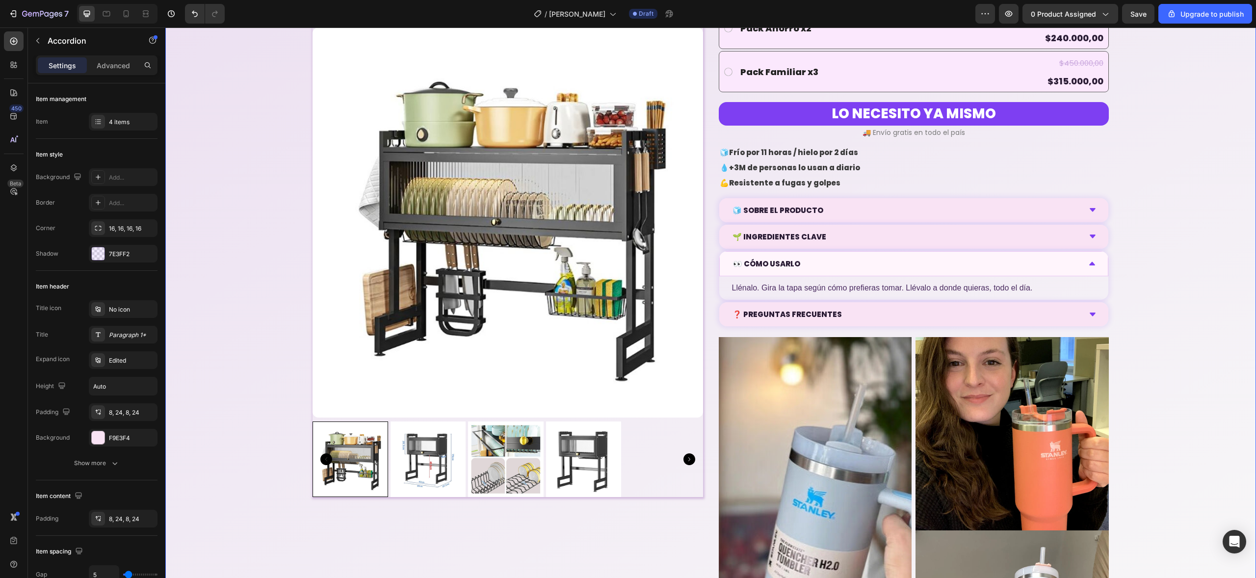
click at [1162, 310] on div "💜EL TERMO VIRAL QUE VA CONTIGO Heading Frío 11h. Caliente 7h. Reusable. Irresis…" at bounding box center [710, 209] width 1090 height 1059
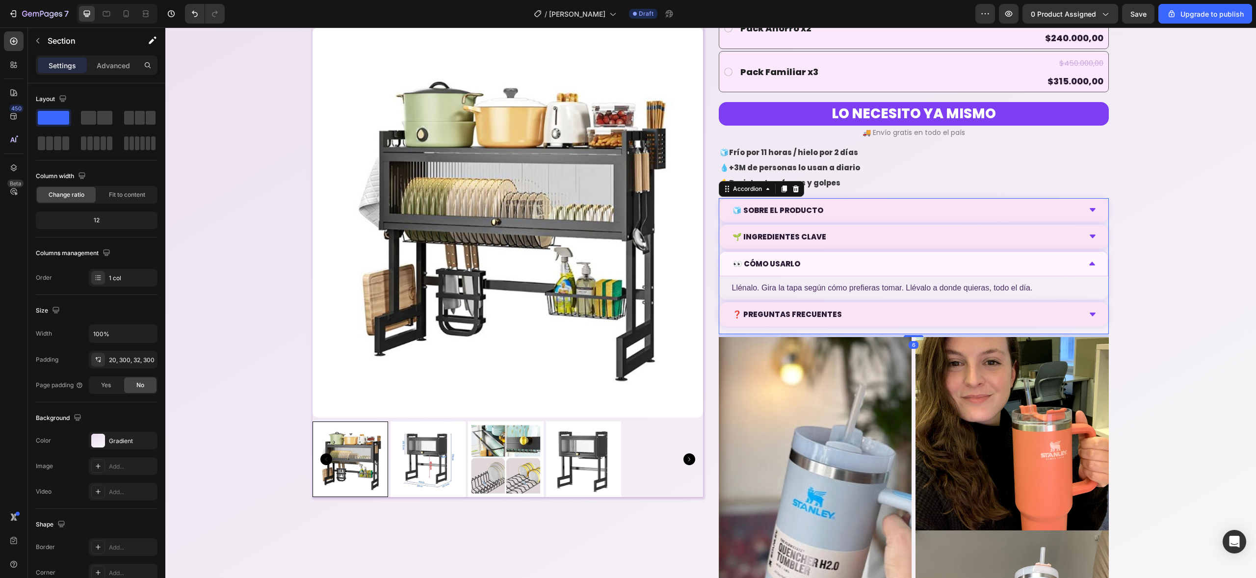
click at [1089, 264] on icon at bounding box center [1092, 263] width 6 height 3
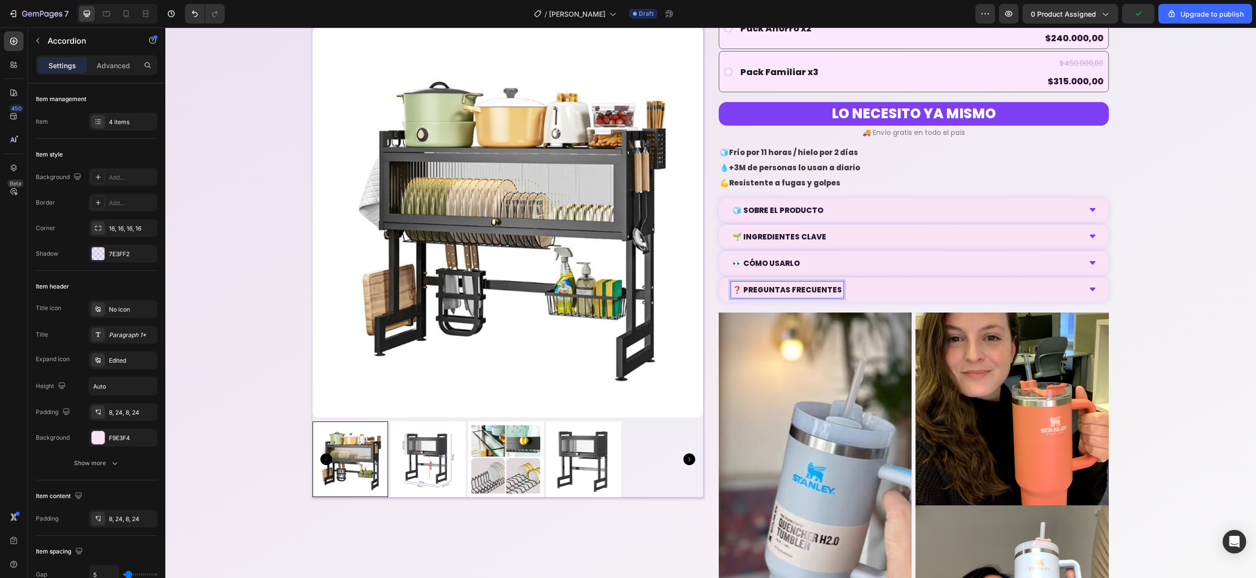
click at [801, 287] on p "❓ PREGUNTAS FRECUENTES" at bounding box center [786, 289] width 109 height 13
click at [802, 290] on p "❓ PREGUNTAS FRECUENTES" at bounding box center [786, 289] width 109 height 13
click at [1215, 361] on div "💜EL TERMO VIRAL QUE VA CONTIGO Heading Frío 11h. Caliente 7h. Reusable. Irresis…" at bounding box center [710, 197] width 1090 height 1034
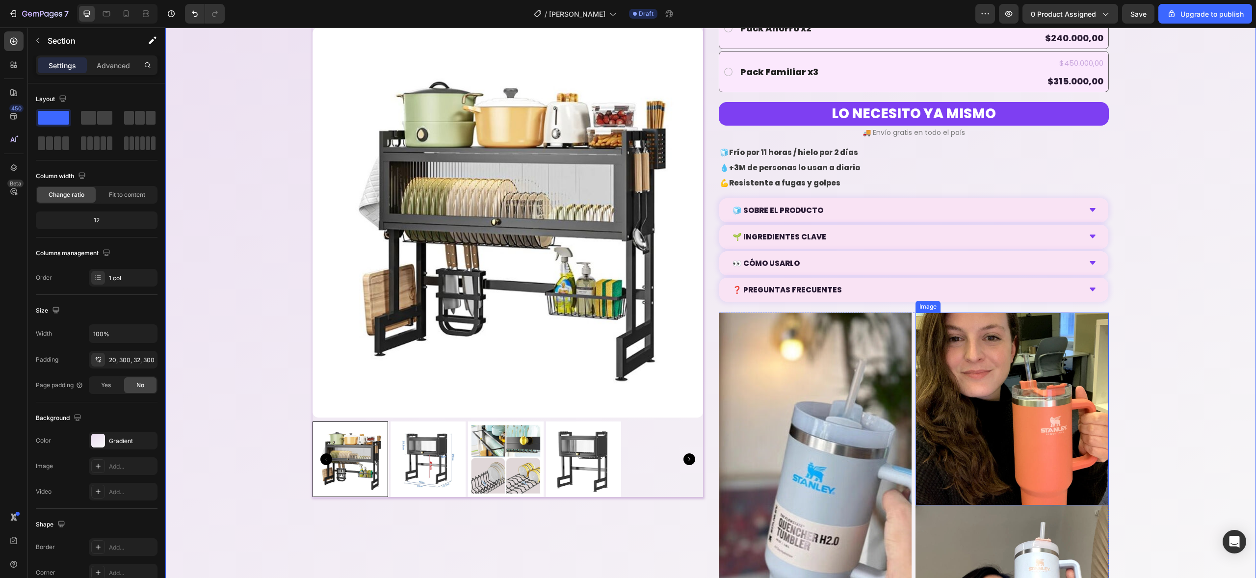
click at [1053, 415] on img at bounding box center [1011, 408] width 193 height 193
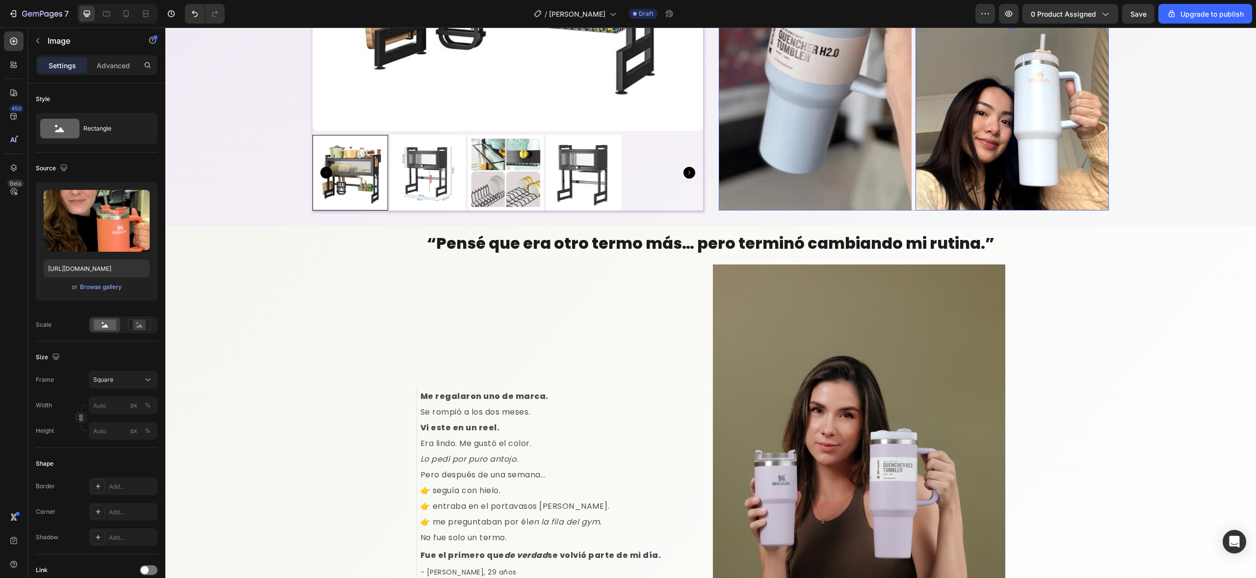
scroll to position [910, 0]
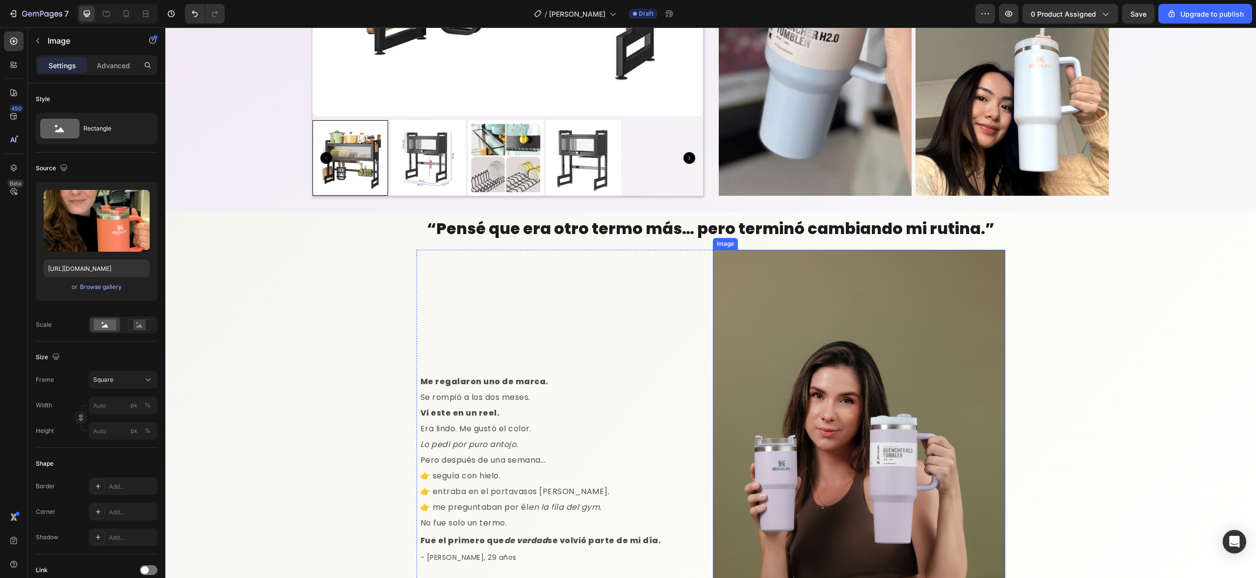
click at [762, 362] on img at bounding box center [859, 469] width 292 height 439
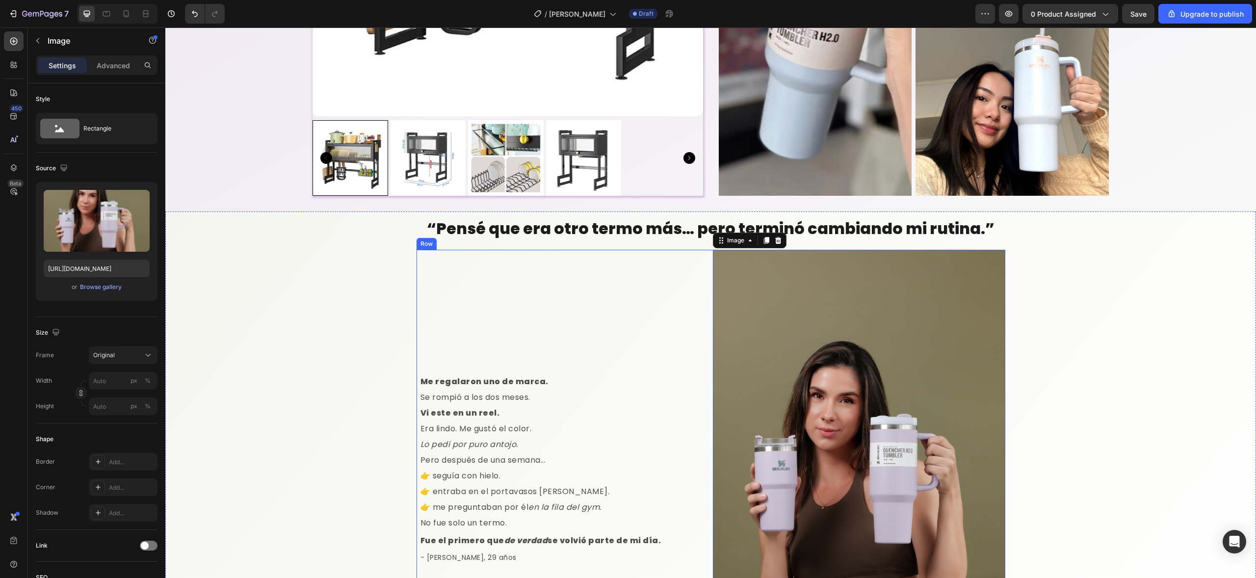
click at [616, 376] on p "Me regalaron uno de marca. Se rompió a los dos meses." at bounding box center [563, 389] width 287 height 31
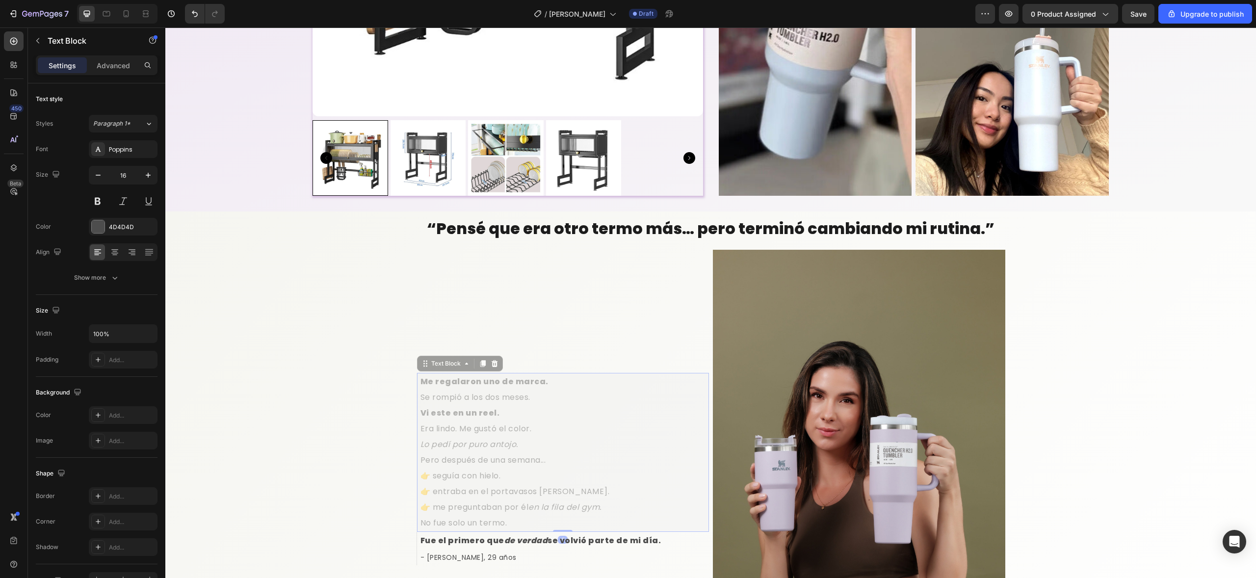
click at [517, 407] on div "Me regalaron uno de marca. Se rompió a los dos meses. Vi este en un reel. Era l…" at bounding box center [562, 469] width 292 height 439
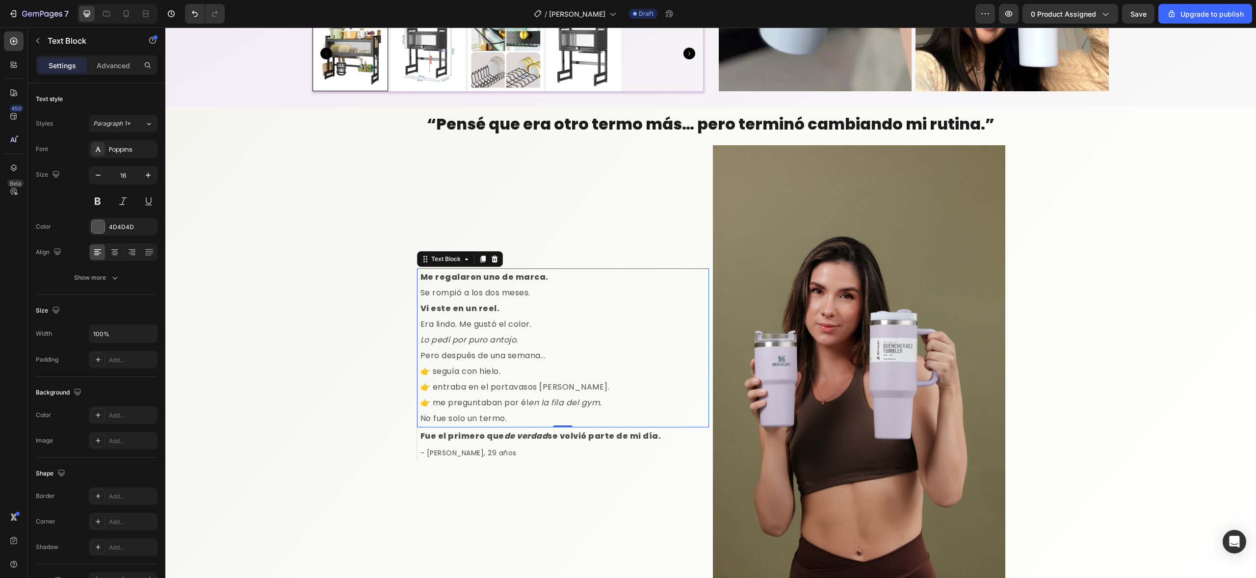
scroll to position [1224, 0]
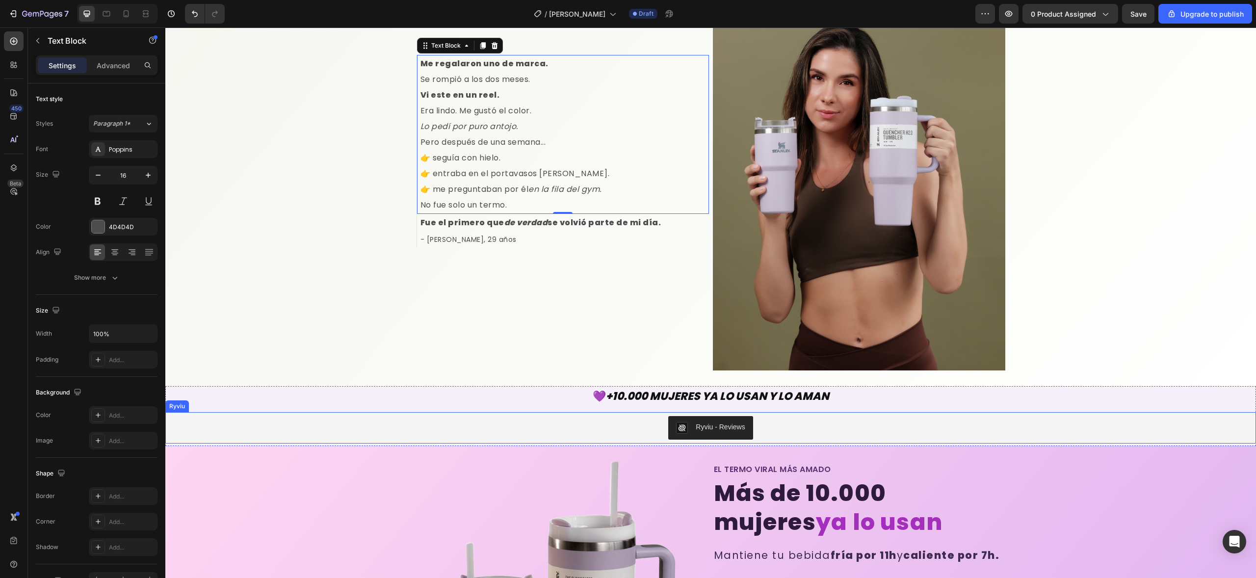
click at [683, 422] on img "Ryviu - Reviews" at bounding box center [682, 428] width 12 height 12
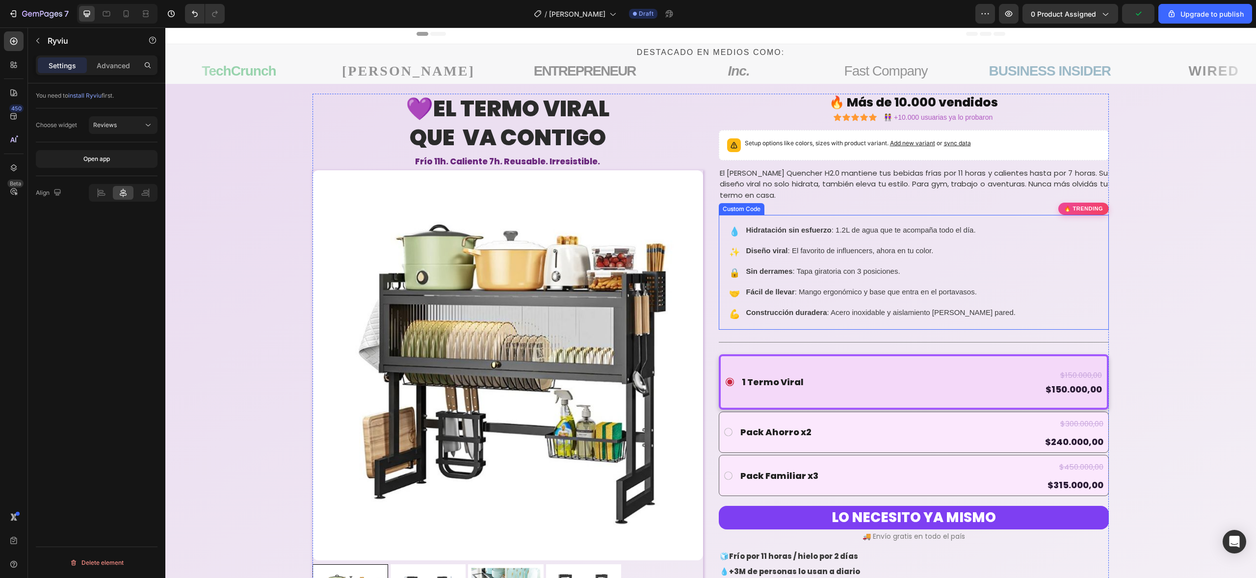
scroll to position [0, 0]
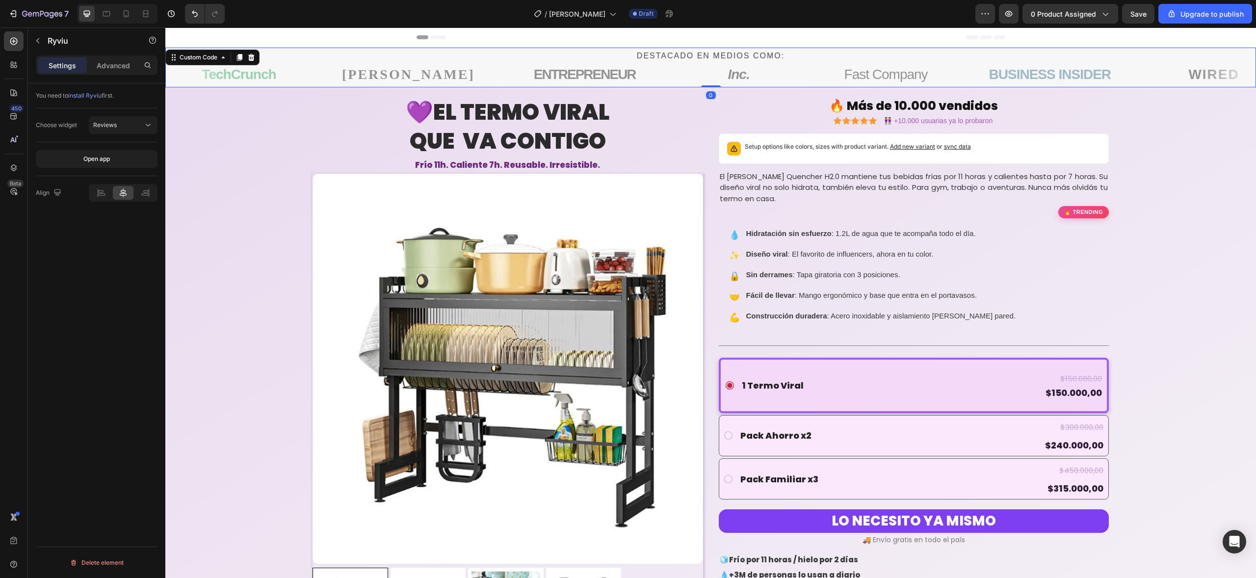
click at [776, 66] on div "TechCrunch FORBES ENTREPRENEUR Inc. Fast Company BUSINESS INSIDER WIRED The Ver…" at bounding box center [710, 74] width 1090 height 21
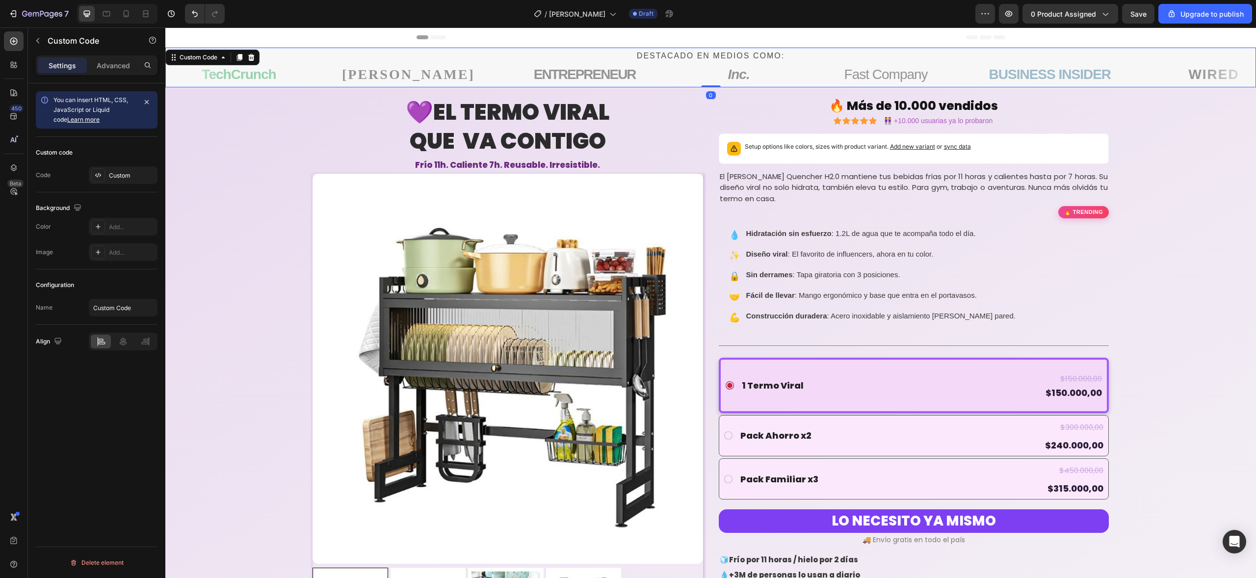
click at [776, 66] on div "TechCrunch FORBES ENTREPRENEUR Inc. Fast Company BUSINESS INSIDER WIRED The Ver…" at bounding box center [710, 74] width 1090 height 21
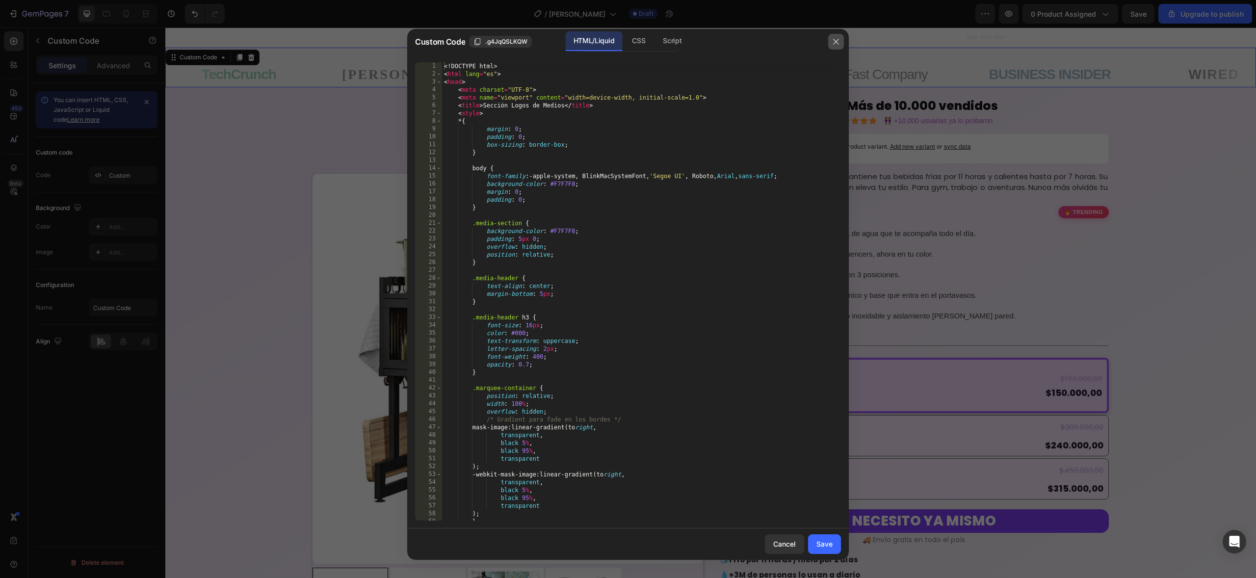
click at [835, 41] on icon "button" at bounding box center [836, 42] width 8 height 8
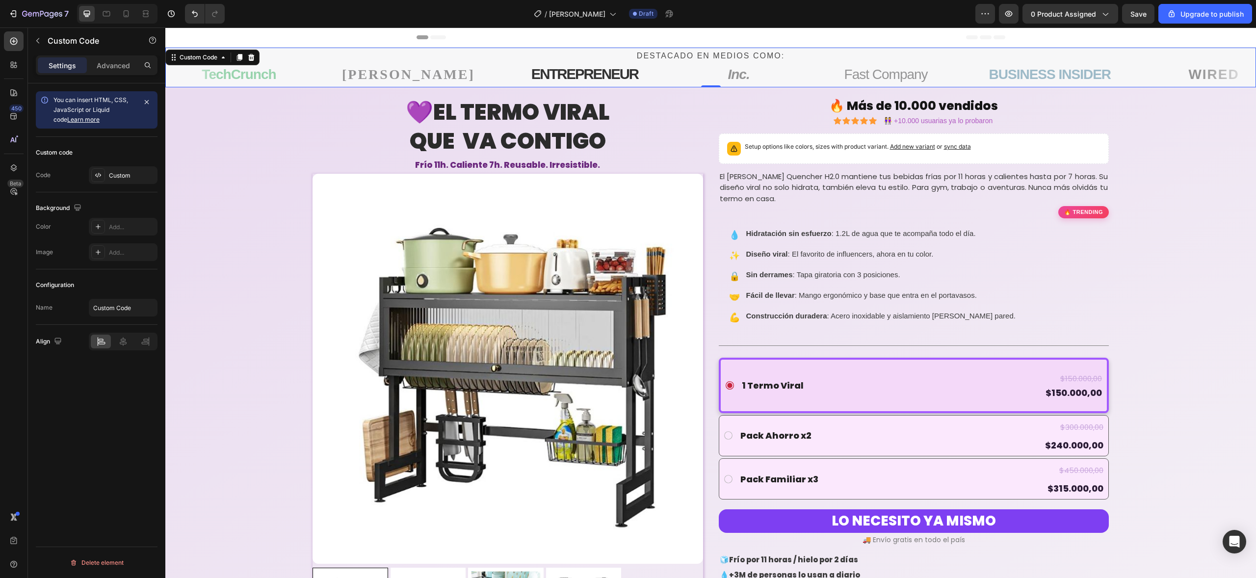
click at [529, 80] on span "ENTREPRENEUR" at bounding box center [582, 75] width 107 height 22
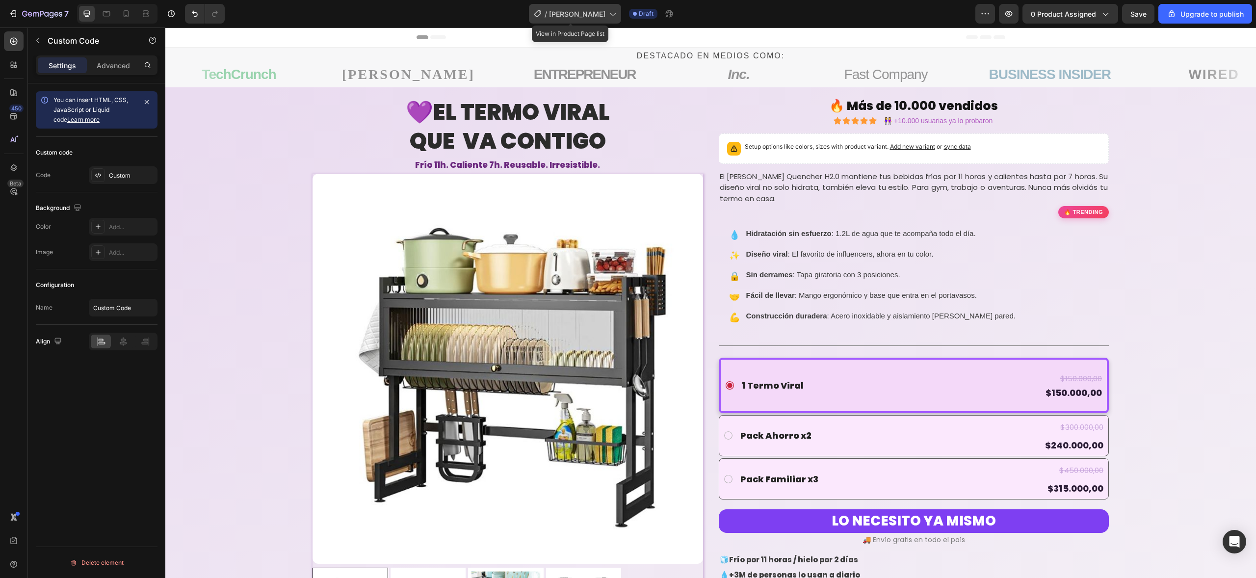
click at [579, 14] on span "[PERSON_NAME]" at bounding box center [577, 14] width 56 height 10
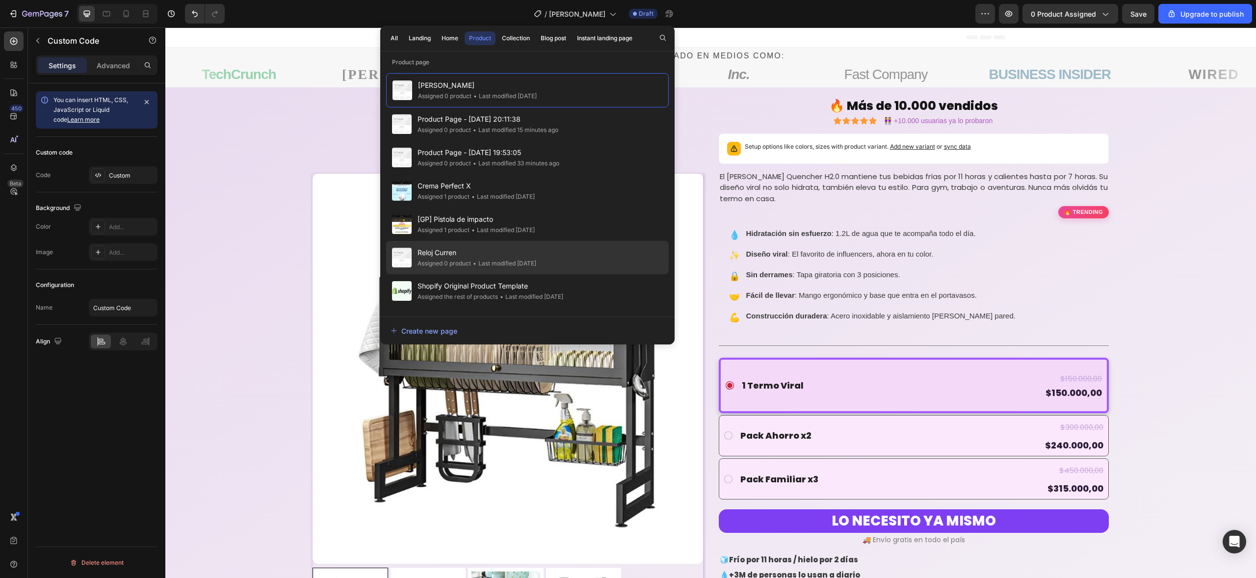
click at [514, 274] on div "Reloj Curren Assigned 0 product • Last modified 2 months ago" at bounding box center [527, 290] width 283 height 33
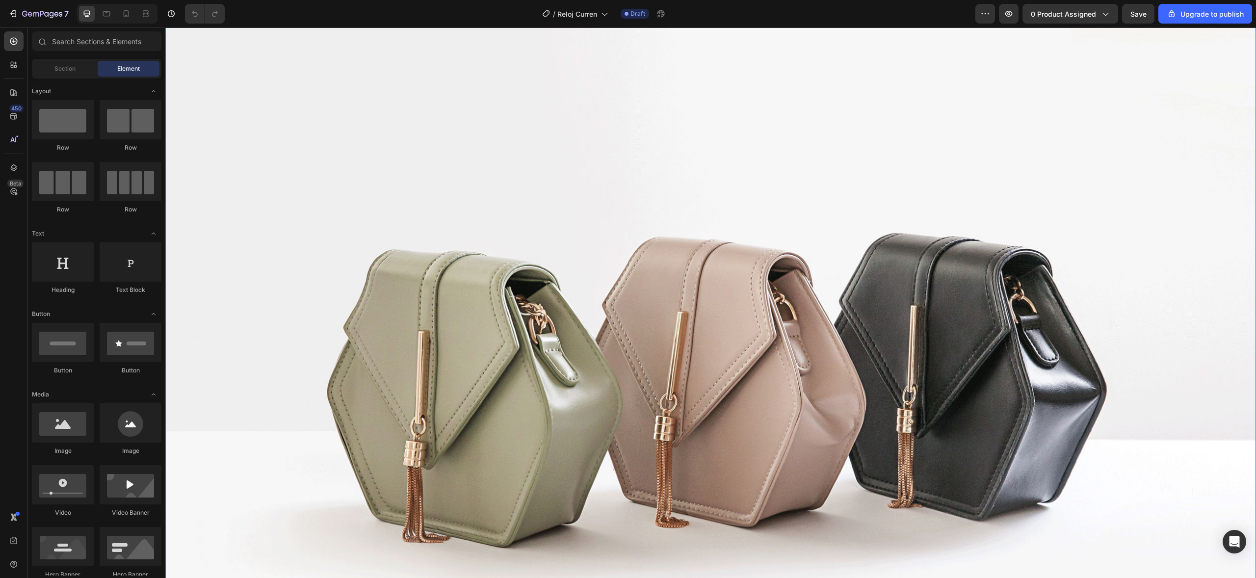
scroll to position [2305, 0]
click at [581, 10] on span "Reloj Curren" at bounding box center [577, 14] width 40 height 10
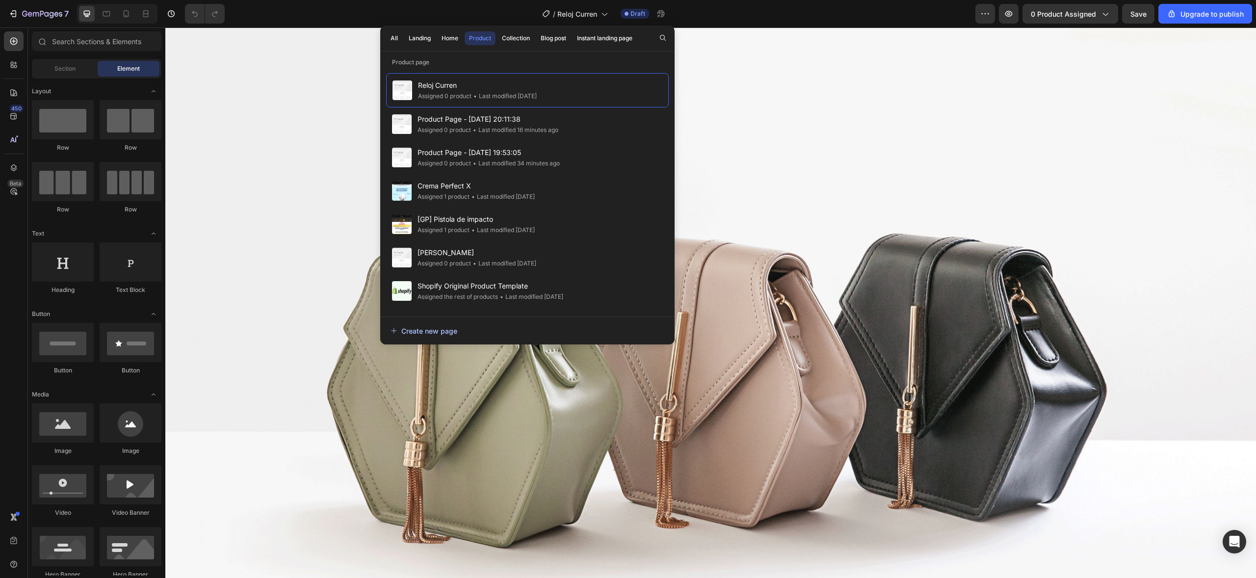
click at [454, 329] on div "Create new page" at bounding box center [423, 331] width 67 height 10
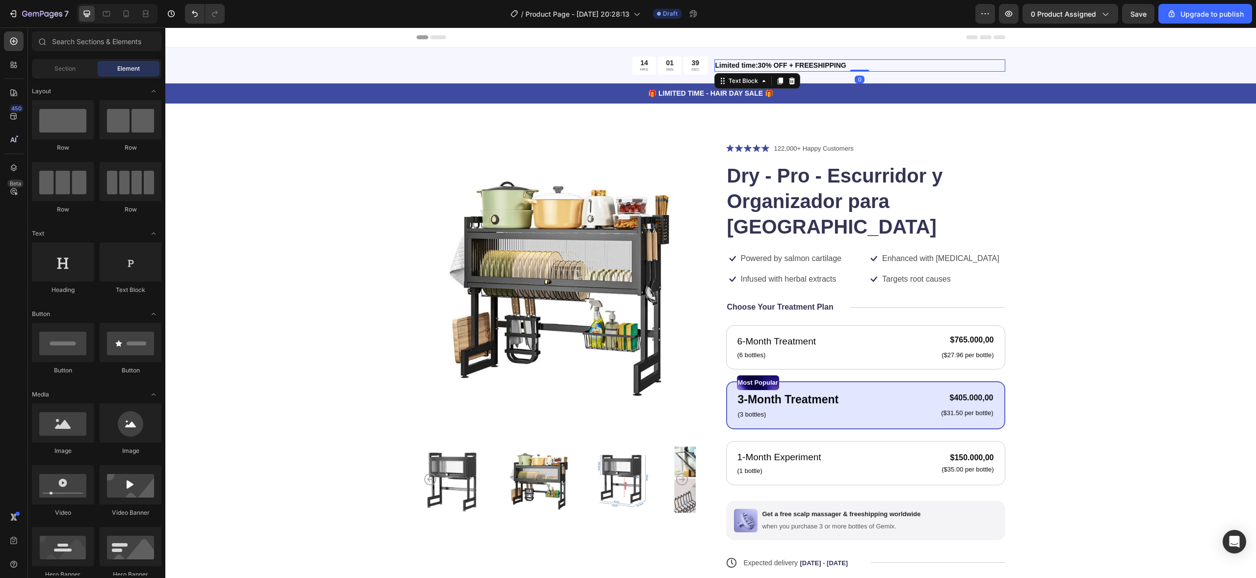
click at [723, 63] on p "Limited time:30% OFF + FREESHIPPING" at bounding box center [859, 65] width 289 height 10
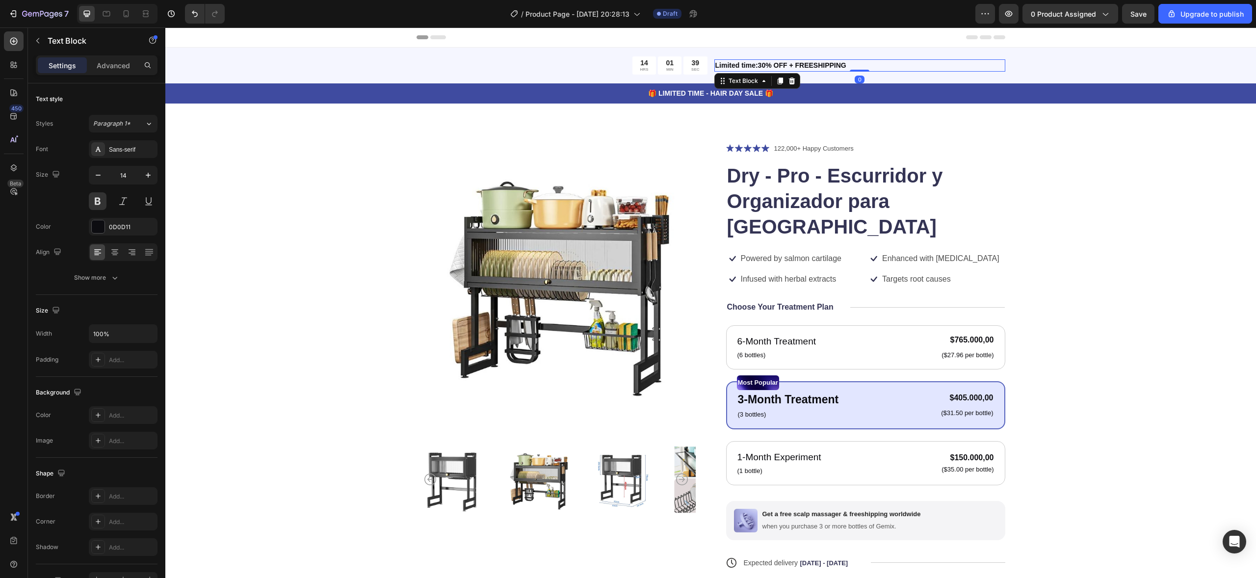
click at [722, 63] on p "Limited time:30% OFF + FREESHIPPING" at bounding box center [859, 65] width 289 height 10
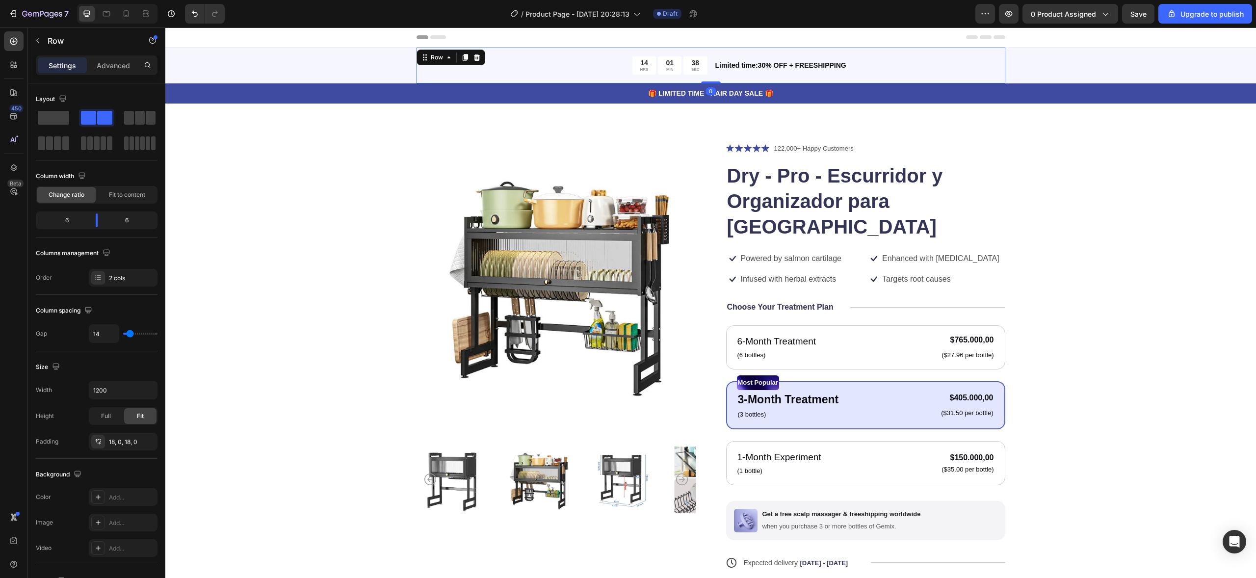
click at [703, 76] on div "14 HRS 01 MIN 38 SEC Countdown Timer Limited time:30% OFF + FREESHIPPING Text B…" at bounding box center [710, 66] width 589 height 36
click at [542, 37] on div "Header" at bounding box center [710, 37] width 589 height 20
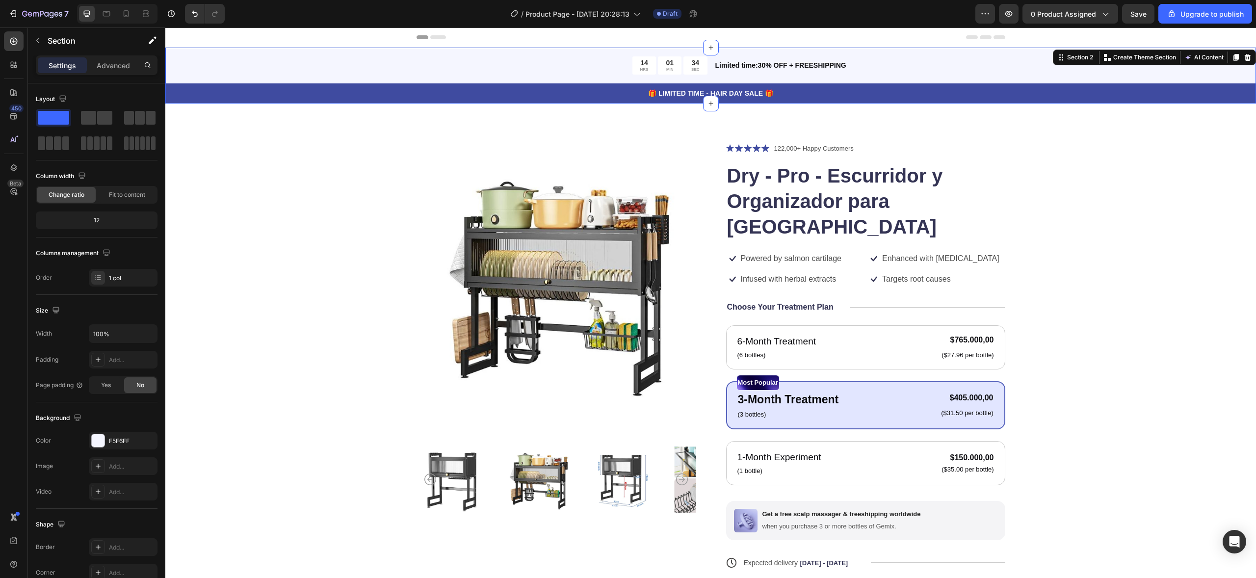
click at [323, 62] on div "14 HRS 01 MIN 34 SEC Countdown Timer Limited time:30% OFF + FREESHIPPING Text B…" at bounding box center [710, 76] width 1090 height 56
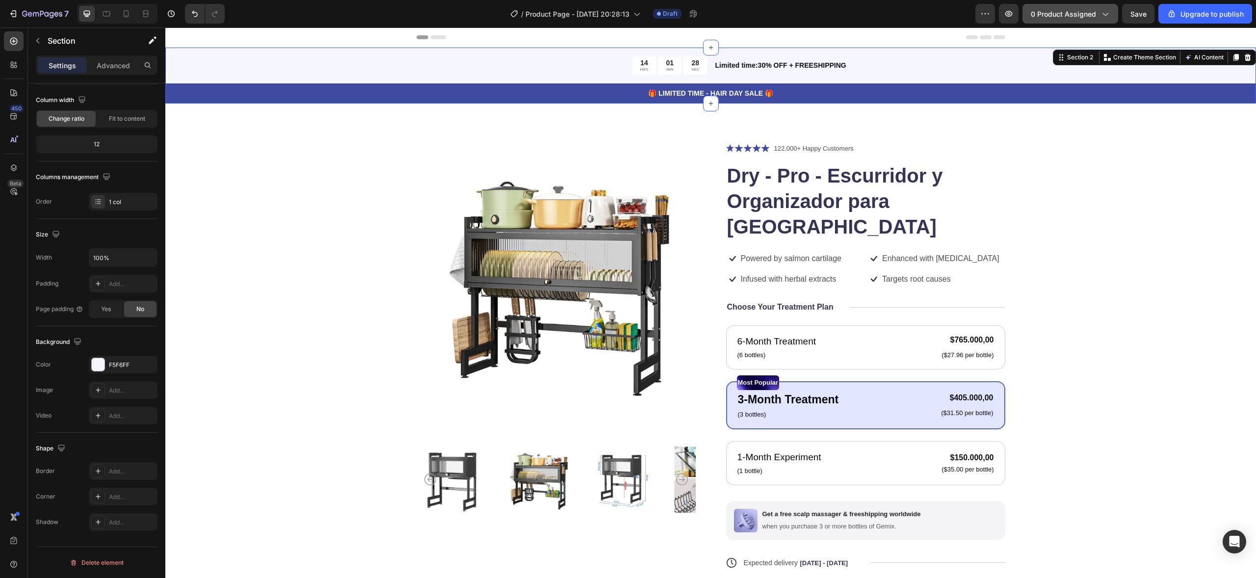
click at [1085, 14] on span "0 product assigned" at bounding box center [1063, 14] width 65 height 10
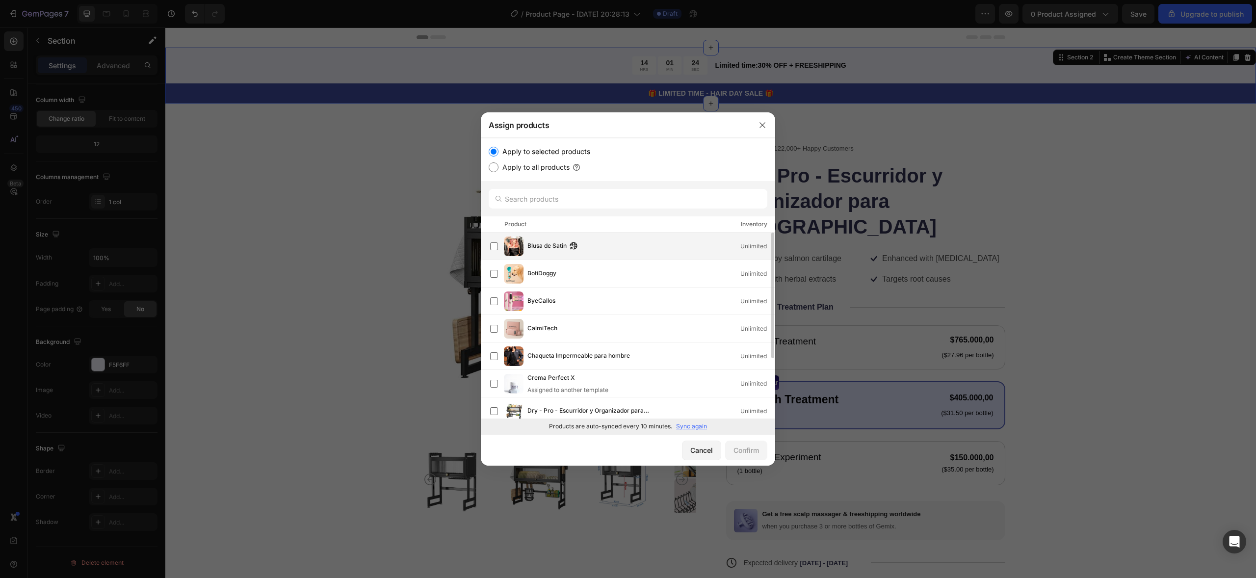
click at [491, 237] on div "Blusa de Satin Unlimited" at bounding box center [632, 246] width 284 height 20
click at [734, 447] on div "Confirm" at bounding box center [746, 450] width 26 height 10
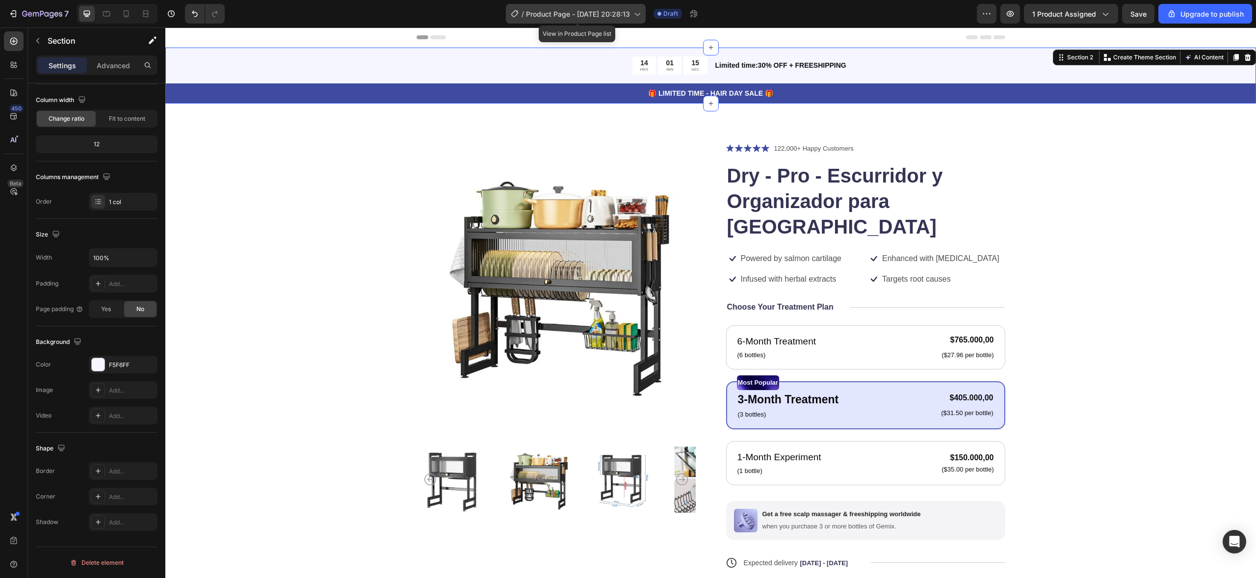
click at [626, 17] on span "Product Page - [DATE] 20:28:13" at bounding box center [578, 14] width 104 height 10
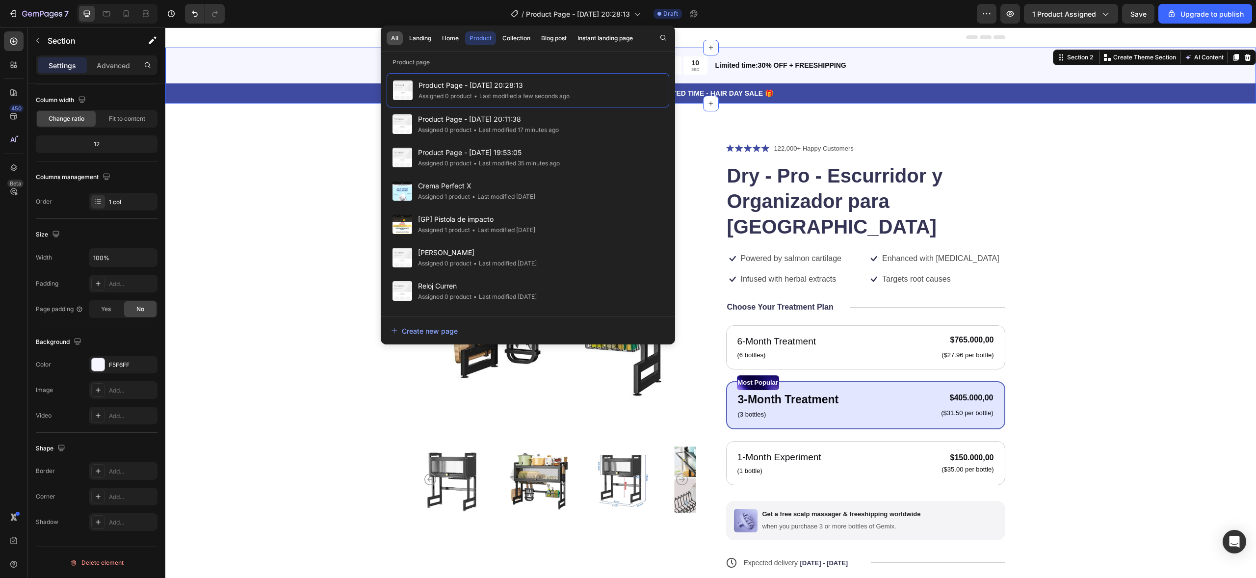
click at [405, 45] on button "All" at bounding box center [420, 38] width 31 height 14
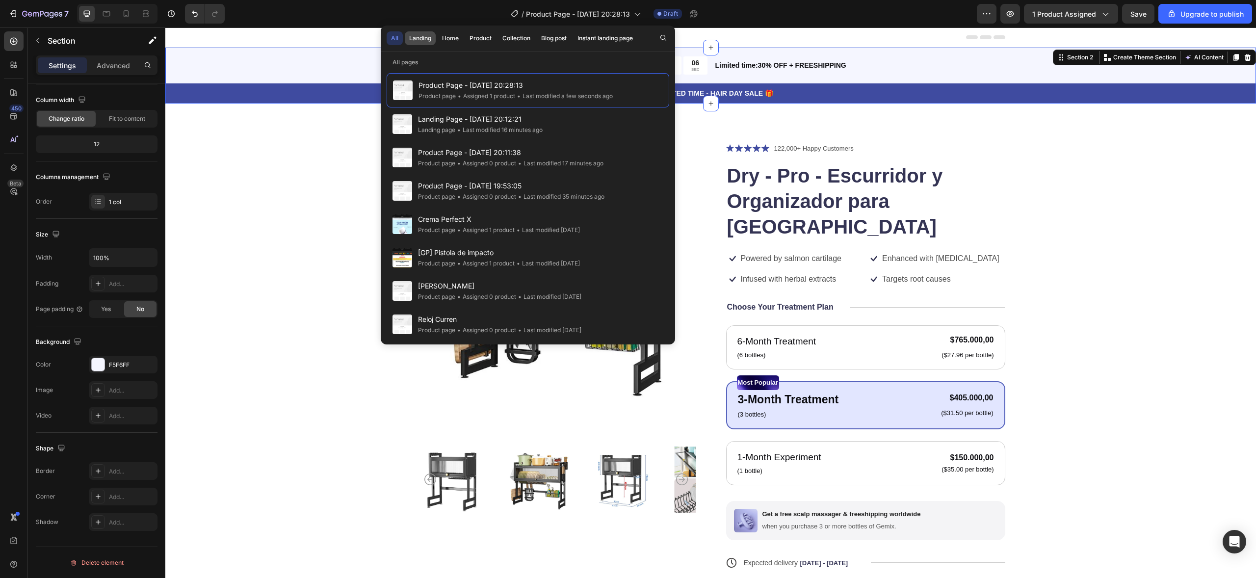
click at [438, 32] on button "Landing" at bounding box center [451, 38] width 26 height 14
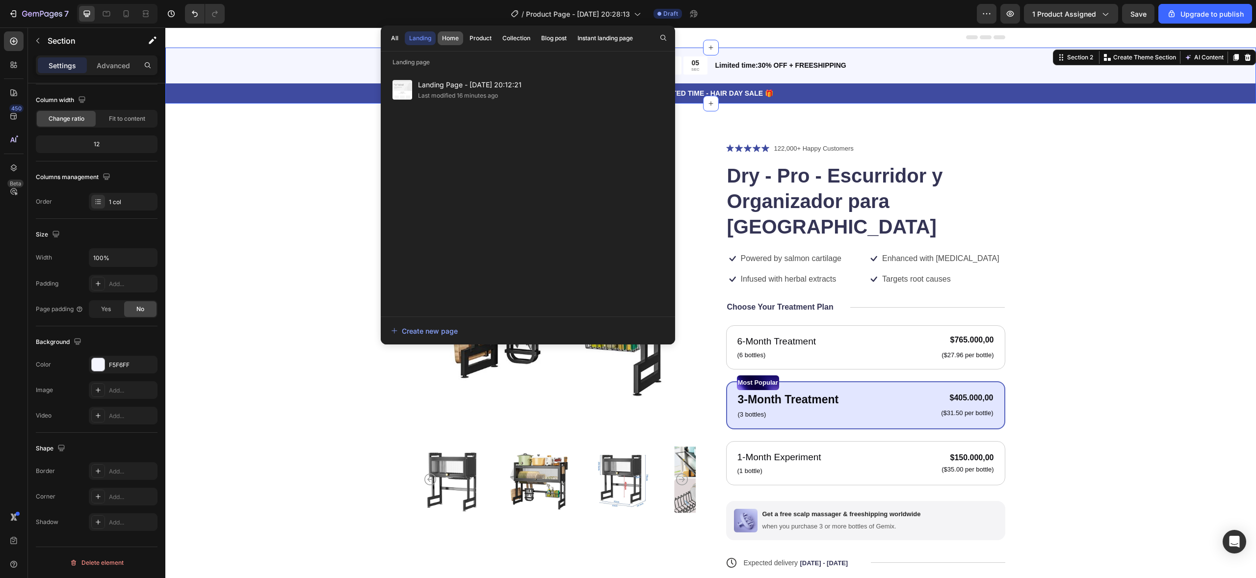
click at [453, 34] on div "Home" at bounding box center [450, 38] width 17 height 9
click at [486, 39] on div "Product" at bounding box center [480, 38] width 22 height 9
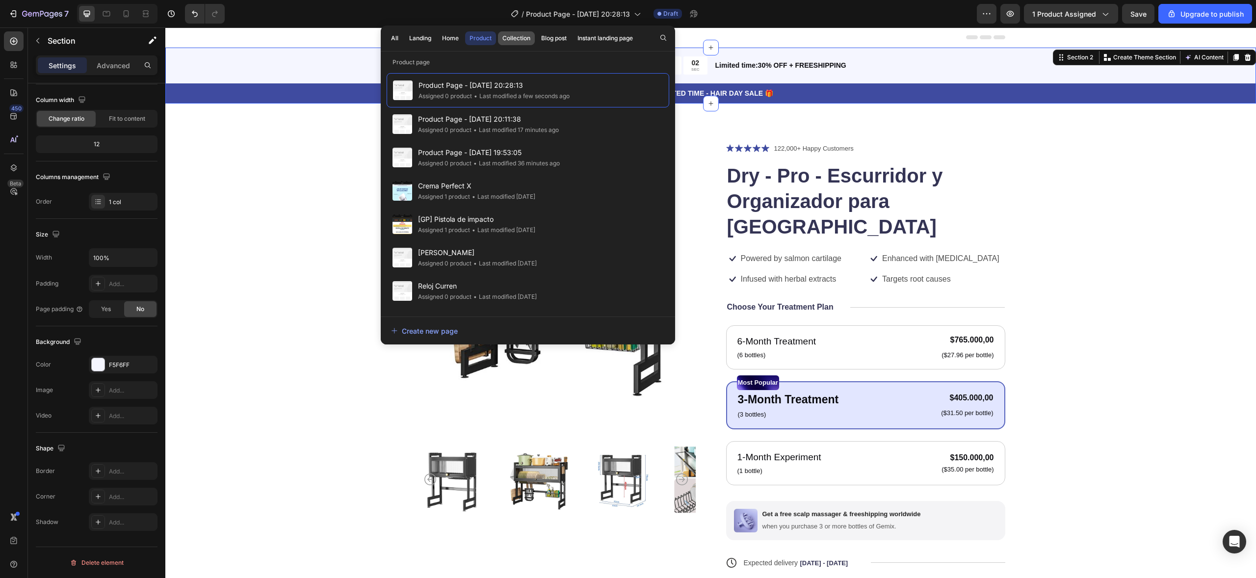
click at [508, 38] on div "Collection" at bounding box center [516, 38] width 28 height 9
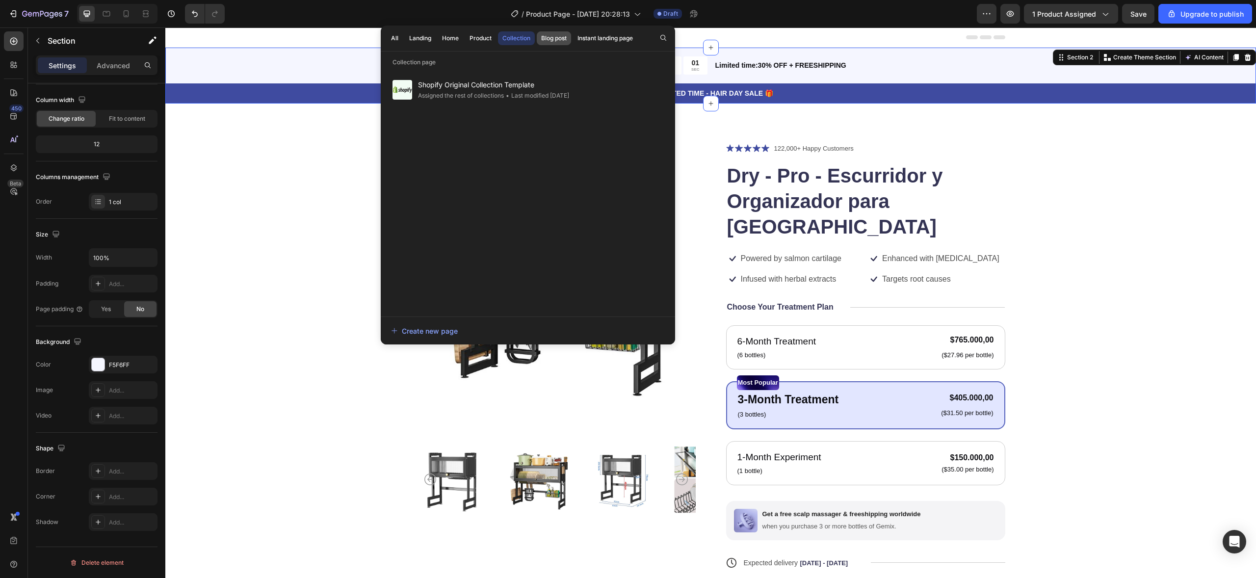
click at [552, 35] on div "Blog post" at bounding box center [554, 38] width 26 height 9
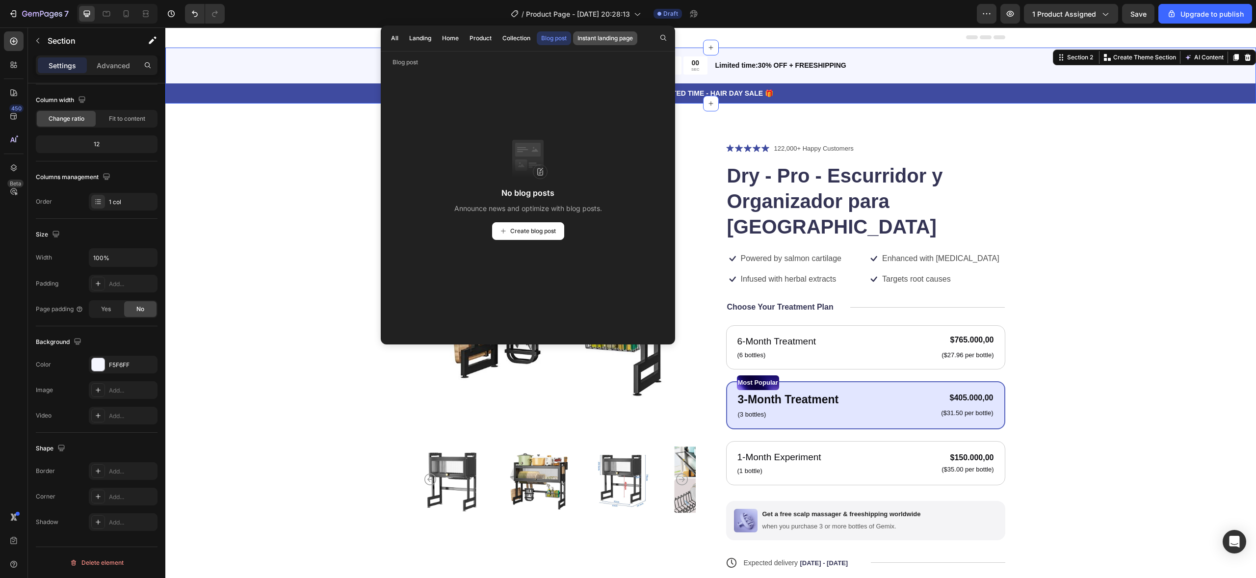
click at [587, 35] on div "Instant landing page" at bounding box center [604, 38] width 55 height 9
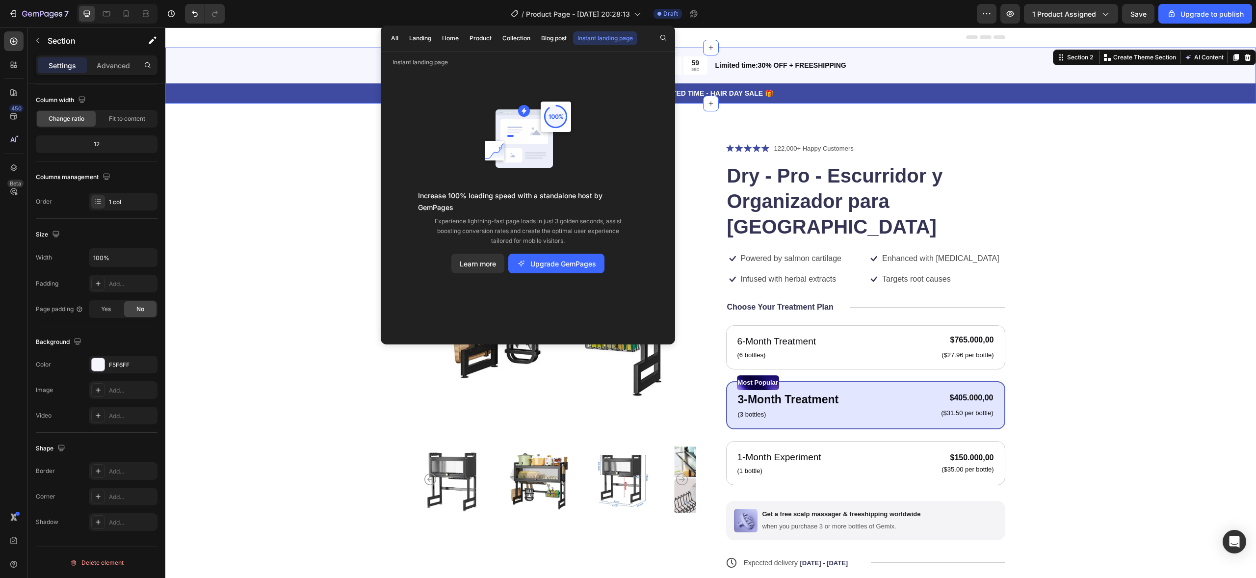
click at [819, 32] on div "Header" at bounding box center [710, 37] width 589 height 20
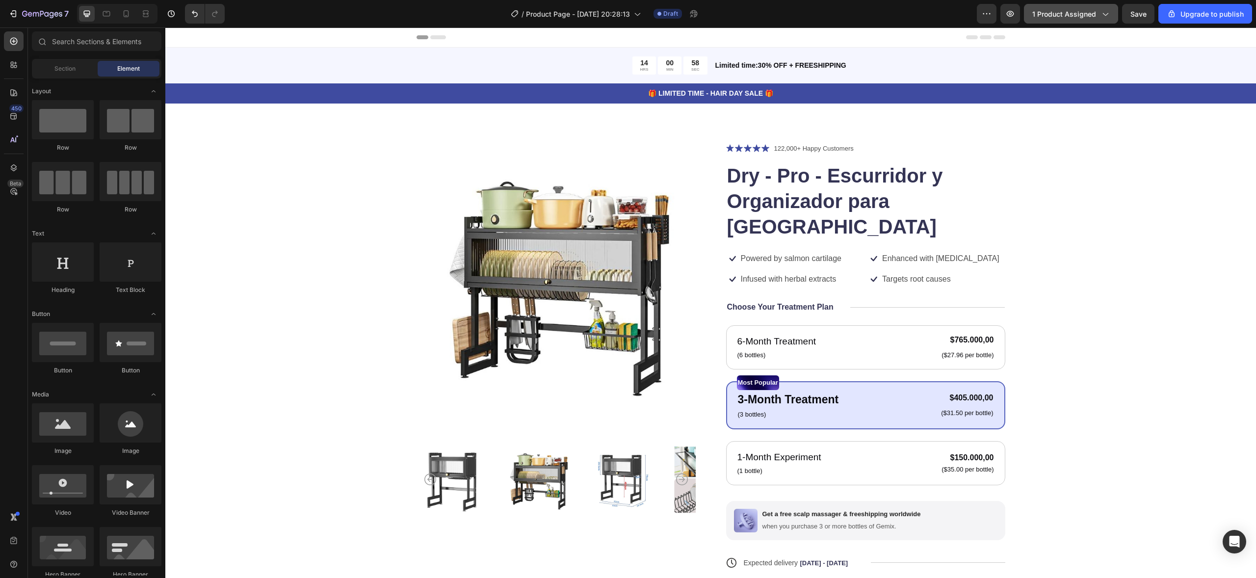
click at [1085, 15] on span "1 product assigned" at bounding box center [1064, 14] width 64 height 10
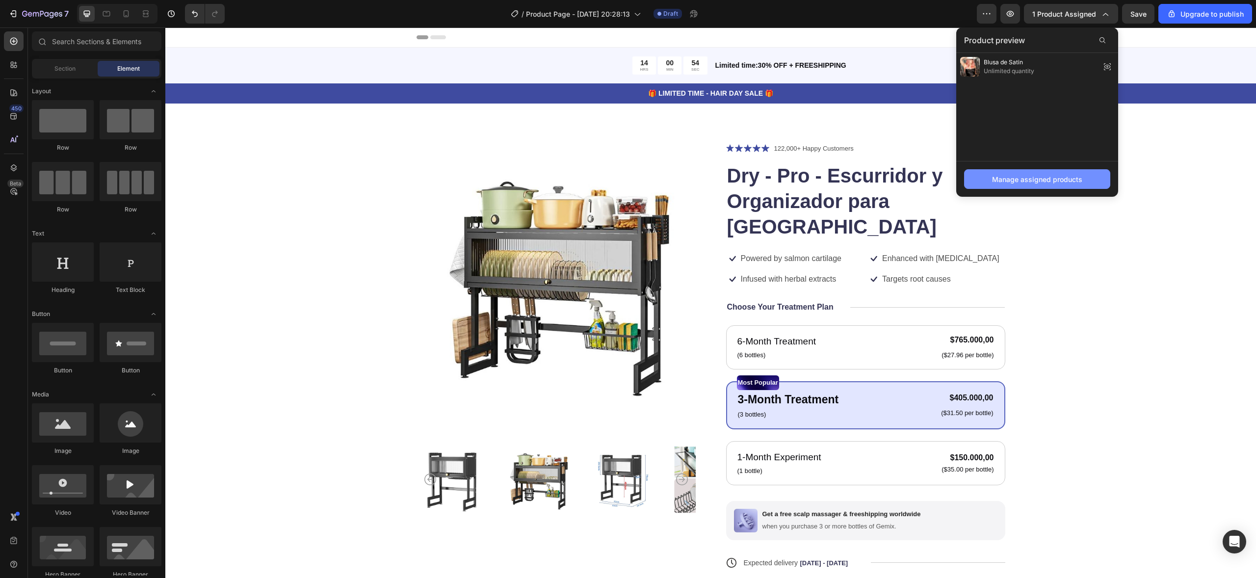
click at [1027, 182] on div "Manage assigned products" at bounding box center [1037, 179] width 90 height 10
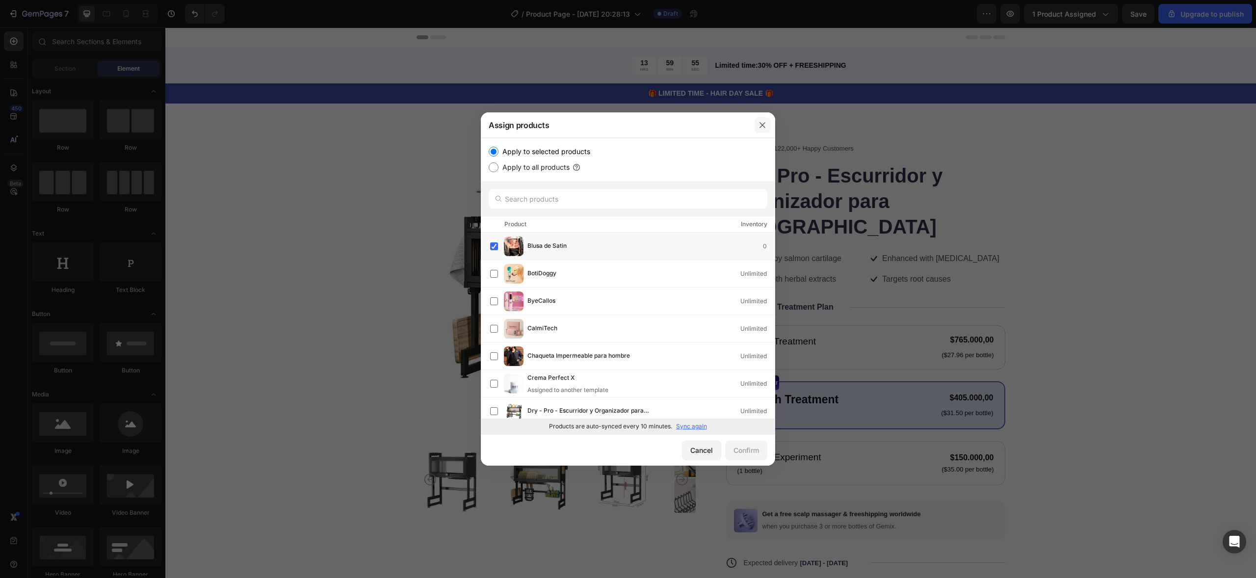
click at [762, 124] on icon "button" at bounding box center [761, 124] width 5 height 5
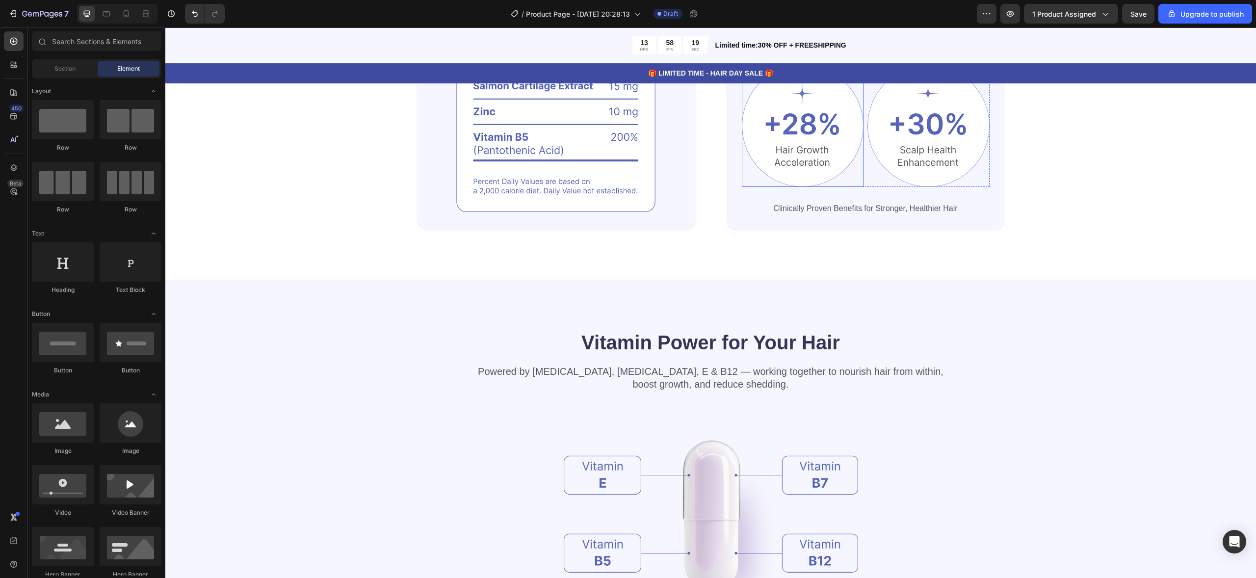
scroll to position [1053, 0]
